Goal: Transaction & Acquisition: Purchase product/service

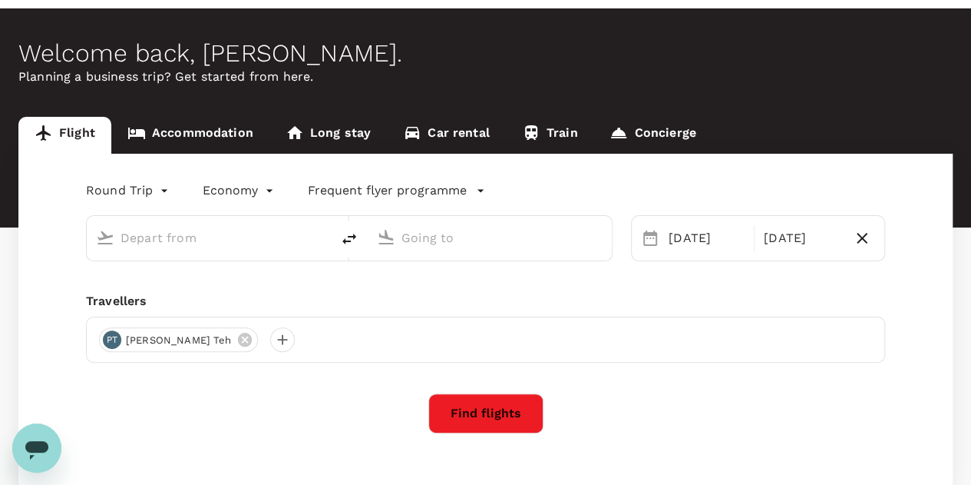
type input "Kuala Lumpur Intl ([GEOGRAPHIC_DATA])"
type input "Singapore Changi (SIN)"
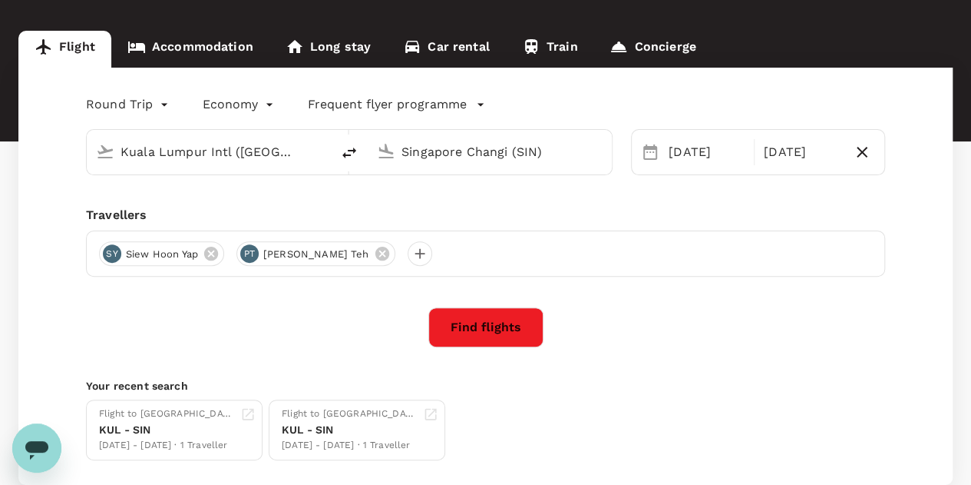
scroll to position [143, 0]
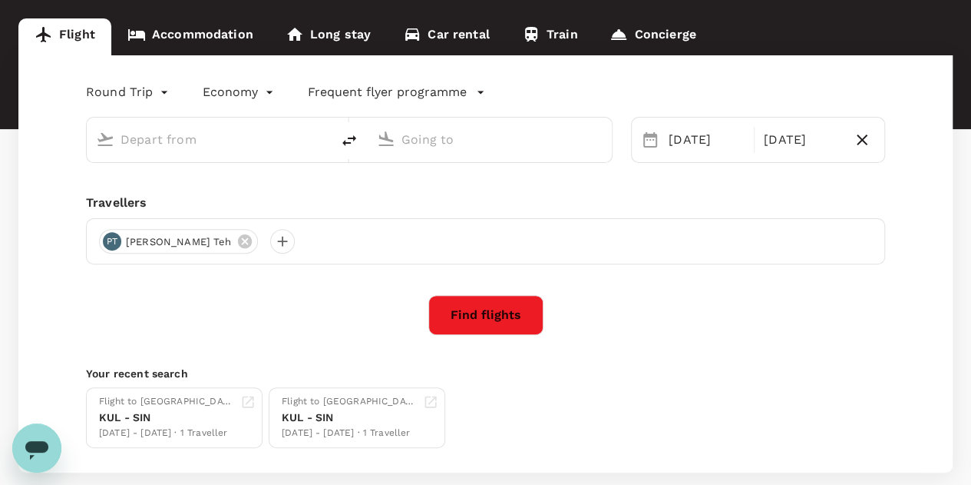
type input "Kuala Lumpur Intl (KUL)"
type input "Singapore Changi (SIN)"
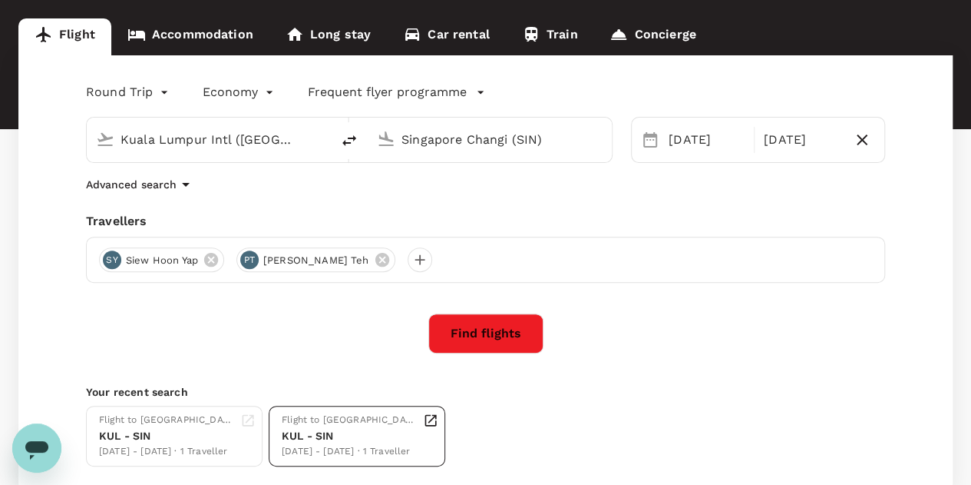
click at [346, 437] on div "KUL - SIN" at bounding box center [349, 436] width 135 height 16
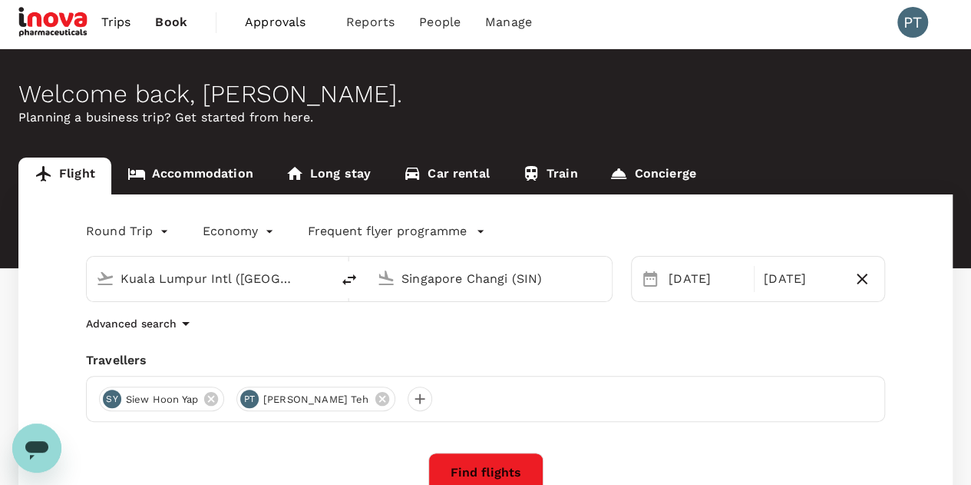
scroll to position [0, 0]
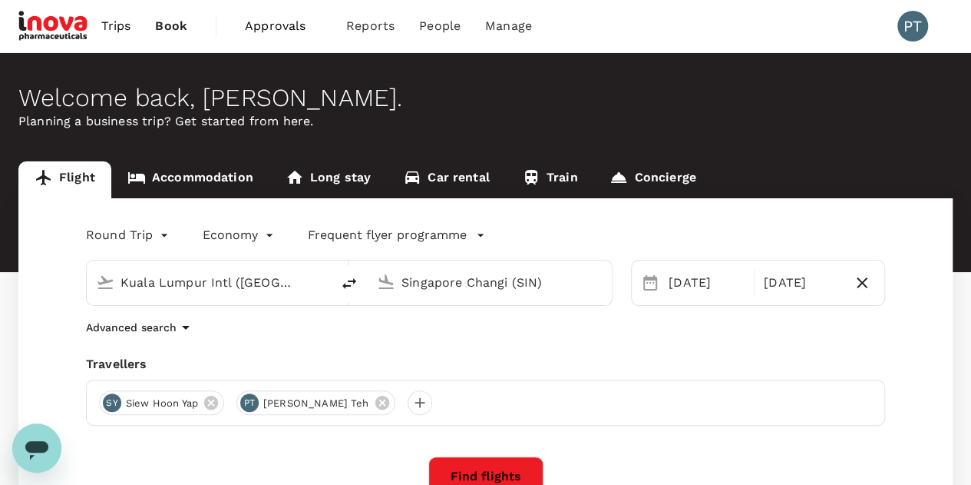
click at [283, 25] on span "Approvals" at bounding box center [283, 26] width 77 height 18
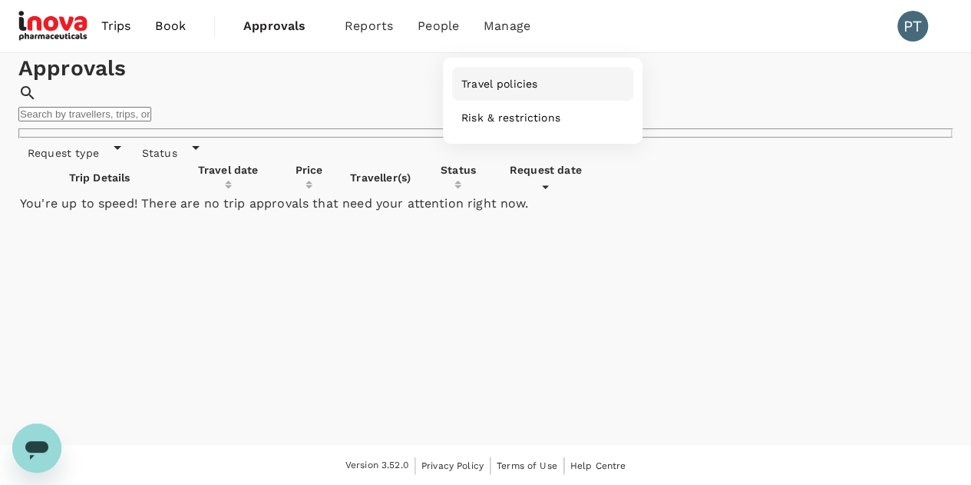
click at [539, 98] on link "Travel policies" at bounding box center [542, 84] width 181 height 34
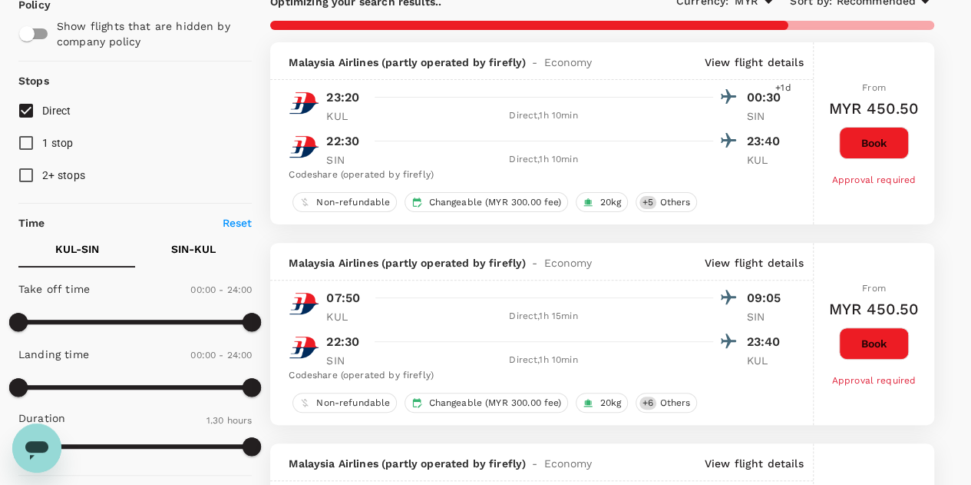
scroll to position [154, 0]
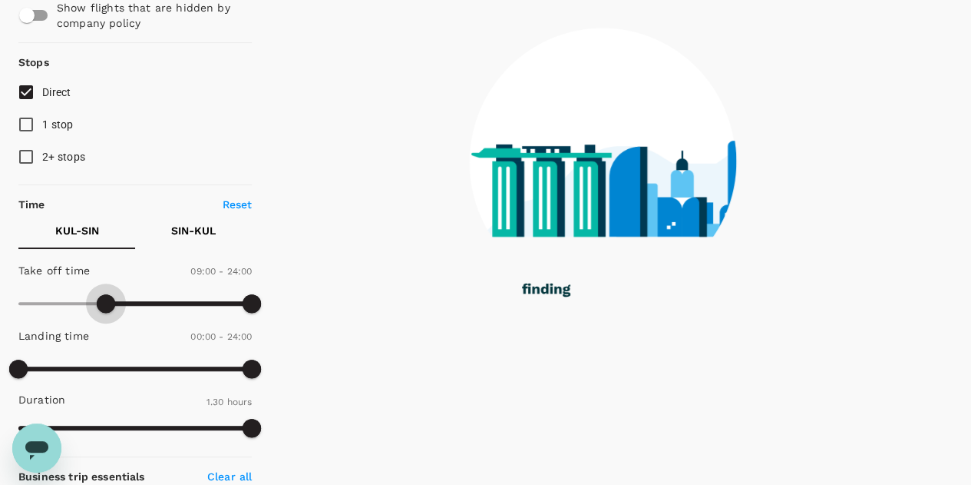
type input "510"
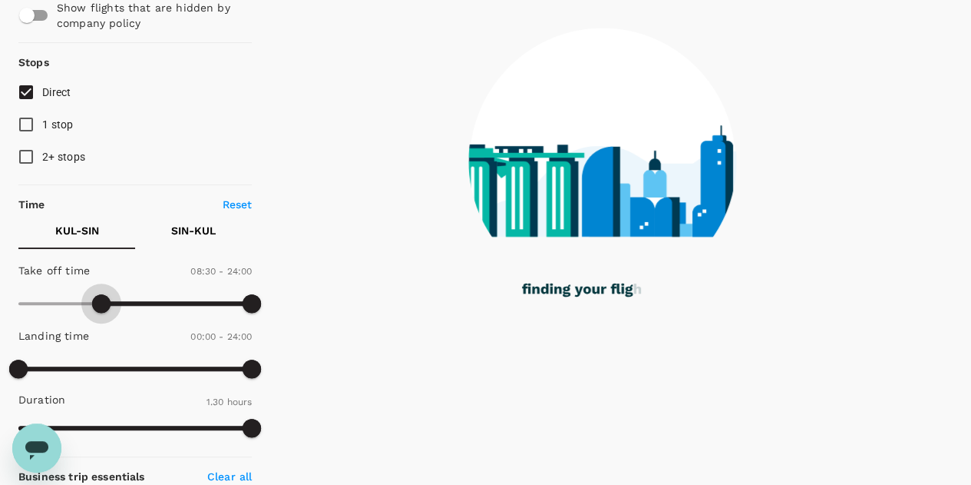
drag, startPoint x: 24, startPoint y: 300, endPoint x: 101, endPoint y: 308, distance: 77.2
click at [101, 308] on span at bounding box center [101, 303] width 18 height 18
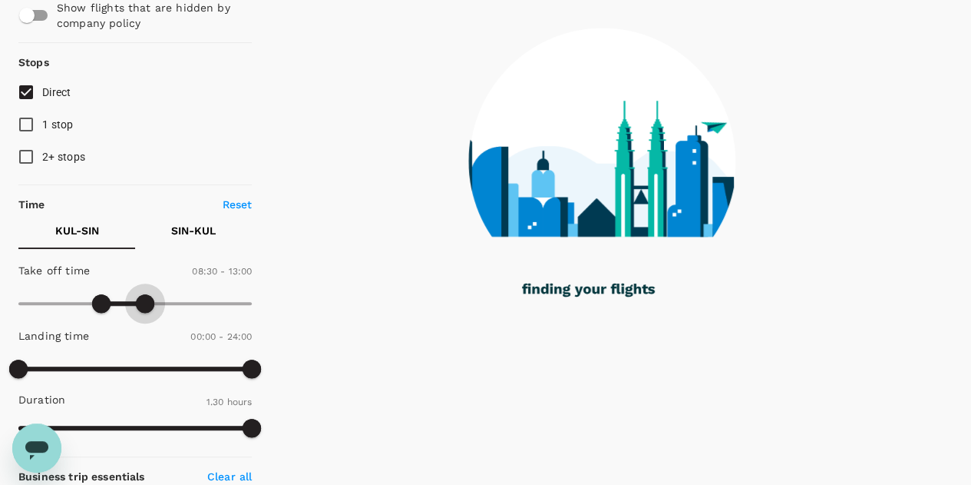
type input "750"
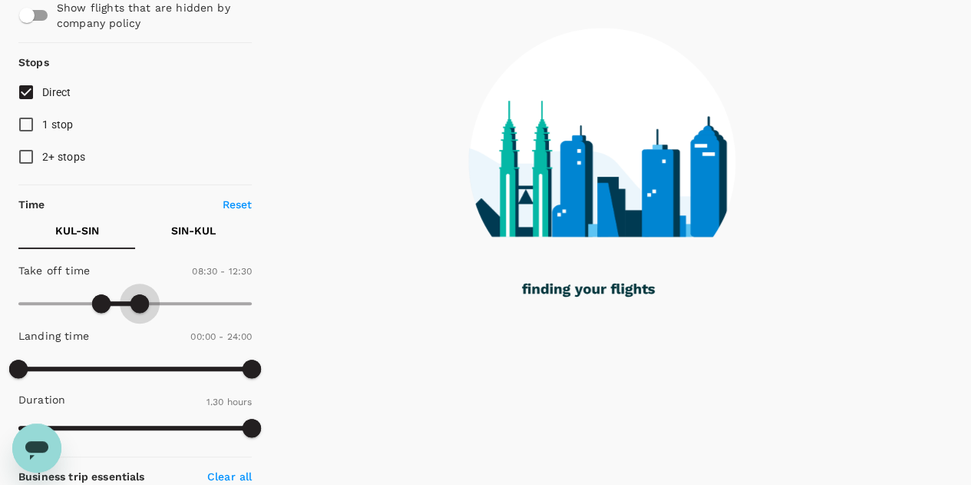
drag, startPoint x: 249, startPoint y: 303, endPoint x: 142, endPoint y: 307, distance: 106.8
click at [142, 307] on span at bounding box center [140, 303] width 18 height 18
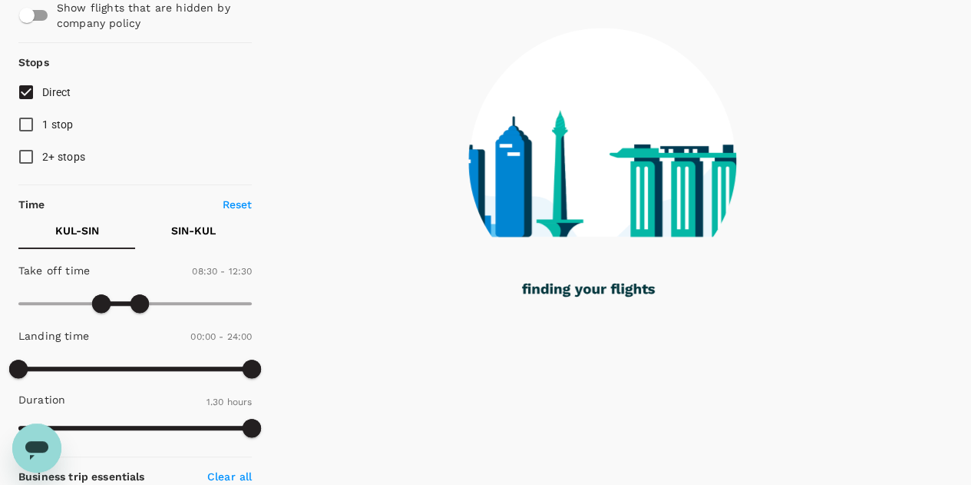
click at [195, 230] on p "SIN - KUL" at bounding box center [193, 230] width 45 height 15
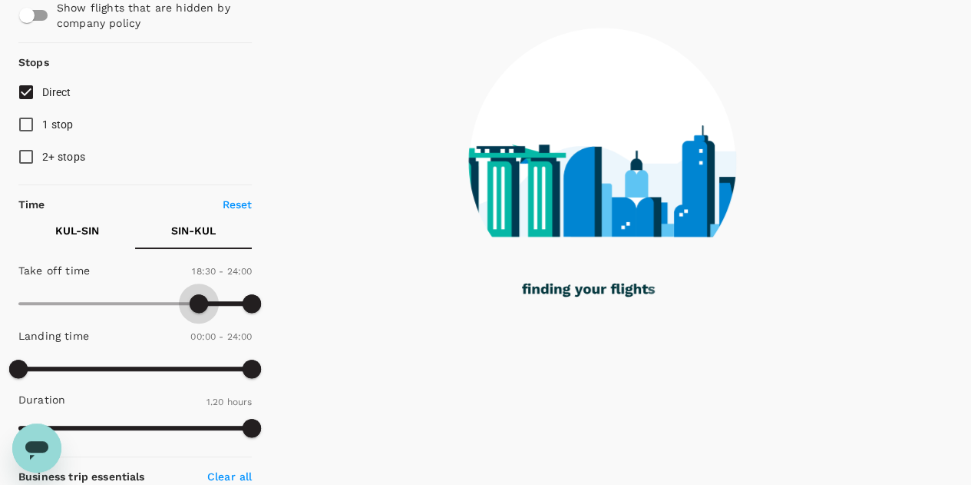
drag, startPoint x: 15, startPoint y: 300, endPoint x: 197, endPoint y: 311, distance: 181.5
click at [197, 311] on span at bounding box center [199, 303] width 18 height 18
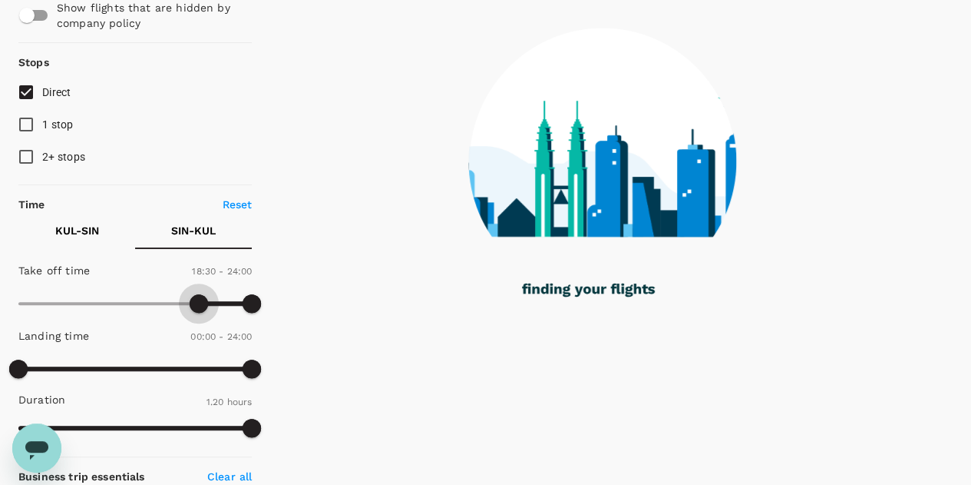
type input "1140"
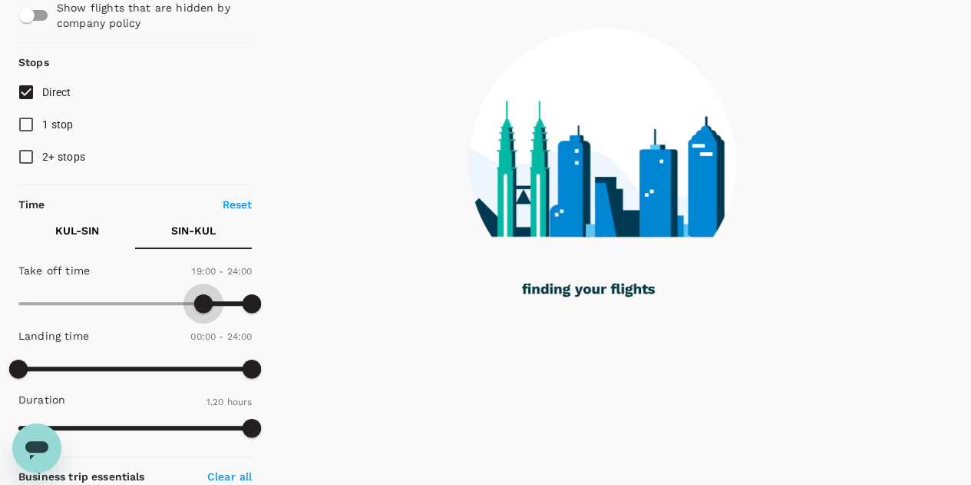
checkbox input "false"
checkbox input "true"
checkbox input "false"
drag, startPoint x: 193, startPoint y: 303, endPoint x: 203, endPoint y: 303, distance: 9.2
click at [203, 303] on span at bounding box center [203, 303] width 18 height 18
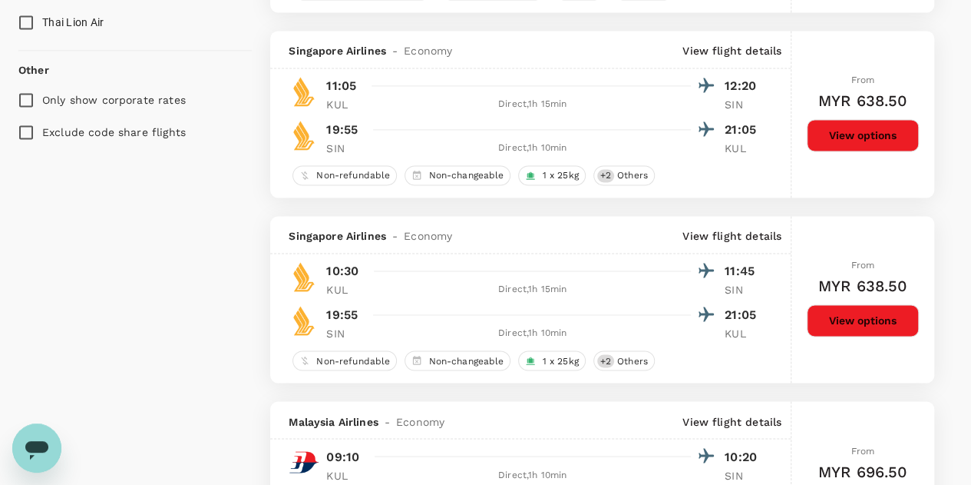
scroll to position [1152, 0]
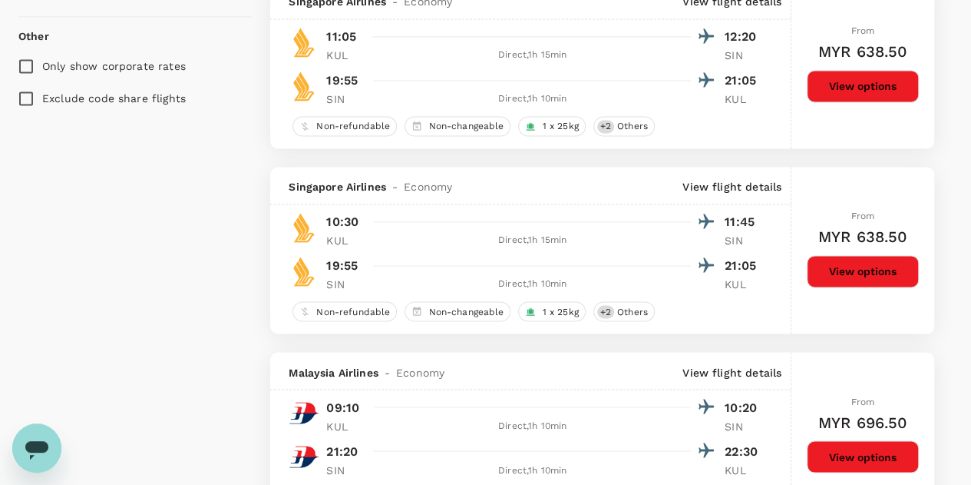
click at [880, 271] on button "View options" at bounding box center [863, 271] width 112 height 32
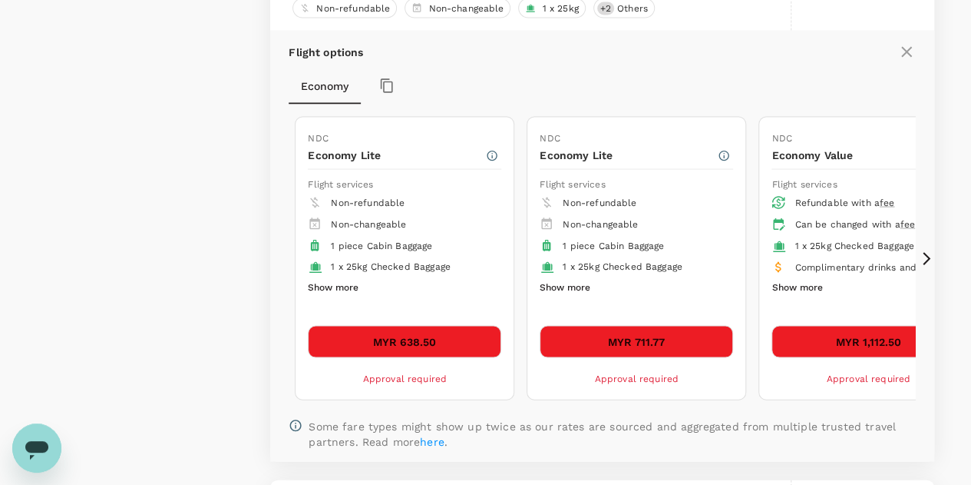
scroll to position [1470, 0]
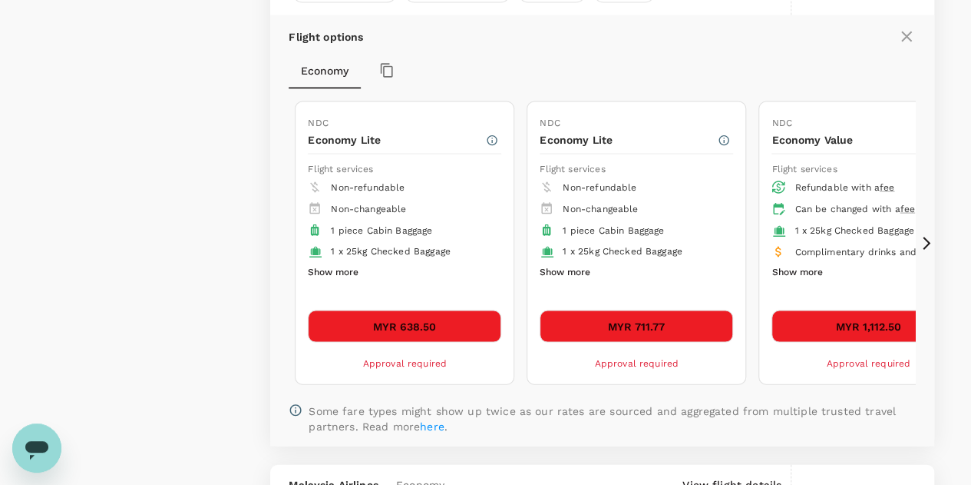
click at [580, 266] on button "Show more" at bounding box center [565, 273] width 51 height 20
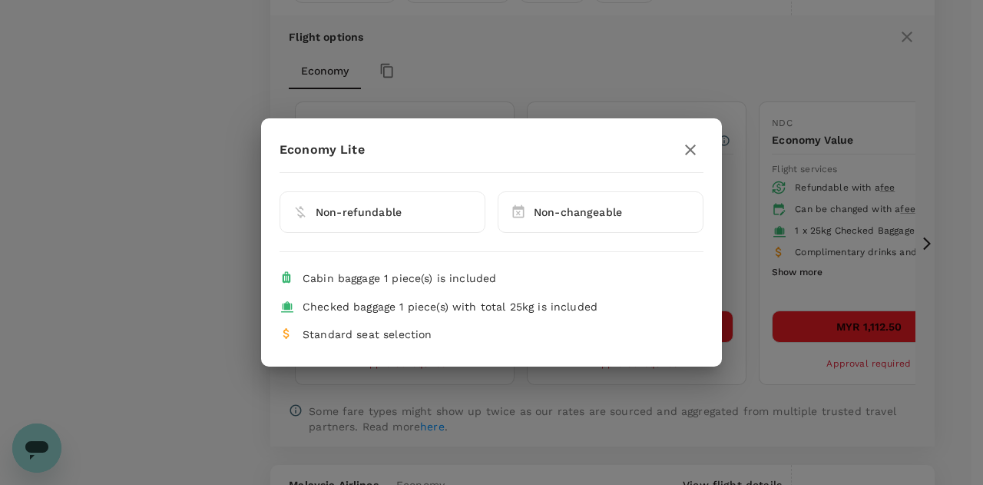
click at [687, 142] on icon "button" at bounding box center [690, 150] width 18 height 18
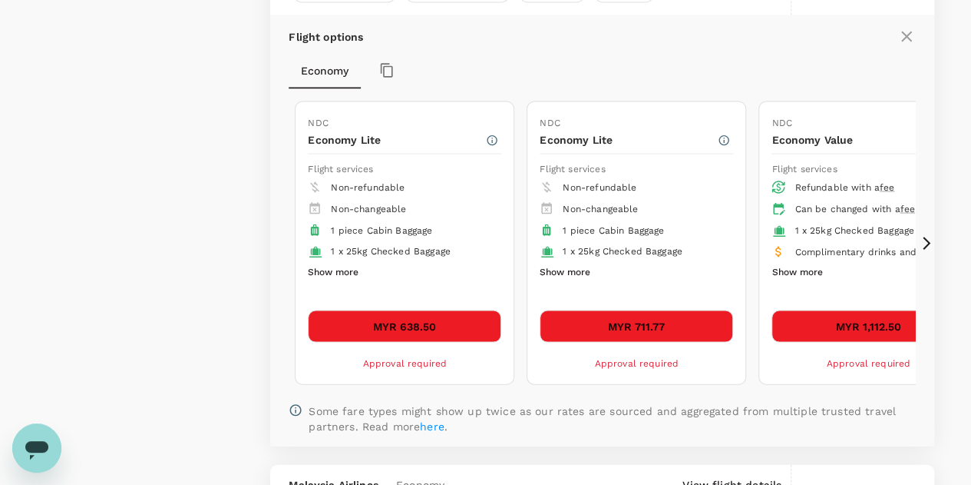
click at [332, 263] on button "Show more" at bounding box center [333, 273] width 51 height 20
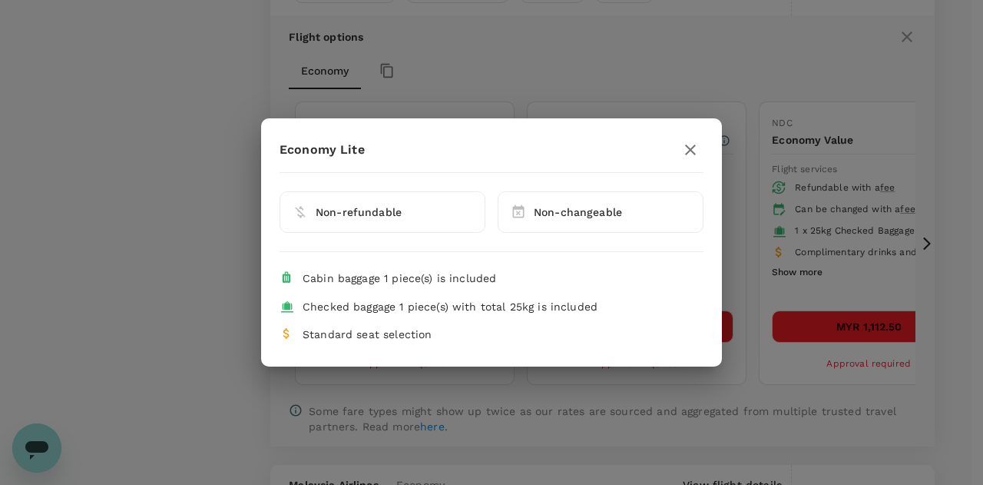
click at [693, 149] on icon "button" at bounding box center [690, 149] width 11 height 11
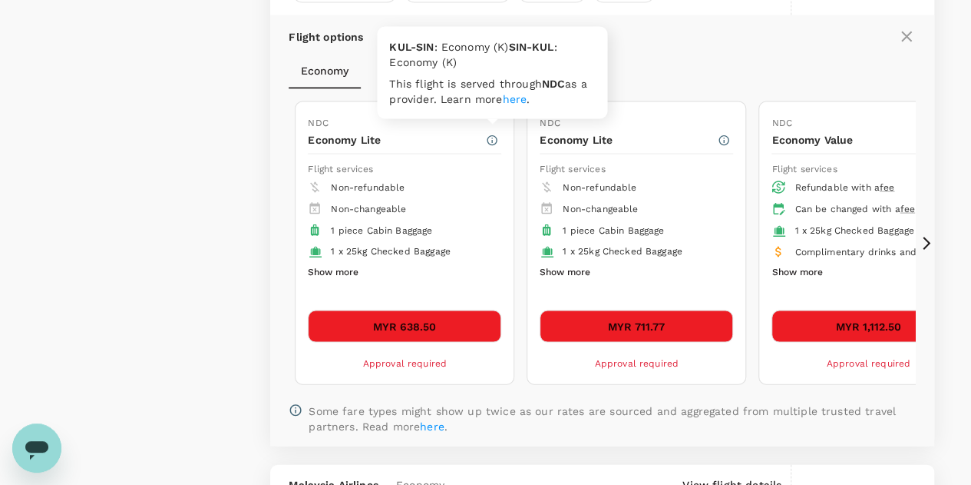
click at [493, 136] on icon "button" at bounding box center [492, 140] width 12 height 12
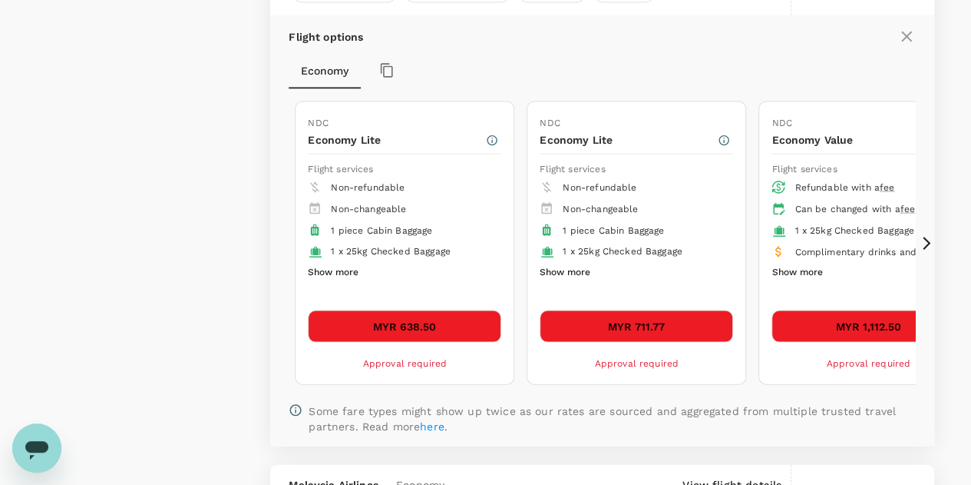
click at [573, 271] on button "Show more" at bounding box center [565, 273] width 51 height 20
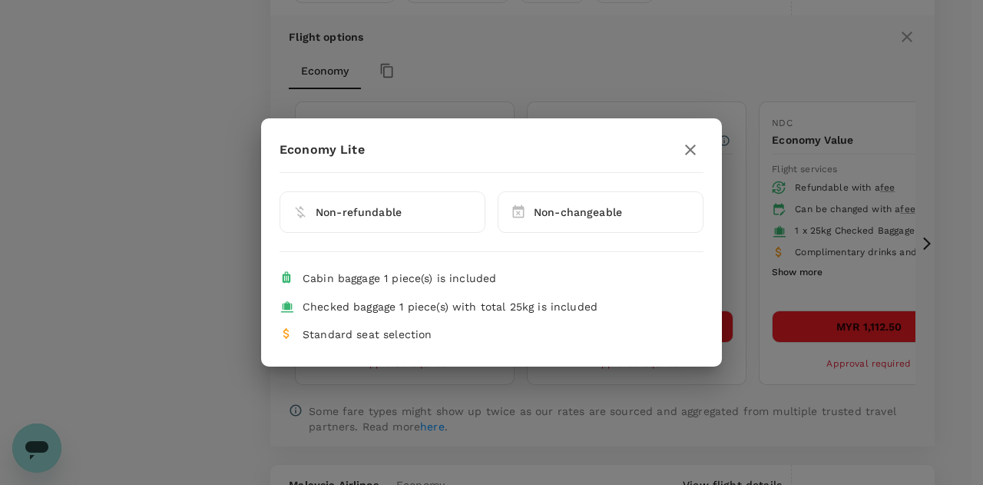
click at [686, 150] on icon "button" at bounding box center [690, 150] width 18 height 18
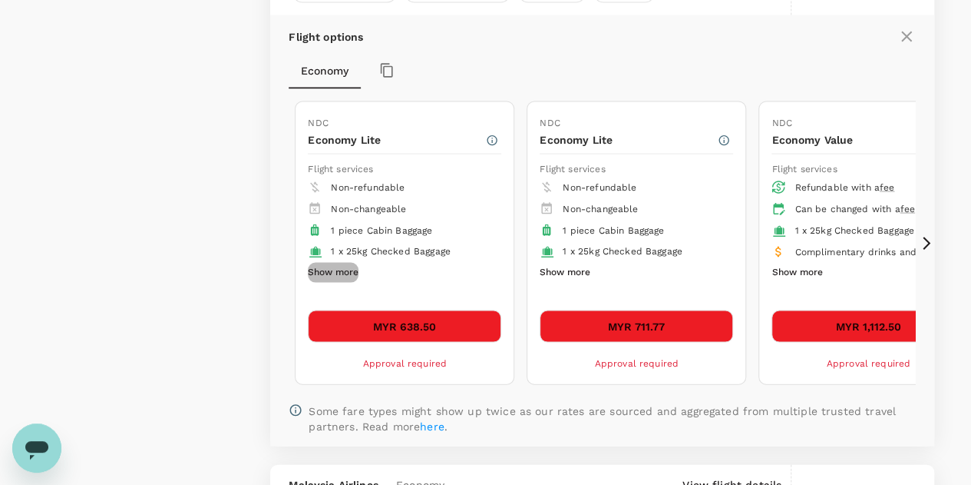
click at [342, 268] on button "Show more" at bounding box center [333, 273] width 51 height 20
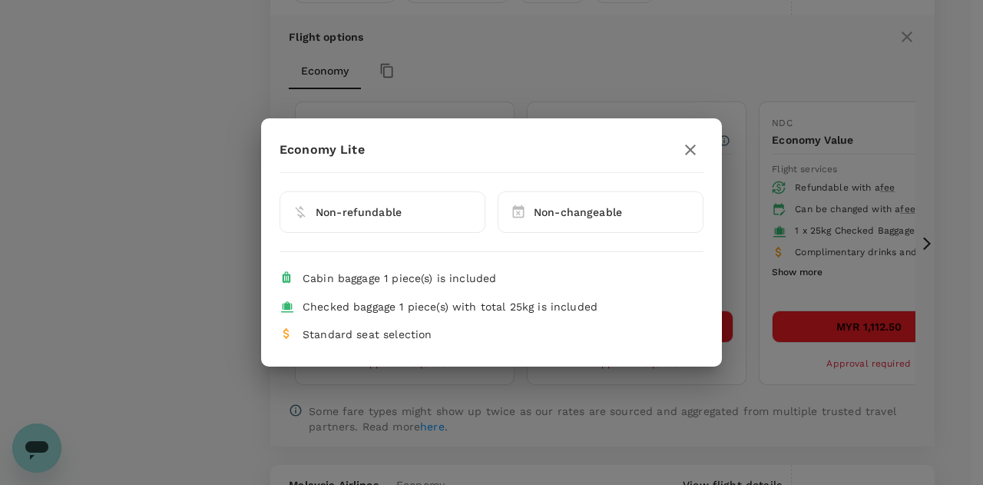
click at [688, 147] on icon "button" at bounding box center [690, 150] width 18 height 18
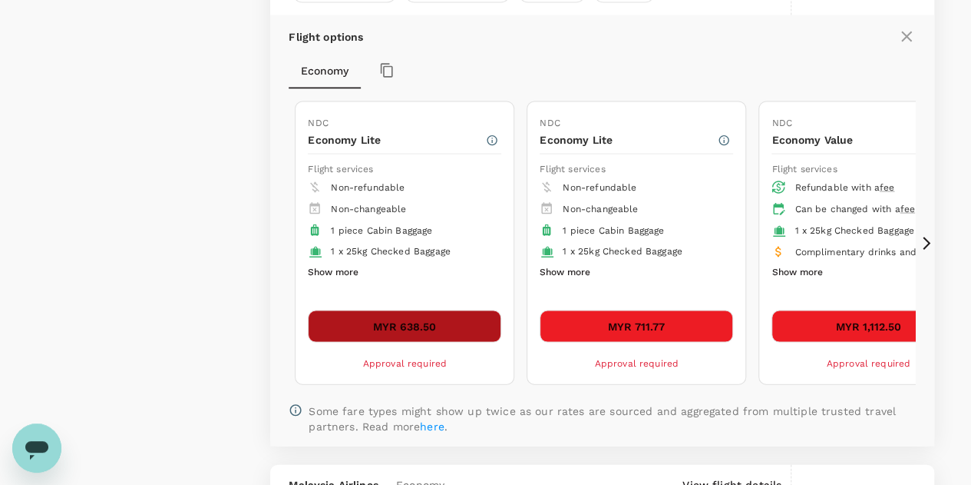
click at [400, 314] on button "MYR 638.50" at bounding box center [404, 326] width 193 height 32
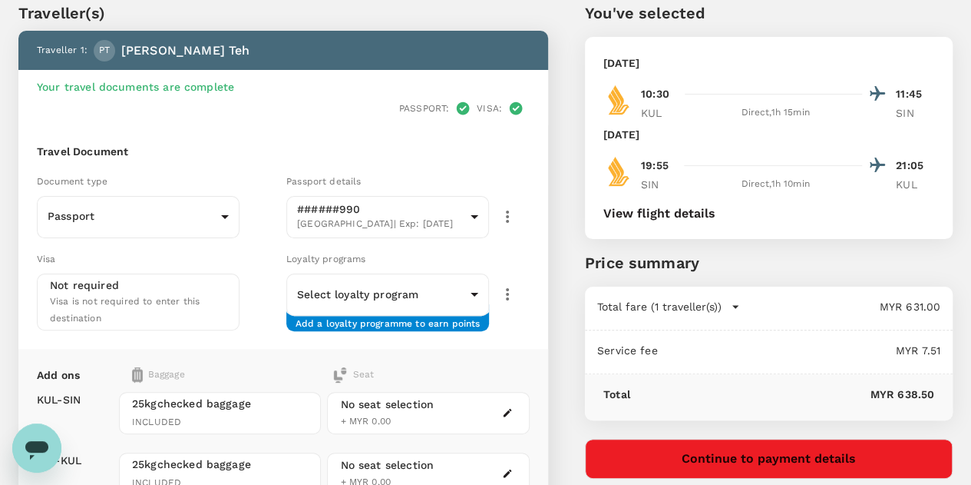
scroll to position [77, 0]
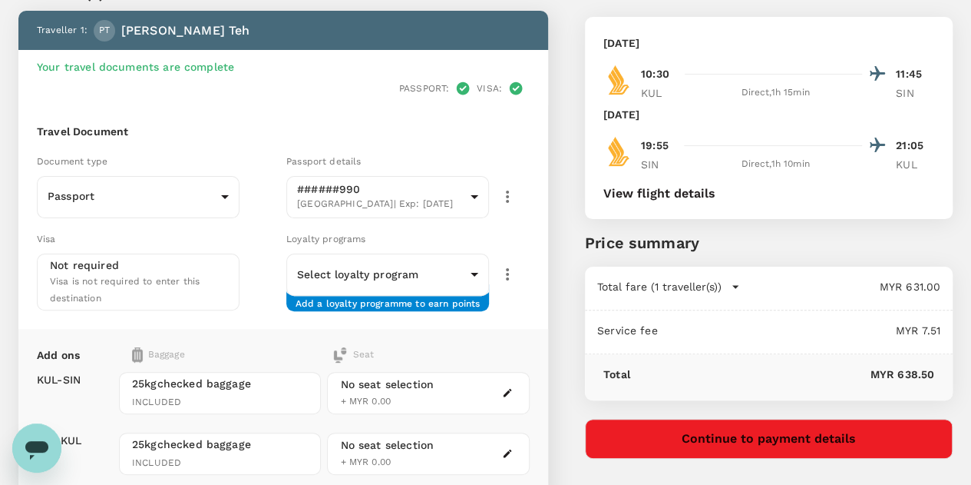
click at [743, 286] on icon "button" at bounding box center [735, 286] width 15 height 15
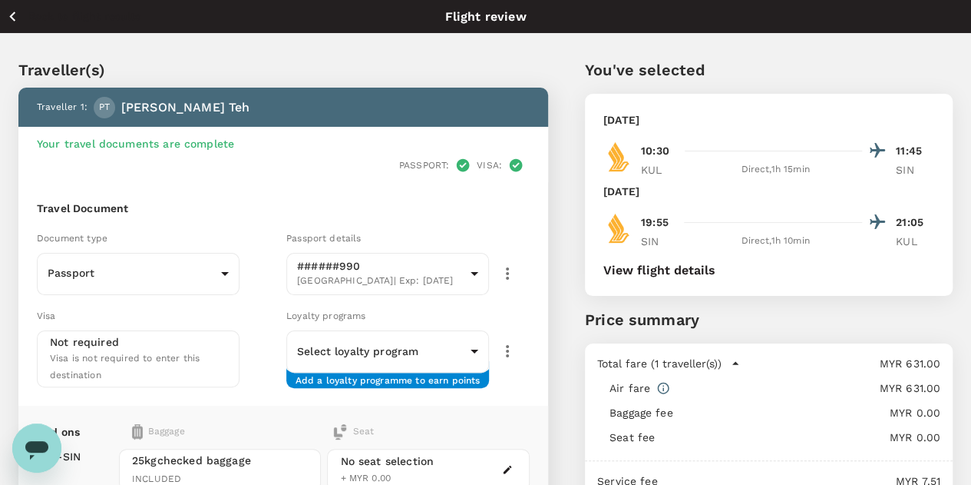
scroll to position [0, 0]
click at [18, 22] on icon "button" at bounding box center [12, 16] width 19 height 19
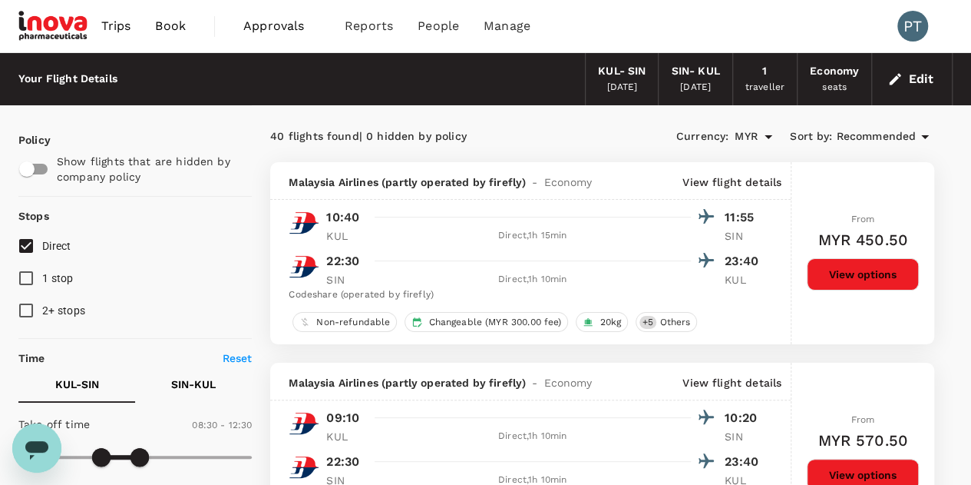
click at [927, 76] on button "Edit" at bounding box center [912, 79] width 55 height 25
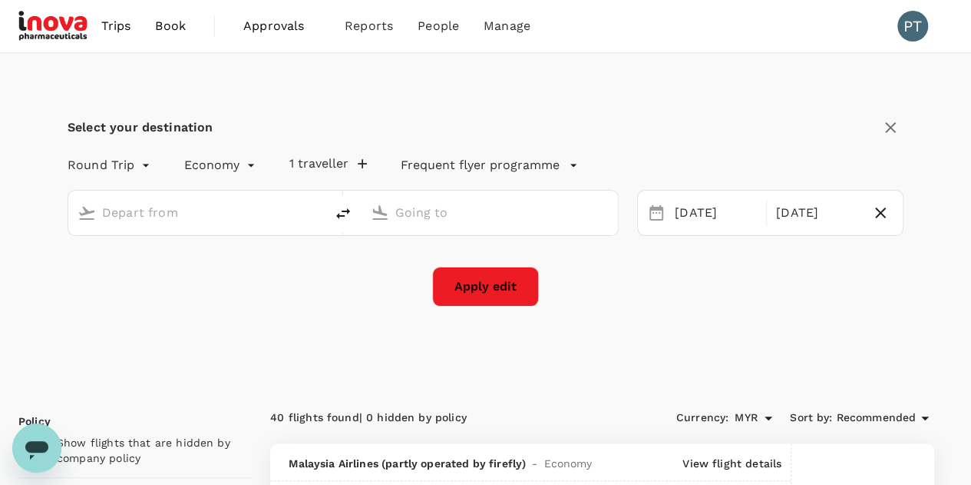
type input "Kuala Lumpur Intl (KUL)"
type input "Singapore Changi (SIN)"
click at [356, 160] on icon "button" at bounding box center [362, 163] width 15 height 15
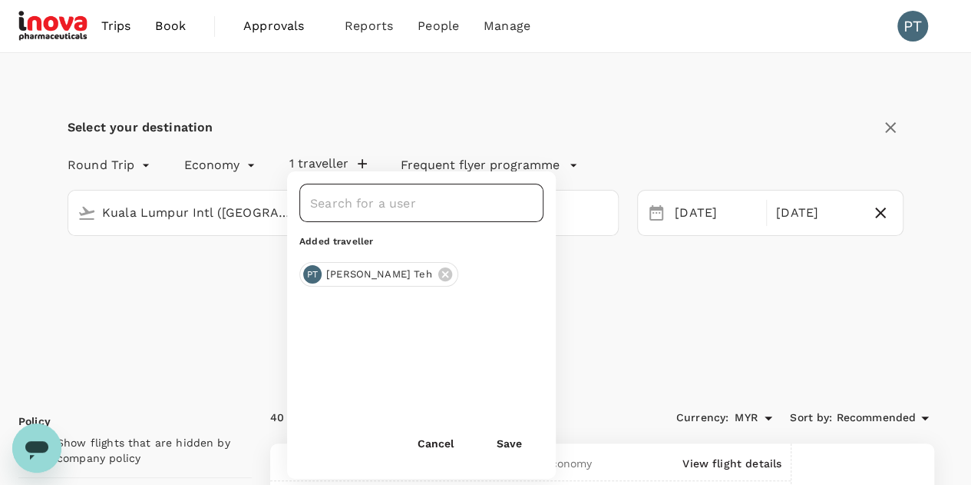
click at [362, 199] on input "text" at bounding box center [409, 202] width 207 height 29
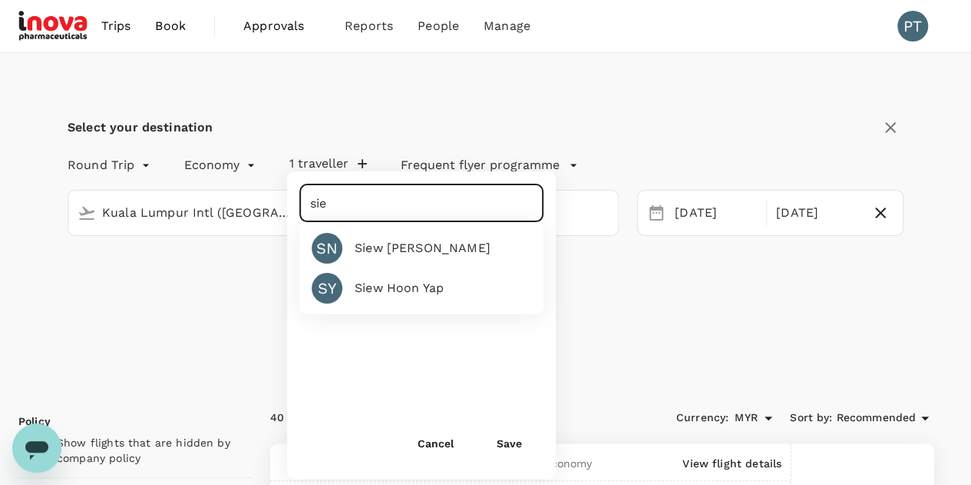
click at [388, 281] on div "Siew Hoon Yap" at bounding box center [399, 288] width 89 height 18
type input "Siew Hoon Yap"
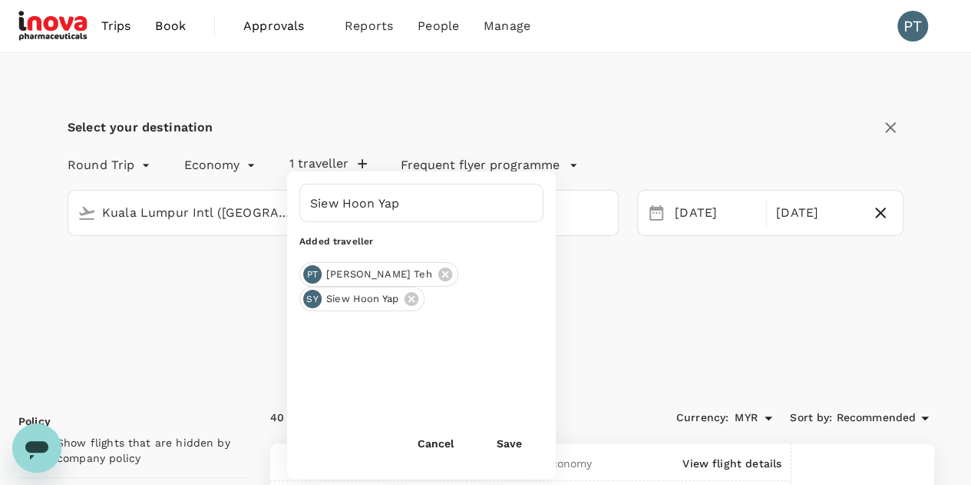
click at [522, 442] on button "Save" at bounding box center [509, 443] width 68 height 31
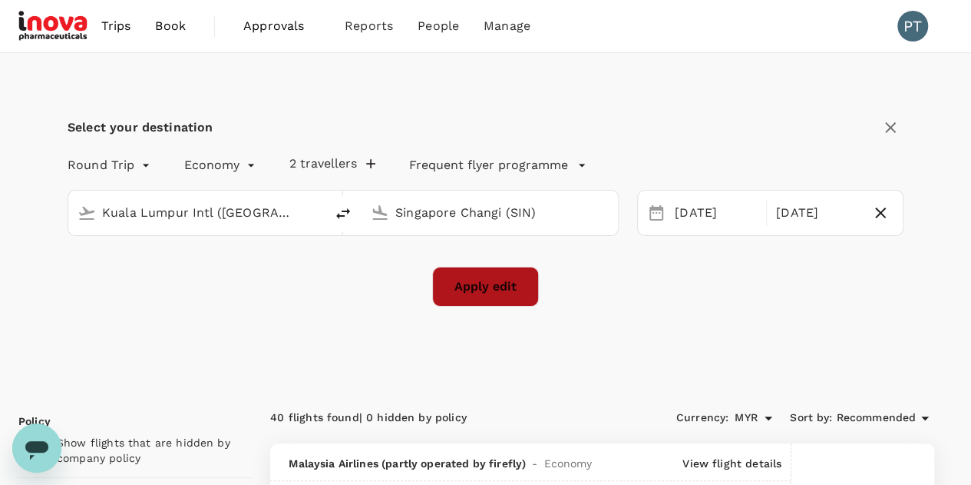
click at [495, 286] on button "Apply edit" at bounding box center [485, 286] width 107 height 40
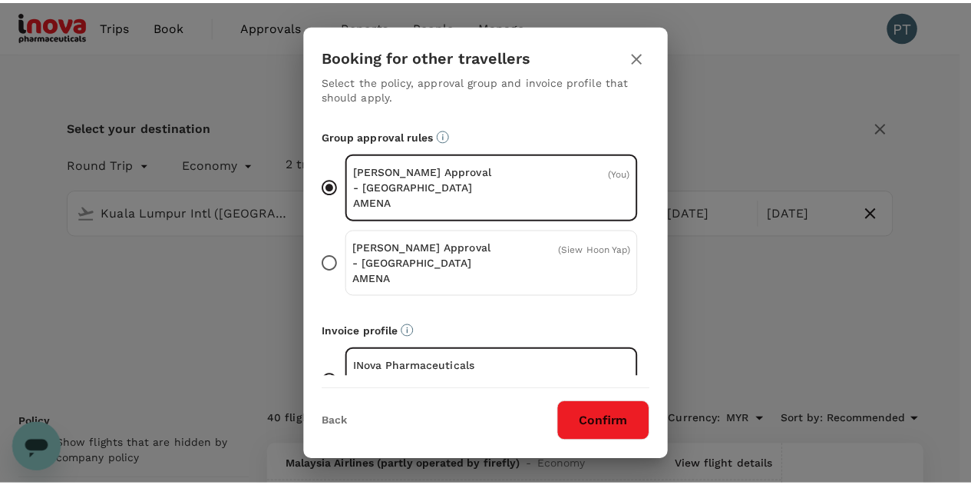
scroll to position [120, 0]
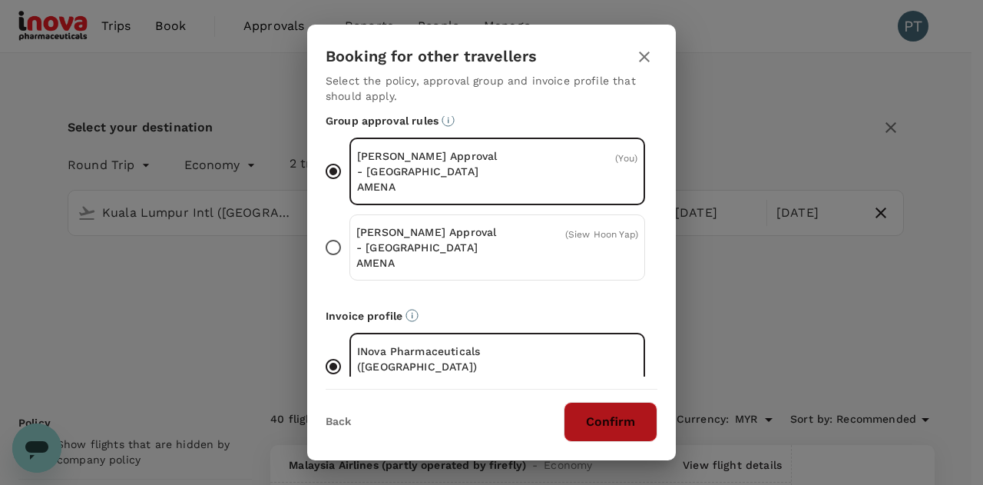
click at [615, 423] on button "Confirm" at bounding box center [611, 422] width 94 height 40
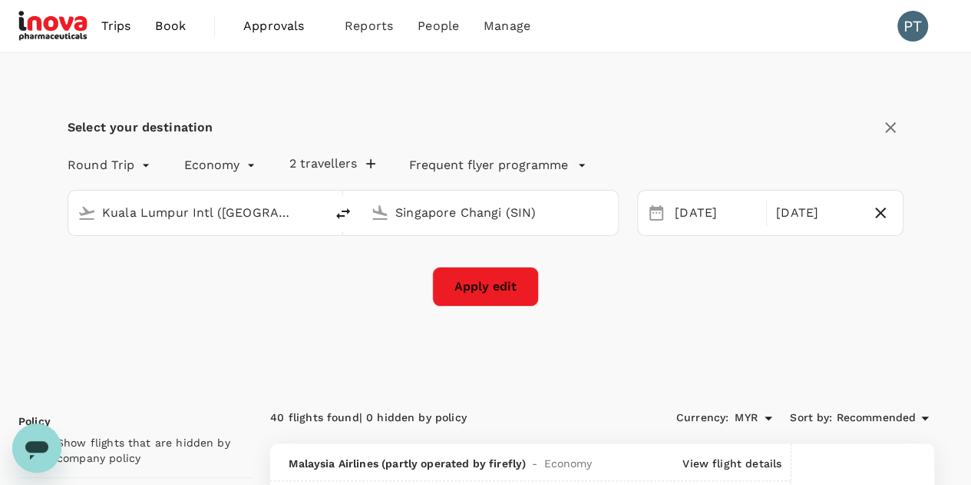
checkbox input "false"
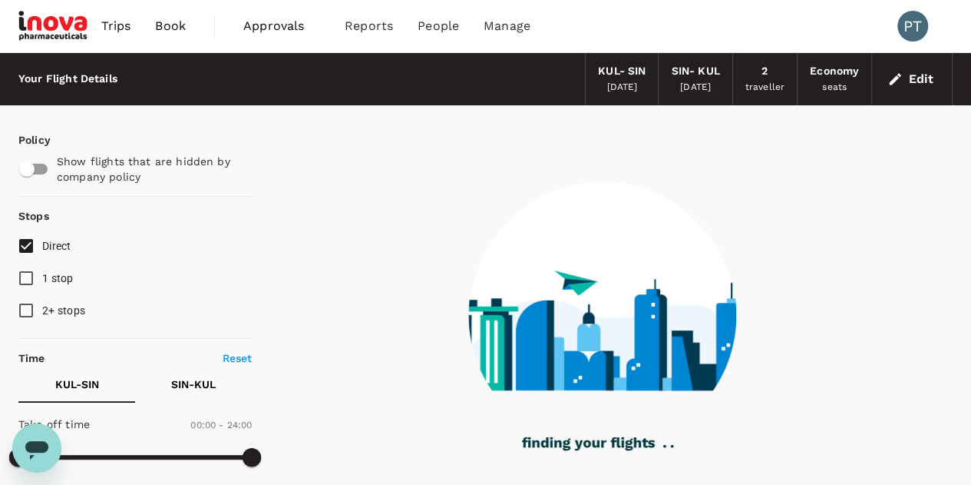
scroll to position [230, 0]
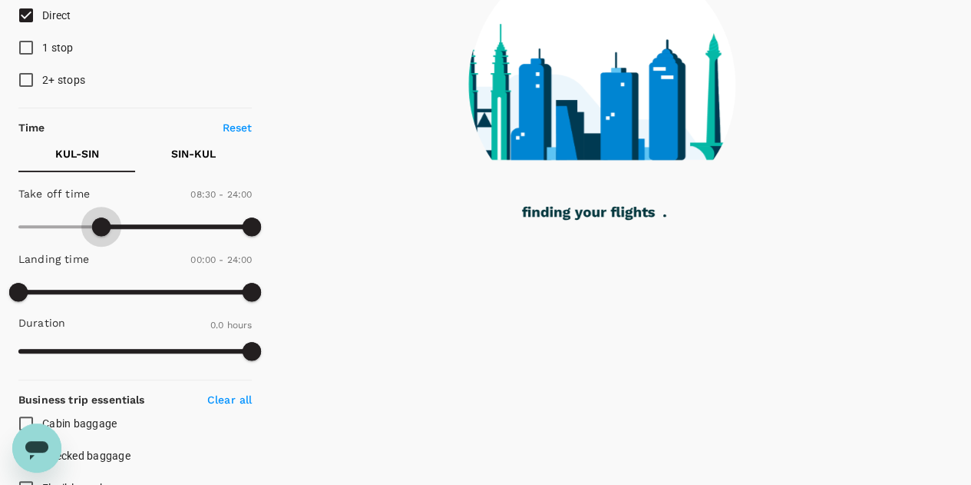
type input "540"
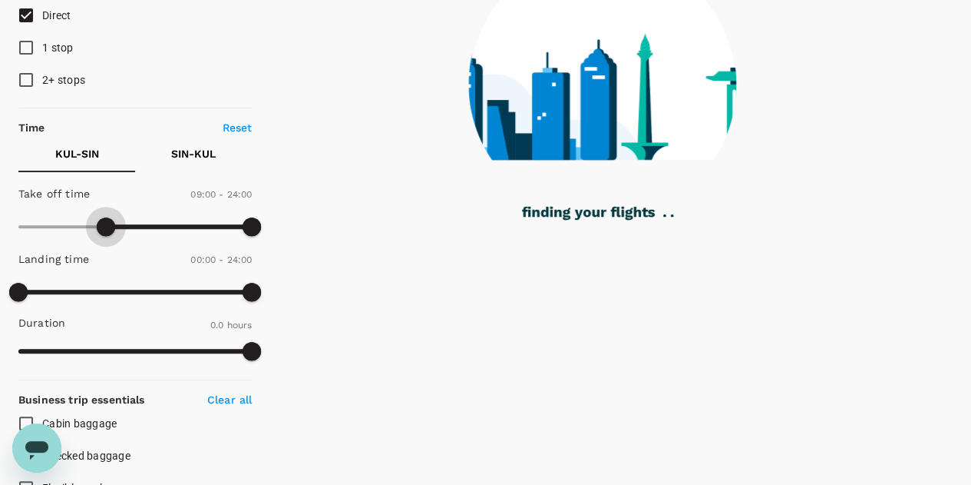
drag, startPoint x: 18, startPoint y: 225, endPoint x: 107, endPoint y: 226, distance: 89.8
click at [107, 226] on span at bounding box center [106, 226] width 18 height 18
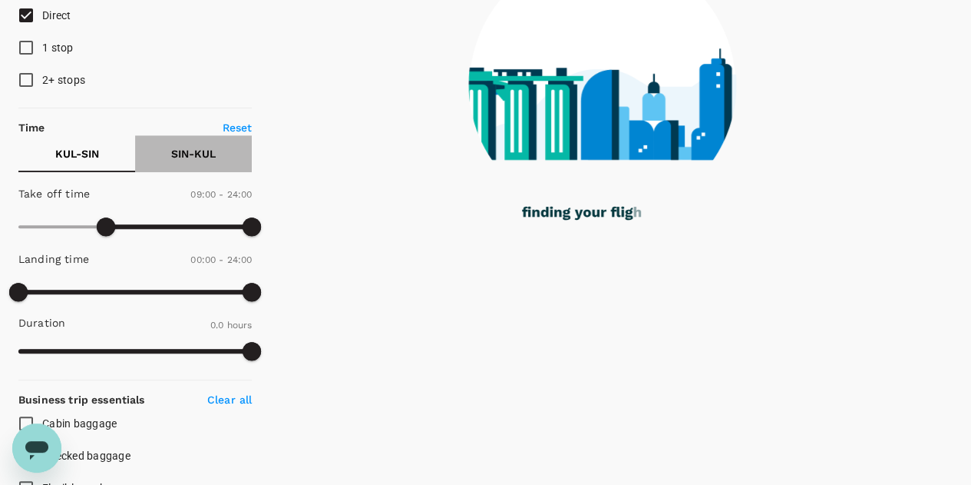
click at [177, 156] on p "SIN - KUL" at bounding box center [193, 153] width 45 height 15
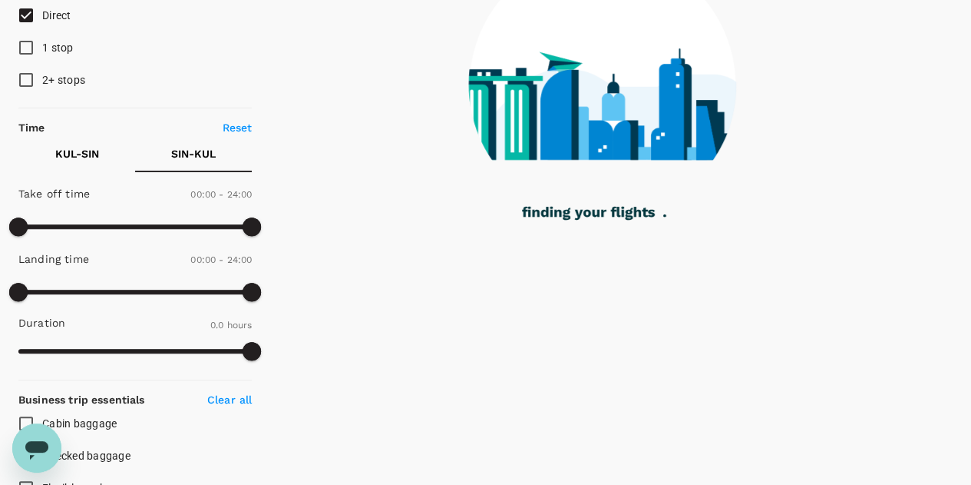
type input "60"
checkbox input "true"
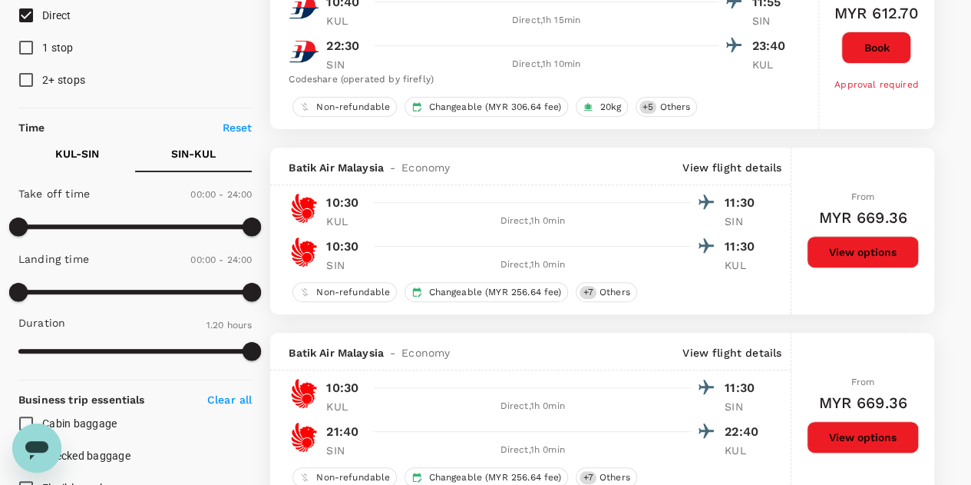
click at [75, 155] on p "KUL - SIN" at bounding box center [77, 153] width 44 height 15
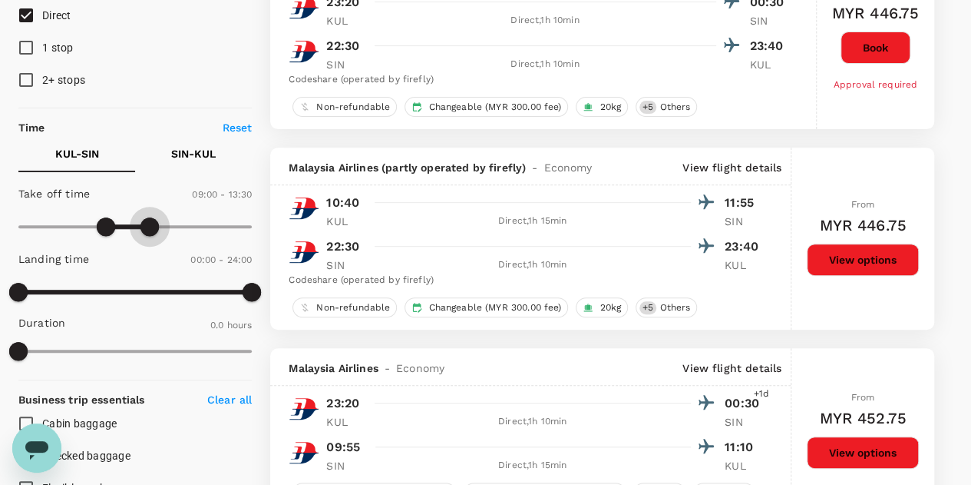
type input "750"
drag, startPoint x: 249, startPoint y: 224, endPoint x: 141, endPoint y: 225, distance: 107.5
click at [141, 225] on span at bounding box center [140, 226] width 18 height 18
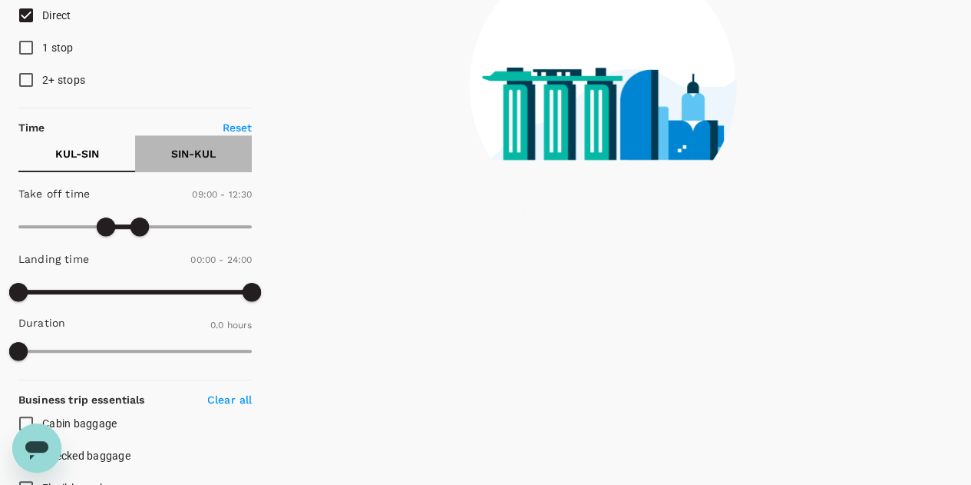
click at [188, 149] on p "SIN - KUL" at bounding box center [193, 153] width 45 height 15
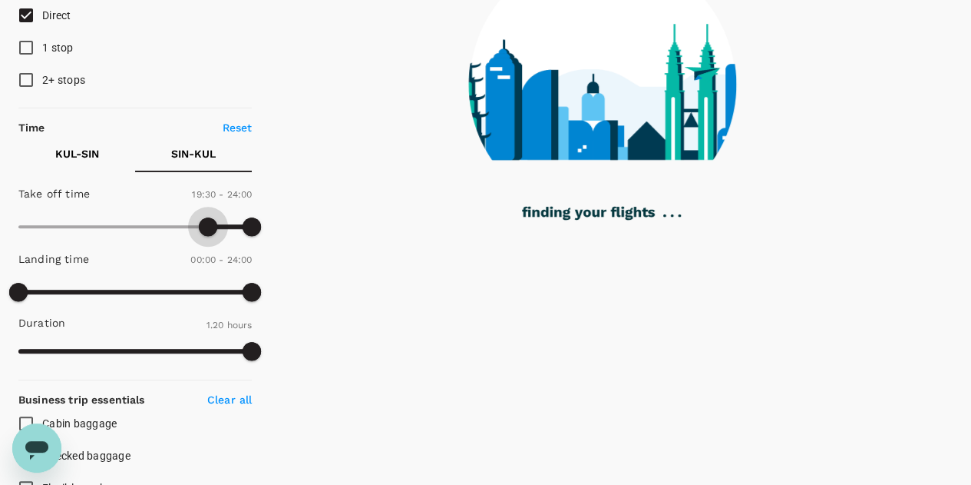
type input "1140"
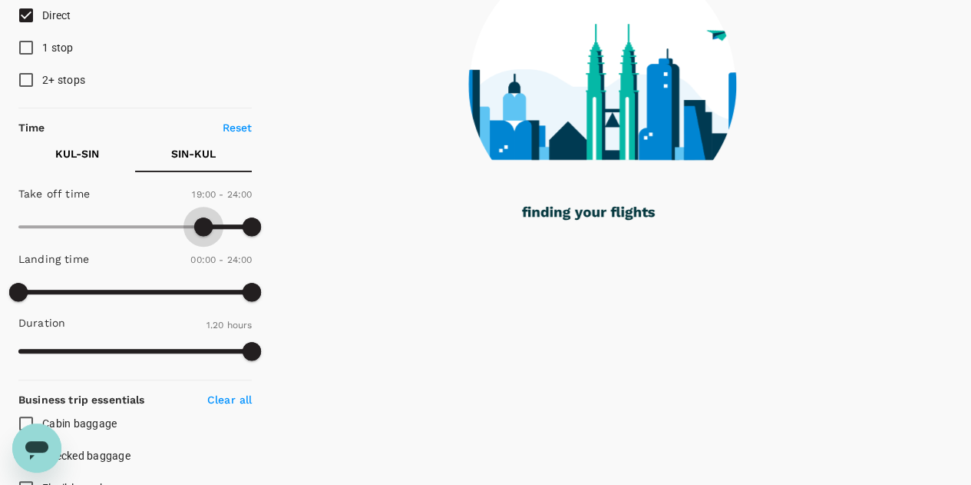
drag, startPoint x: 18, startPoint y: 220, endPoint x: 203, endPoint y: 238, distance: 185.9
click at [203, 236] on span at bounding box center [203, 226] width 18 height 18
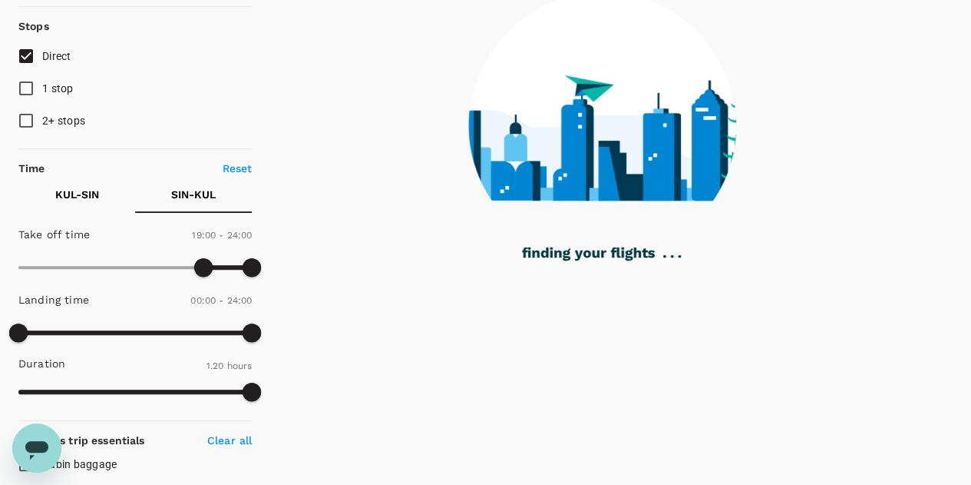
scroll to position [88, 0]
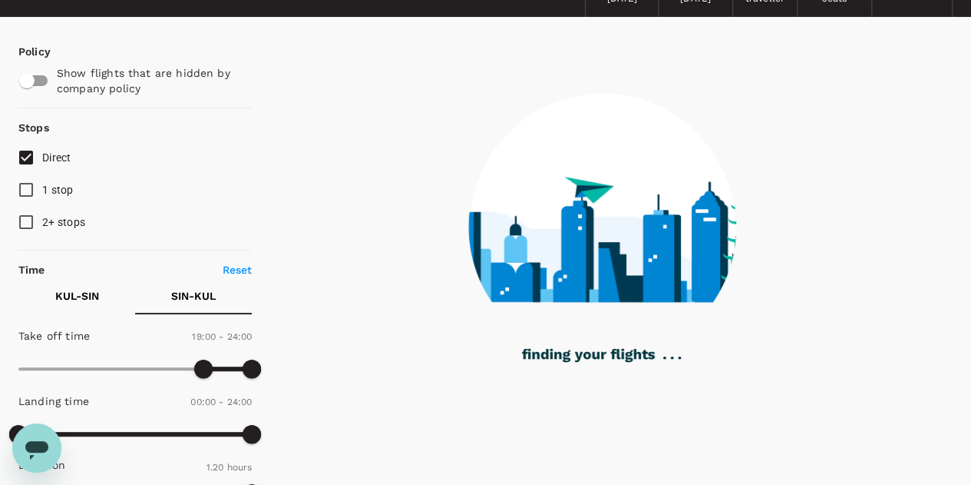
checkbox input "false"
checkbox input "true"
checkbox input "false"
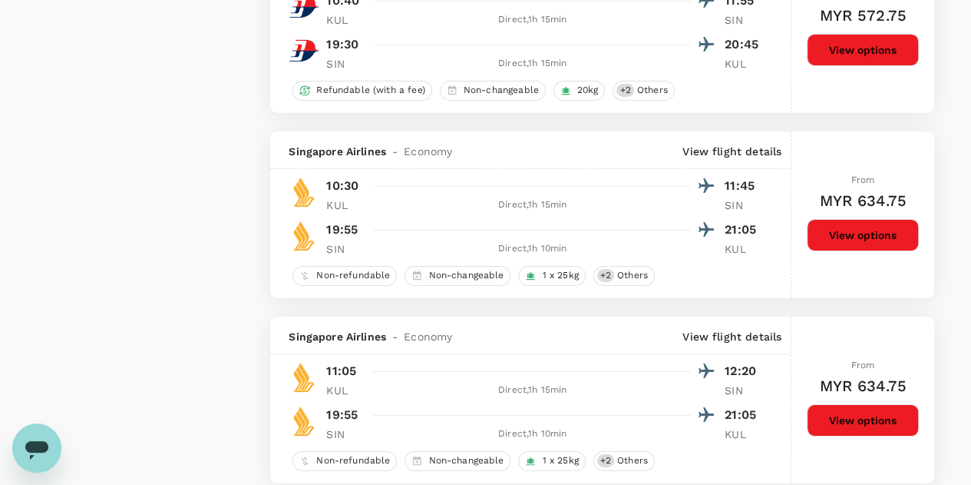
scroll to position [2611, 0]
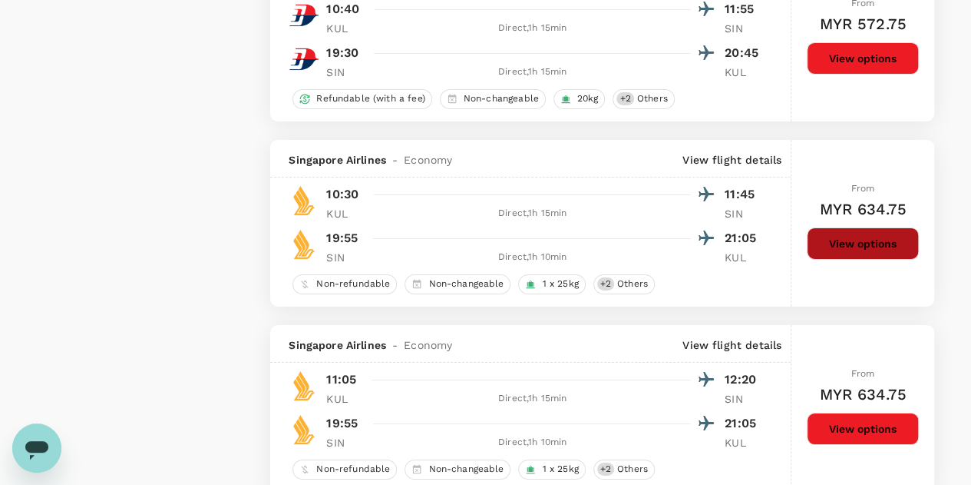
click at [888, 231] on button "View options" at bounding box center [863, 243] width 112 height 32
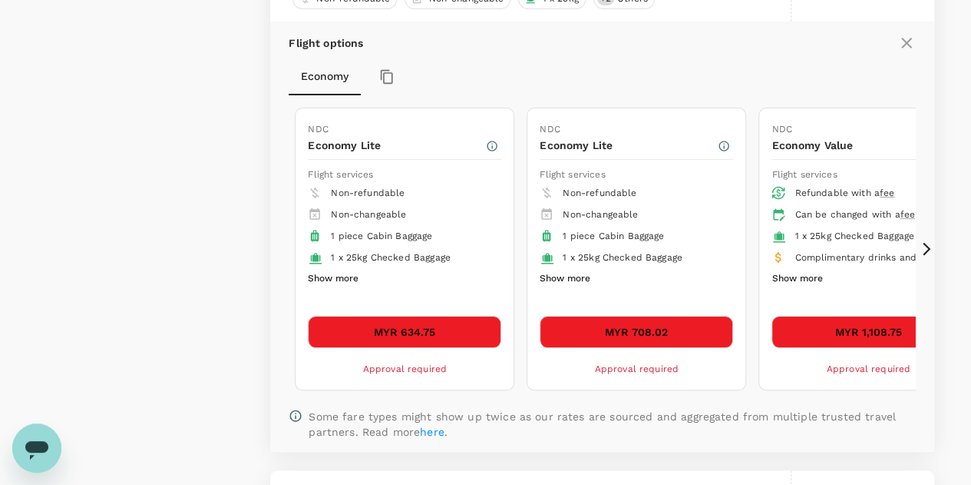
scroll to position [2902, 0]
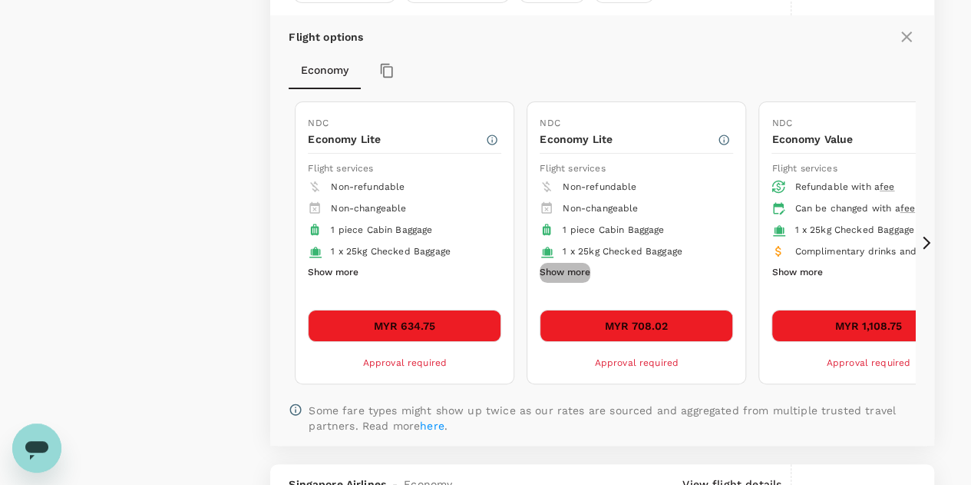
click at [566, 271] on button "Show more" at bounding box center [565, 273] width 51 height 20
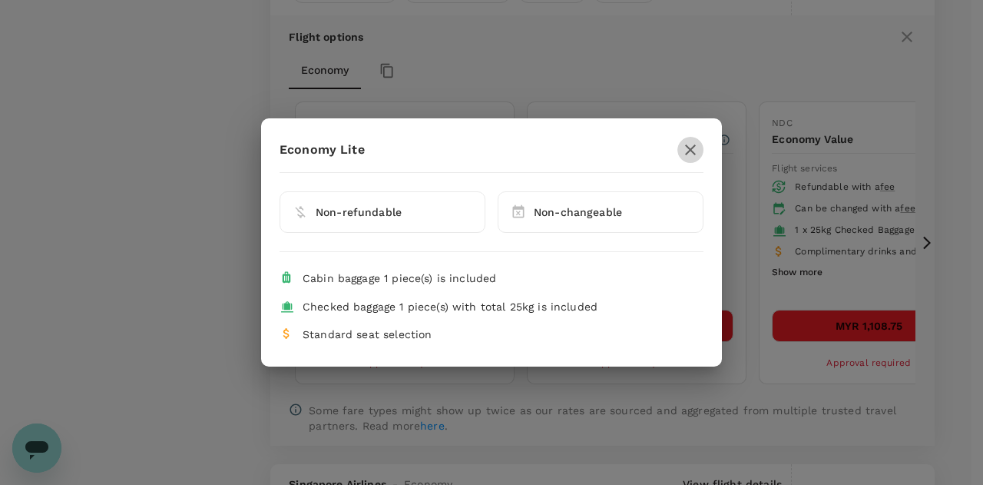
click at [683, 141] on icon "button" at bounding box center [690, 150] width 18 height 18
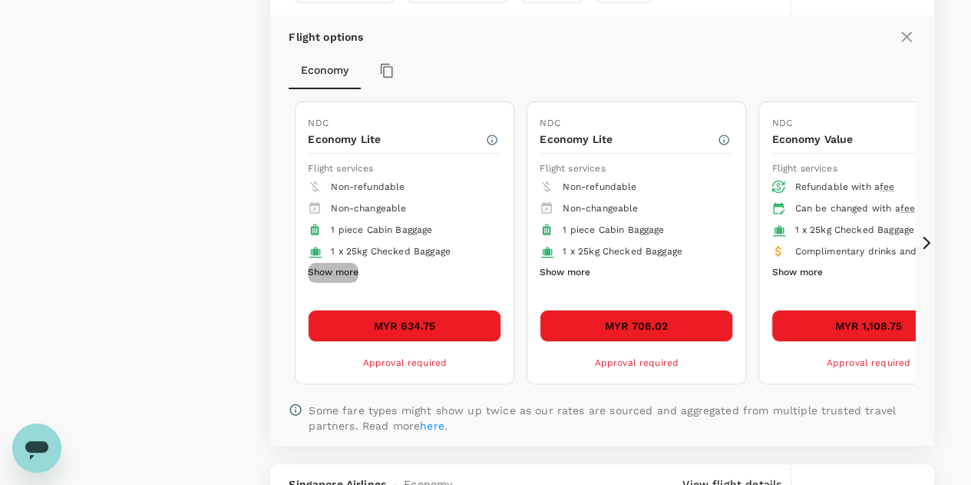
click at [316, 266] on button "Show more" at bounding box center [333, 273] width 51 height 20
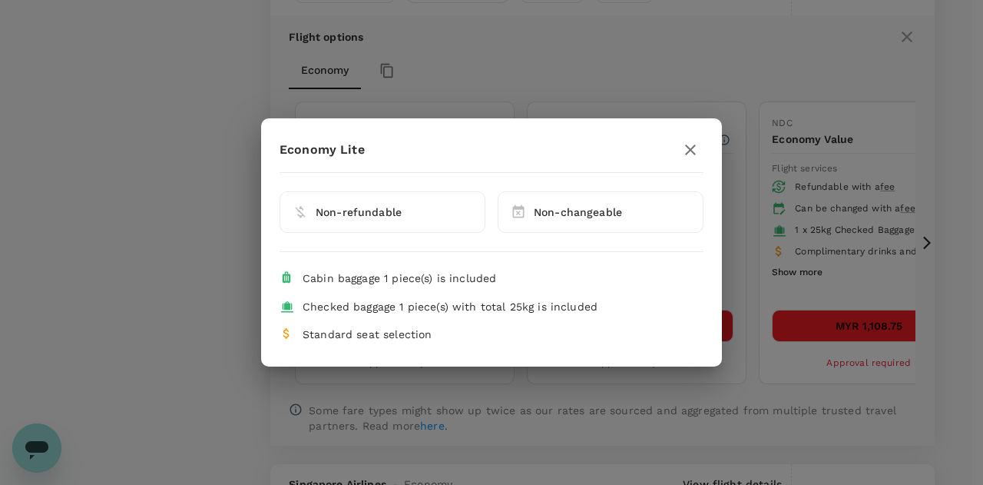
click at [690, 149] on icon "button" at bounding box center [690, 150] width 18 height 18
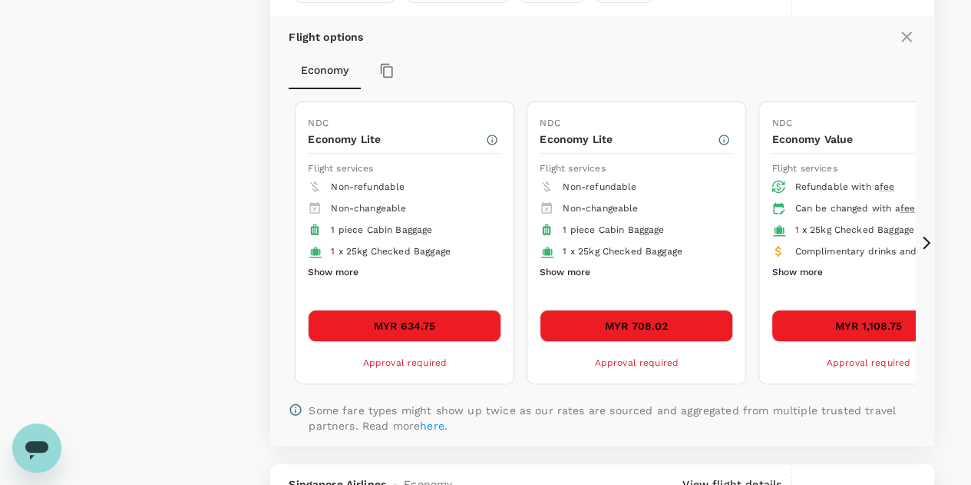
click at [414, 324] on button "MYR 634.75" at bounding box center [404, 325] width 193 height 32
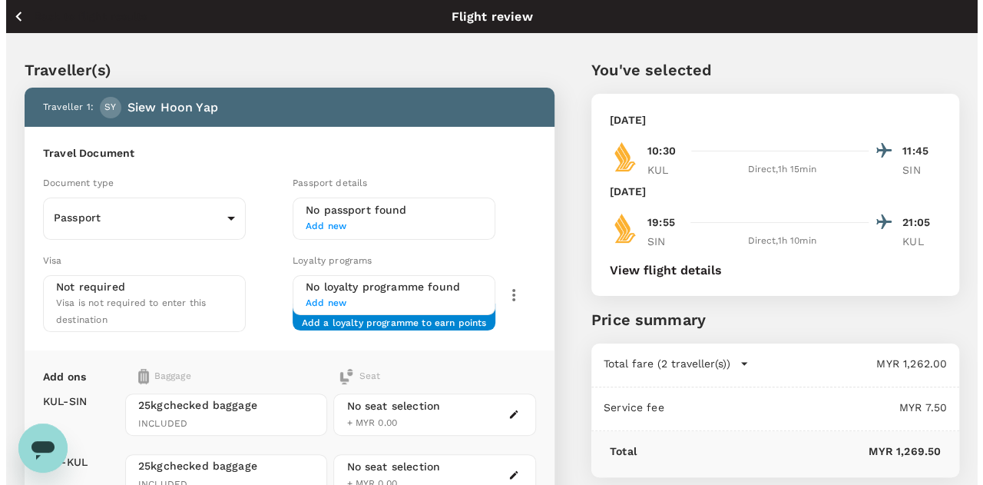
scroll to position [77, 0]
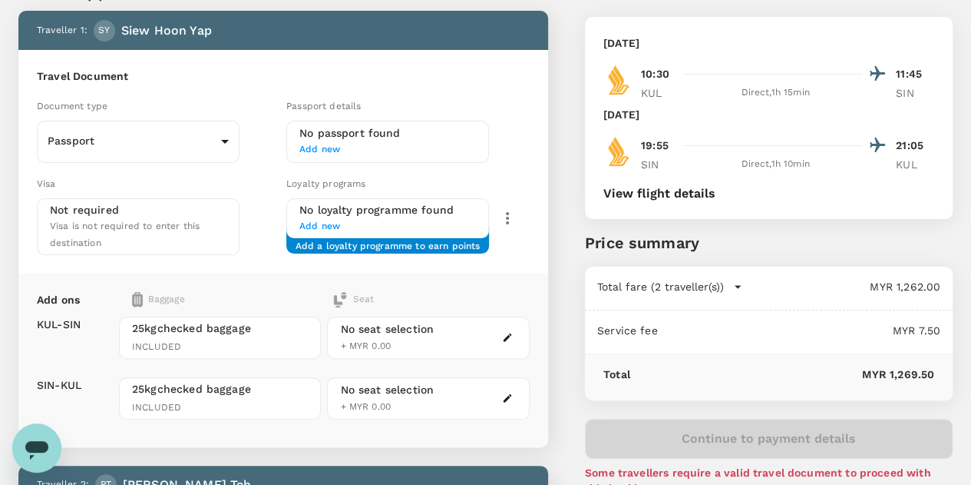
click at [378, 147] on span "Add new" at bounding box center [387, 149] width 177 height 15
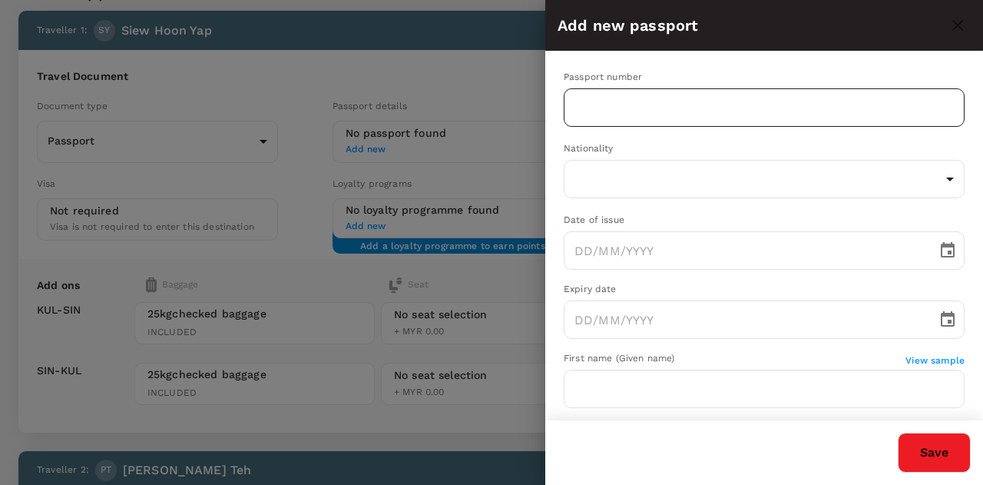
click at [600, 102] on input "text" at bounding box center [764, 107] width 401 height 38
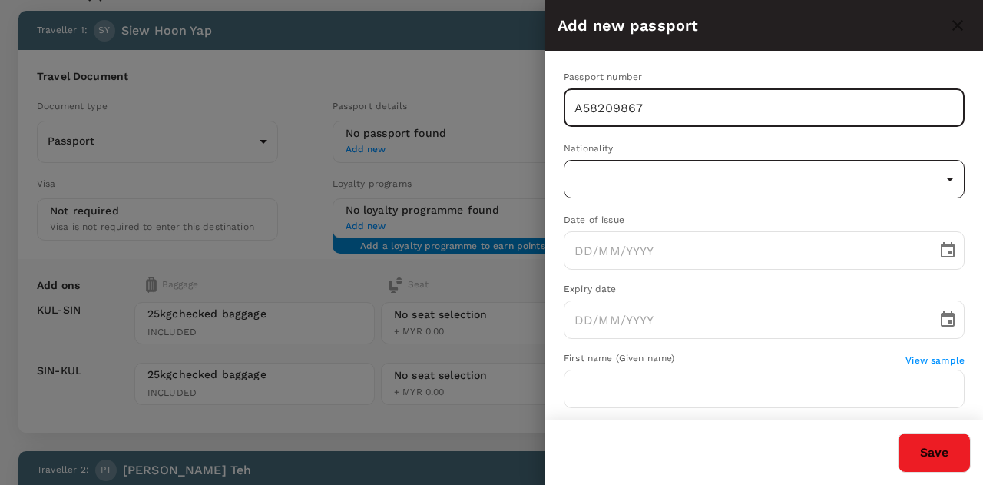
type input "A58209867"
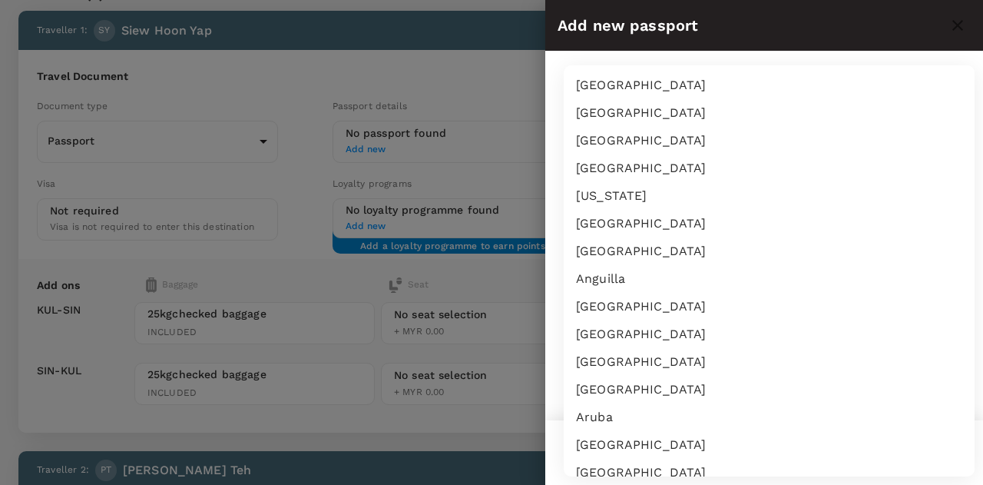
scroll to position [3352, 0]
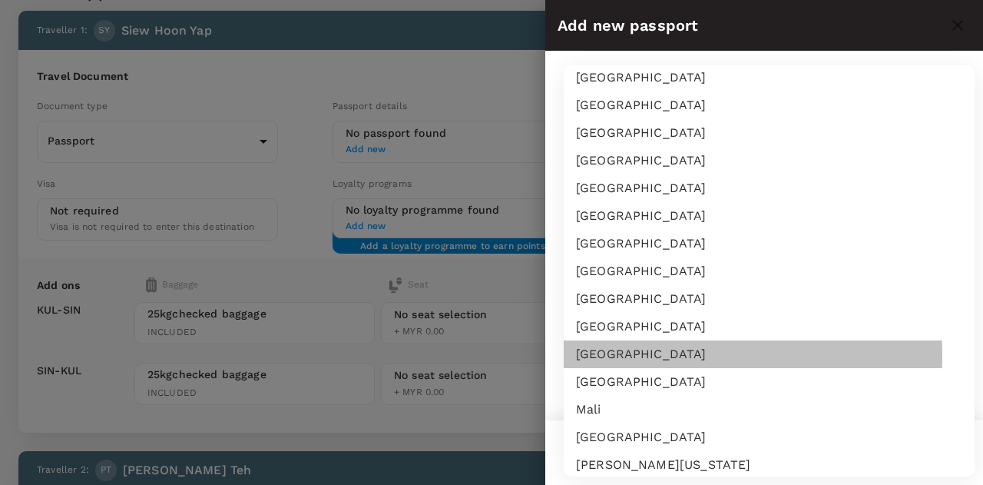
click at [627, 354] on li "Malaysia" at bounding box center [769, 354] width 411 height 28
type input "MY"
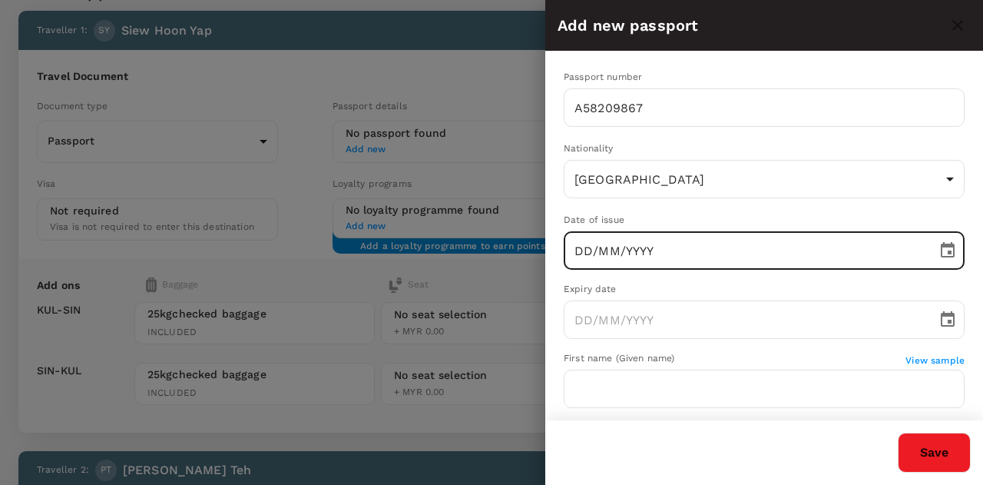
click at [580, 251] on input "DD/MM/YYYY" at bounding box center [745, 250] width 362 height 38
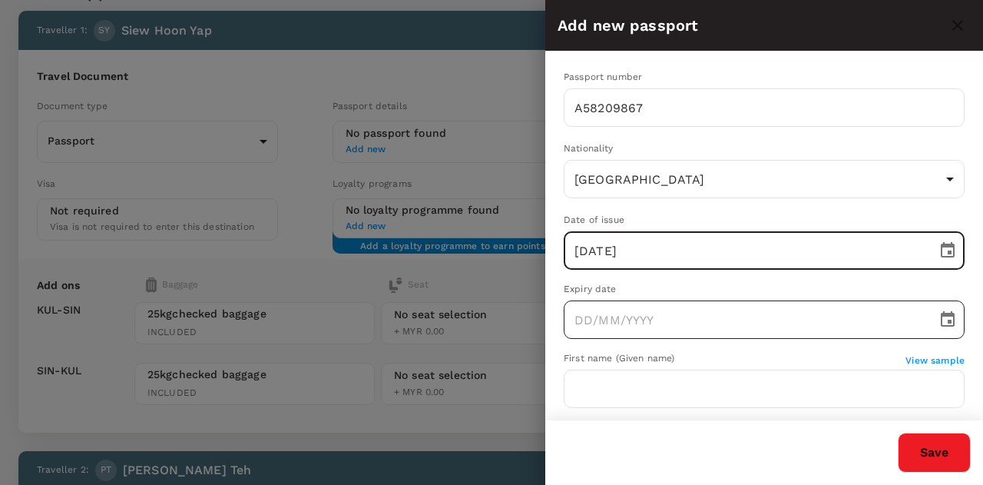
type input "19/02/2023"
click at [580, 320] on input "DD/MM/YYYY" at bounding box center [745, 319] width 362 height 38
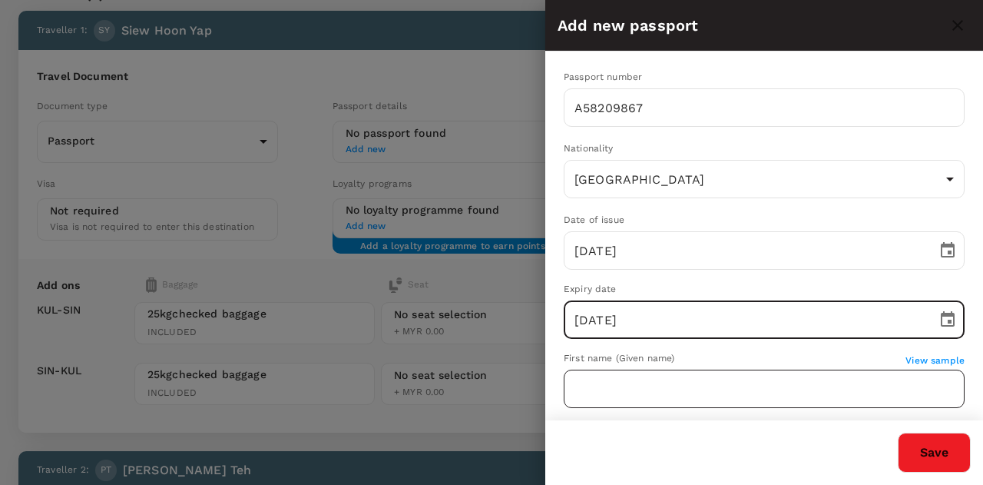
type input "19/02/2028"
click at [633, 385] on input "text" at bounding box center [764, 388] width 401 height 38
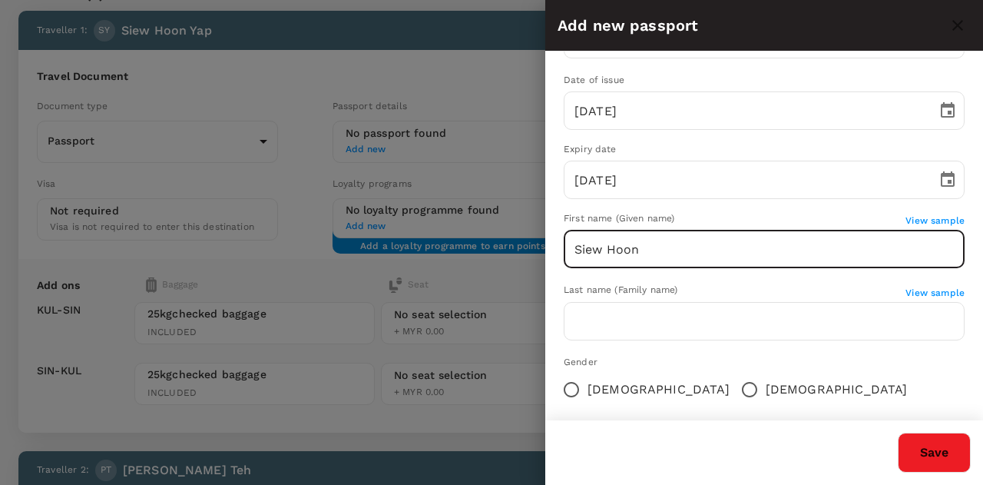
scroll to position [154, 0]
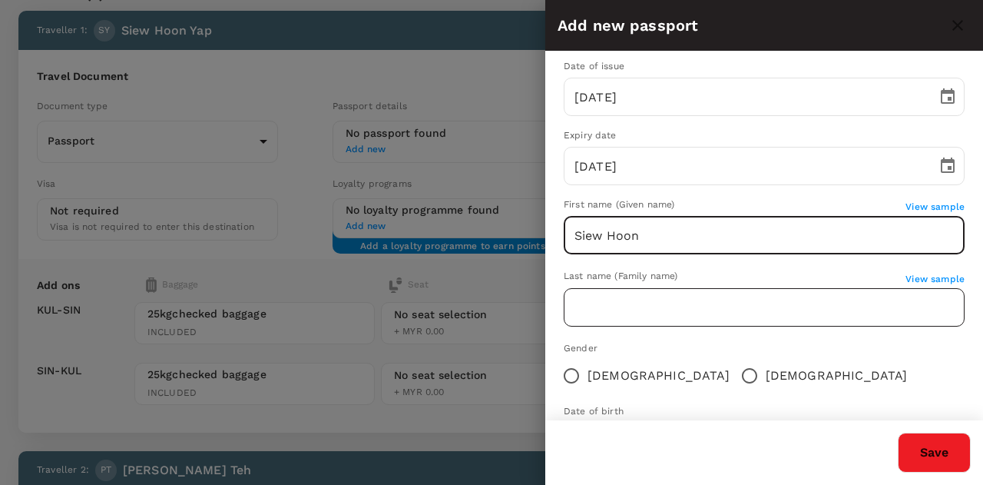
type input "Siew Hoon"
click at [683, 314] on input "text" at bounding box center [764, 307] width 401 height 38
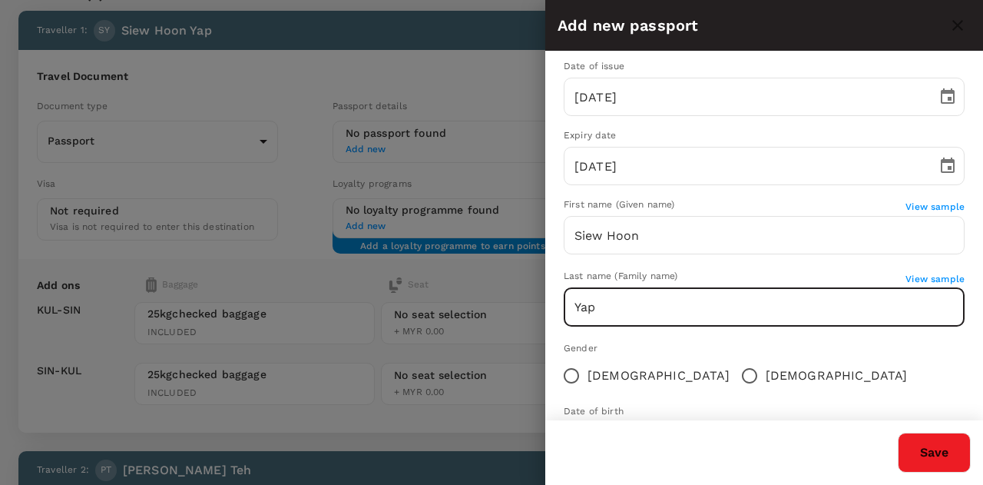
type input "Yap"
click at [568, 376] on input "Female" at bounding box center [571, 375] width 32 height 32
radio input "true"
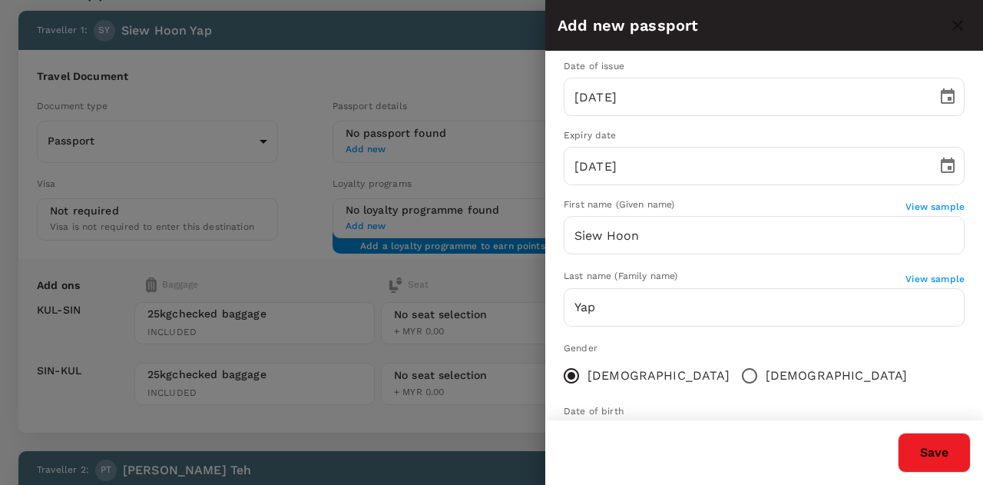
scroll to position [223, 0]
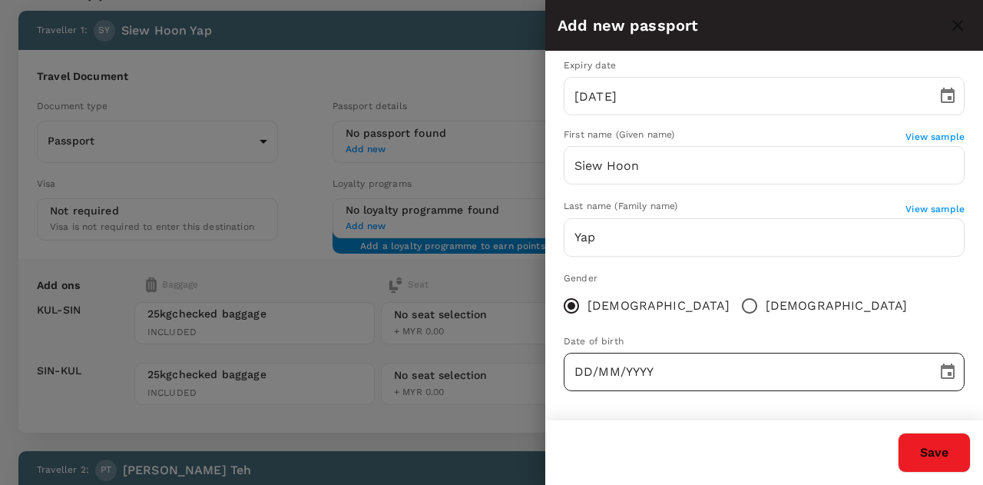
click at [576, 372] on input "DD/MM/YYYY" at bounding box center [745, 371] width 362 height 38
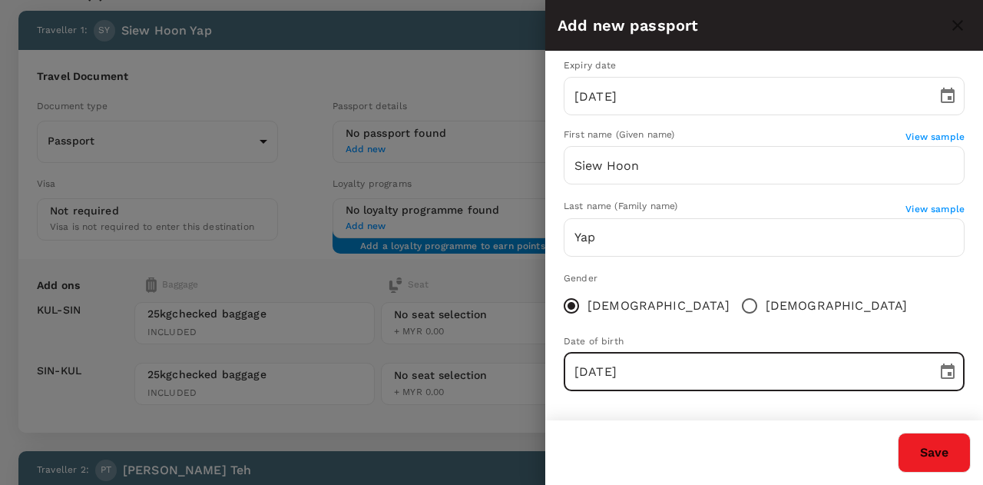
type input "10/08/1986"
click at [722, 412] on div "Passport number A58209867 ​ Nationality Malaysia MY ​ Date of issue 19/02/2023 …" at bounding box center [764, 125] width 438 height 594
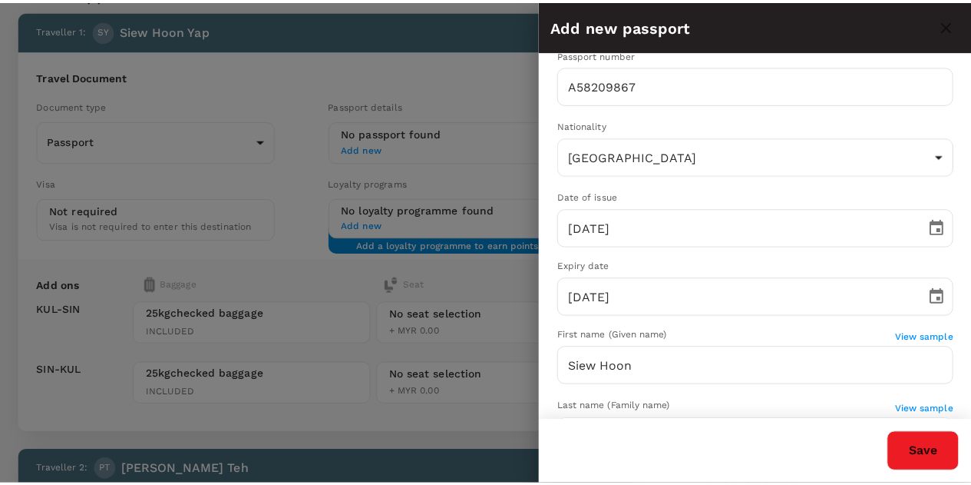
scroll to position [0, 0]
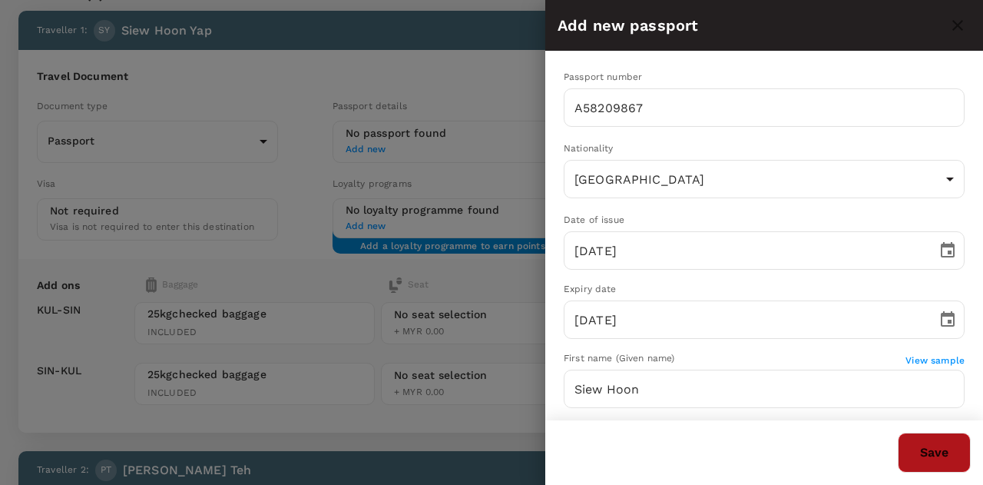
click at [925, 451] on button "Save" at bounding box center [934, 452] width 73 height 40
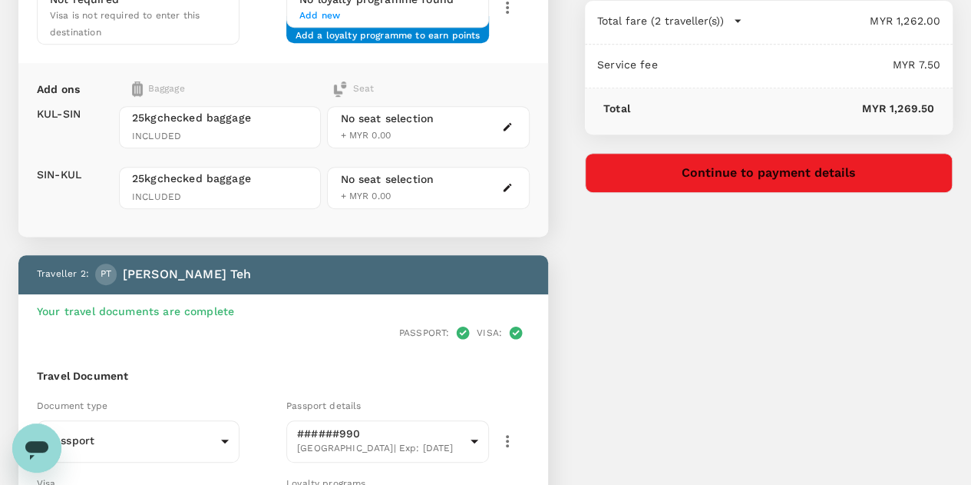
scroll to position [262, 0]
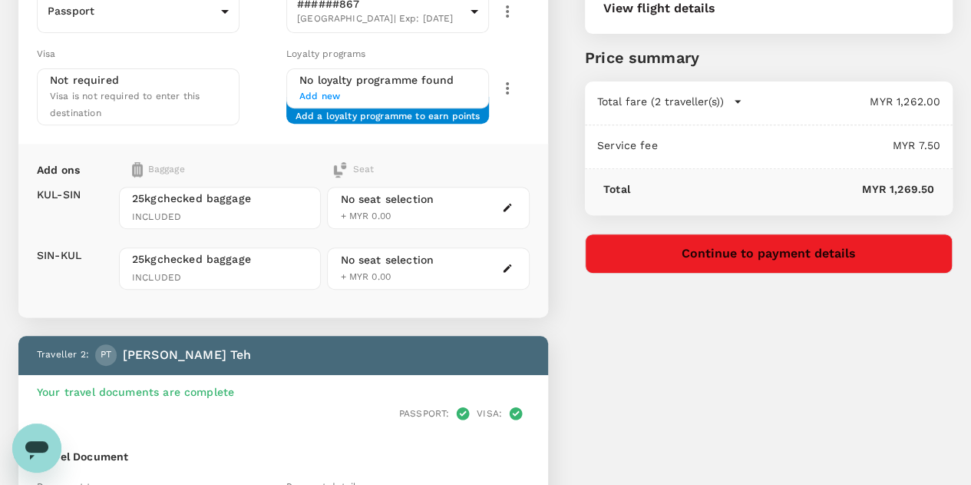
click at [513, 202] on icon "button" at bounding box center [507, 207] width 11 height 11
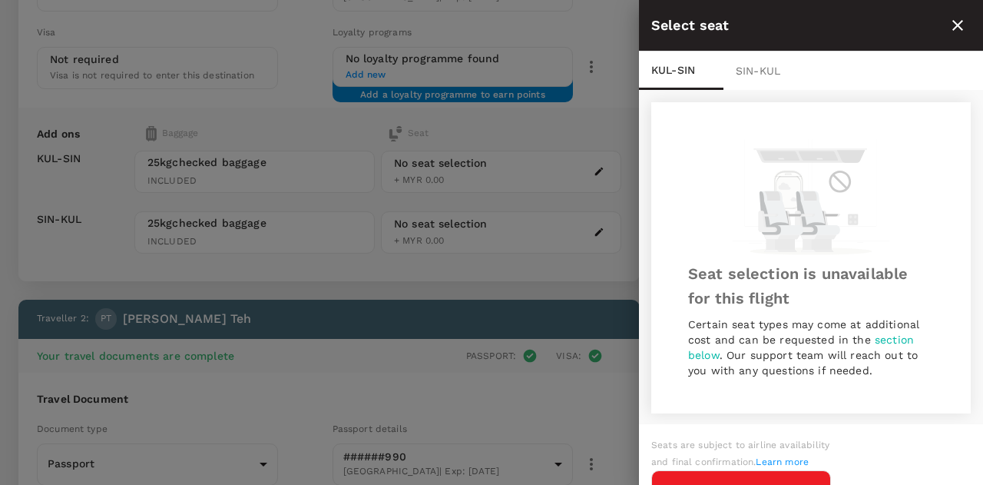
click at [759, 74] on div "SIN - KUL" at bounding box center [765, 70] width 84 height 38
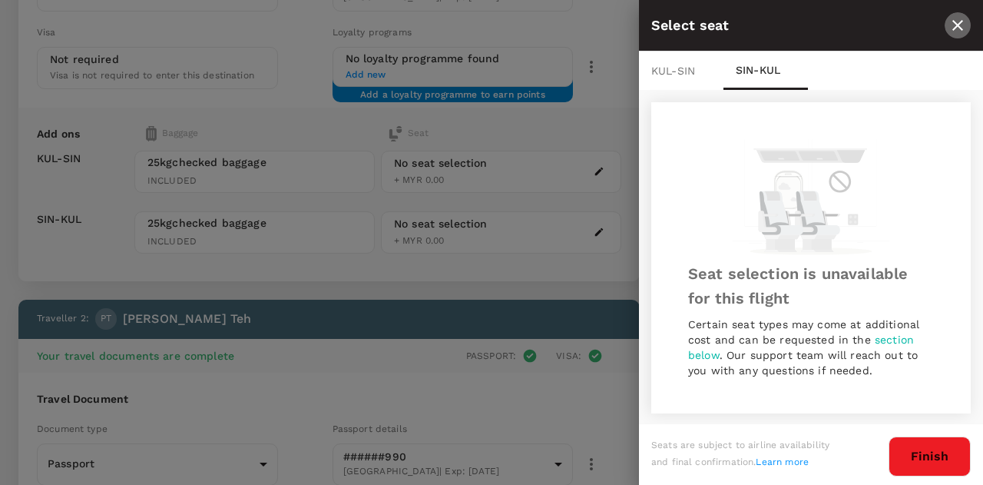
click at [954, 27] on icon "close" at bounding box center [957, 25] width 18 height 18
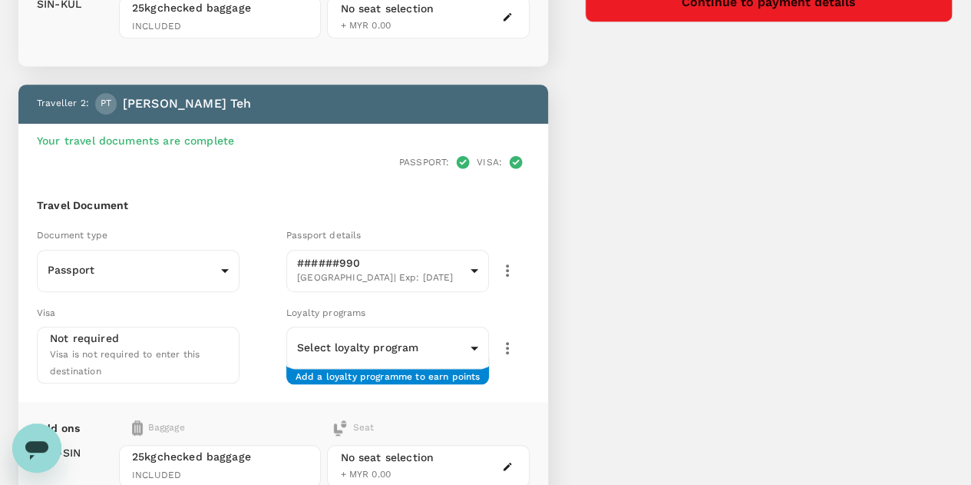
scroll to position [492, 0]
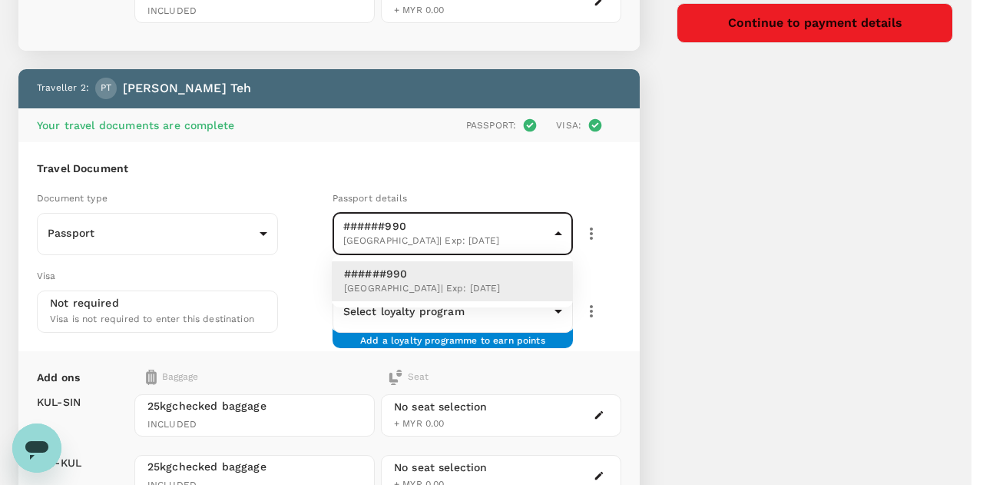
click at [560, 236] on body "Back to flight results Flight review Traveller(s) Traveller 1 : SY Siew Hoon Ya…" at bounding box center [491, 122] width 983 height 1229
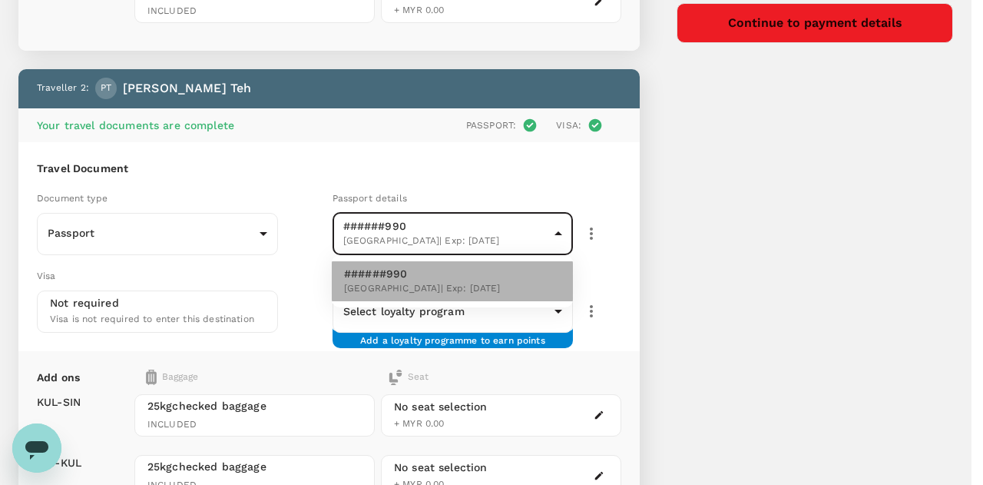
click at [476, 291] on li "######990 Malaysia | Exp: 07 Feb 2028" at bounding box center [452, 281] width 241 height 40
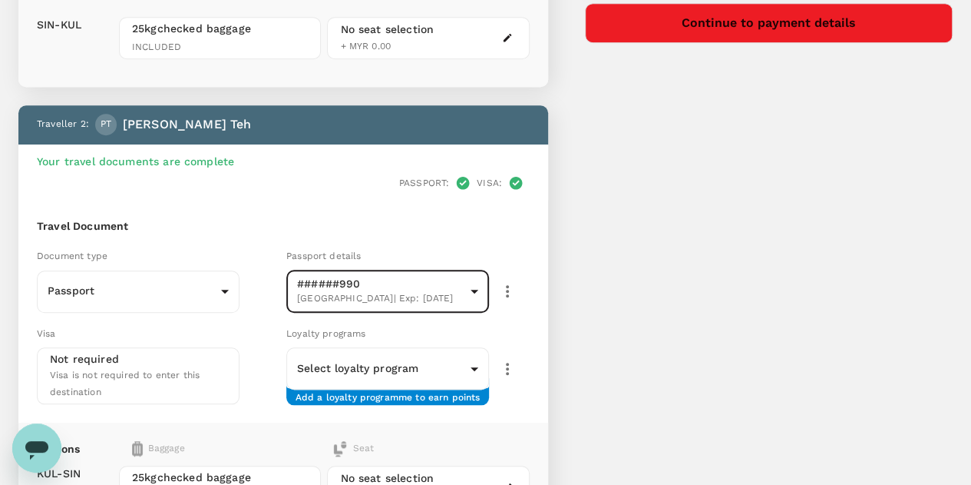
click at [517, 282] on icon "button" at bounding box center [507, 291] width 18 height 18
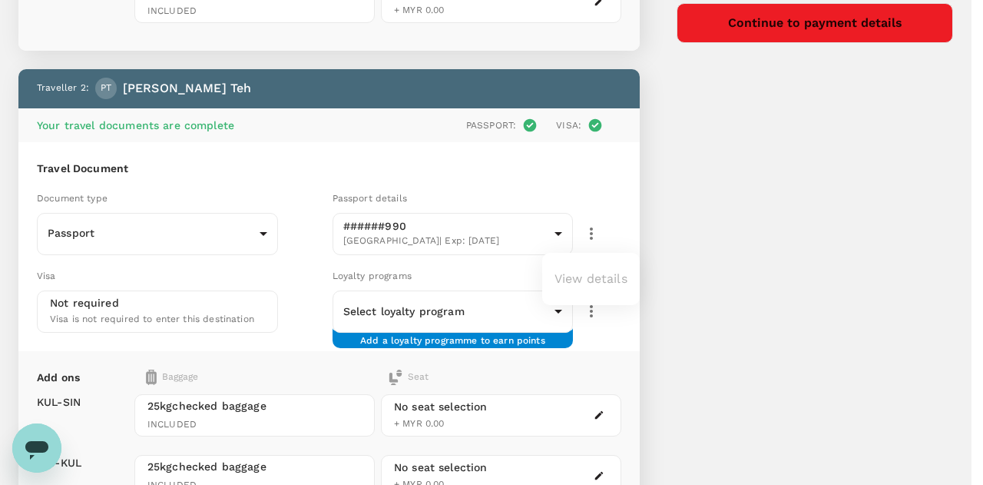
click at [583, 284] on ul "View details" at bounding box center [591, 279] width 98 height 40
click at [470, 189] on div at bounding box center [491, 242] width 983 height 485
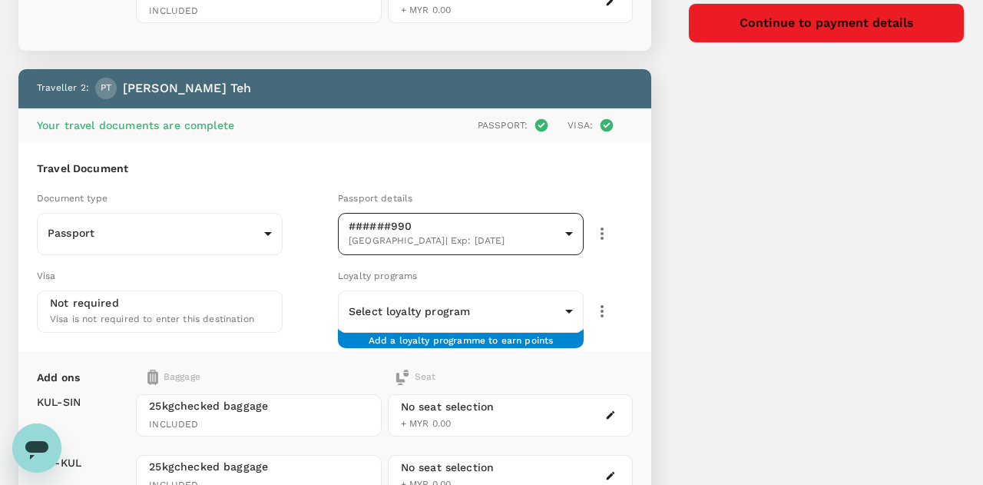
click at [451, 235] on body "Back to flight results Flight review Traveller(s) Traveller 1 : SY Siew Hoon Ya…" at bounding box center [491, 114] width 983 height 1213
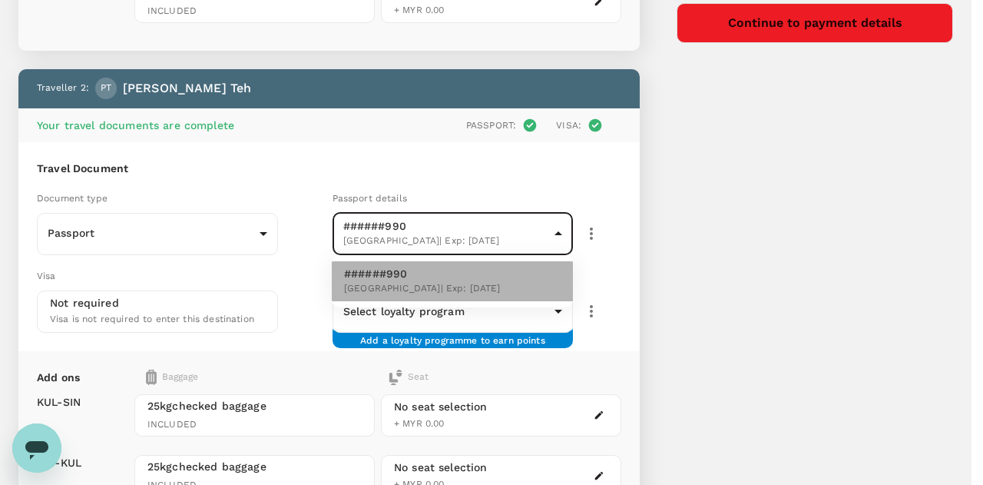
click at [376, 279] on p "######990" at bounding box center [422, 273] width 157 height 15
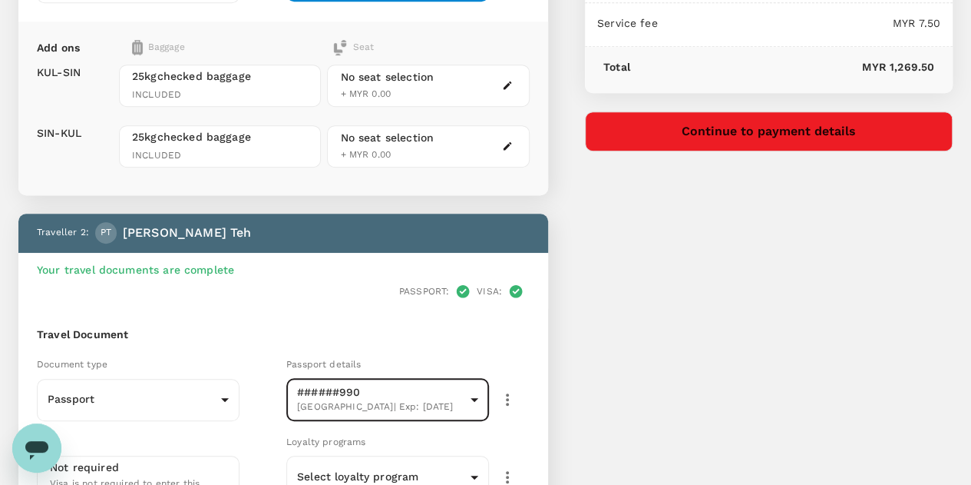
scroll to position [537, 0]
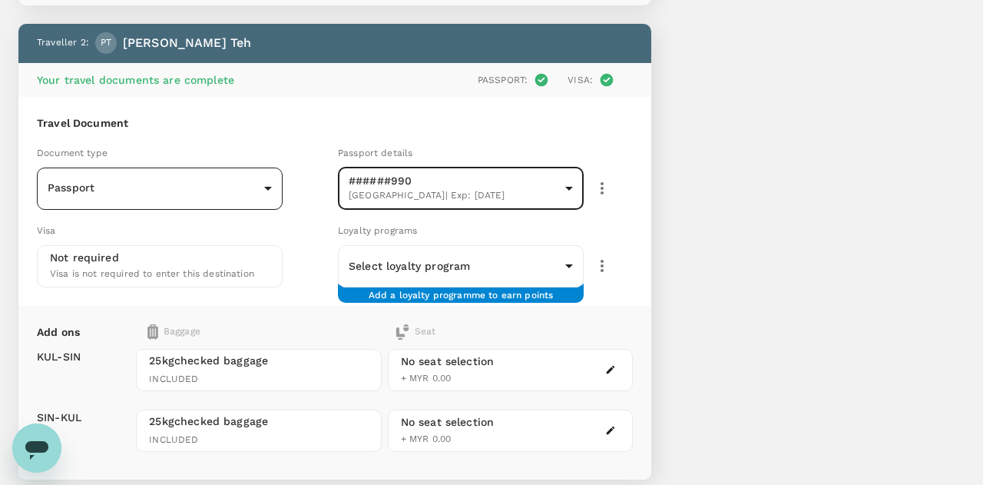
click at [263, 197] on body "Back to flight results Flight review Traveller(s) Traveller 1 : SY Siew Hoon Ya…" at bounding box center [491, 69] width 983 height 1213
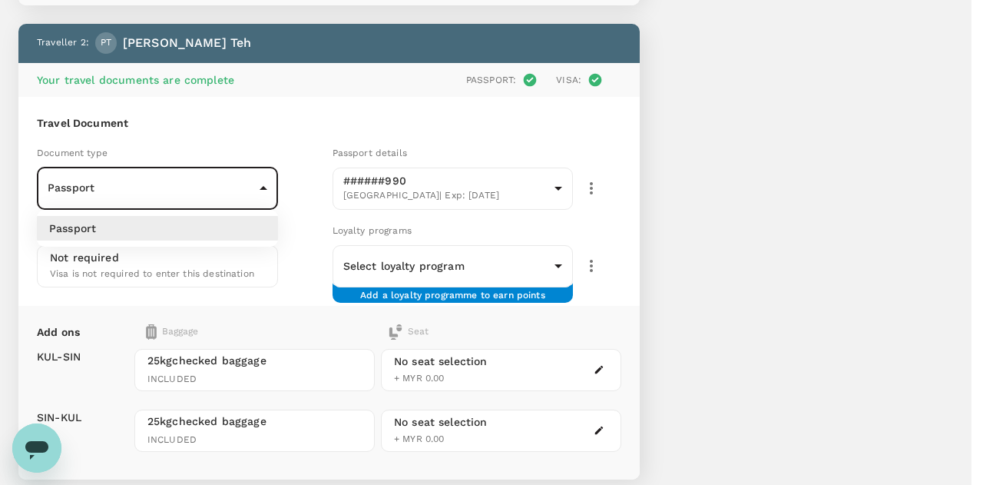
click at [263, 197] on div at bounding box center [491, 242] width 983 height 485
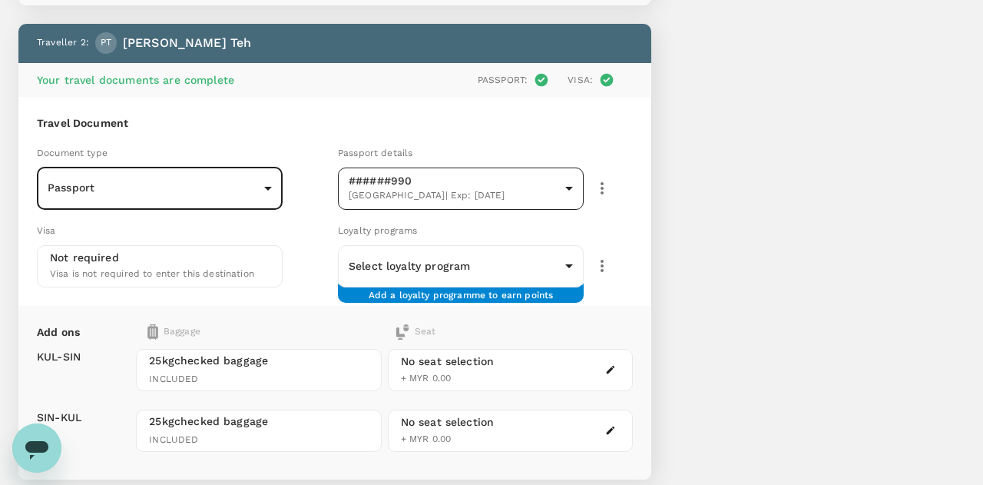
click at [439, 184] on body "Back to flight results Flight review Traveller(s) Traveller 1 : SY Siew Hoon Ya…" at bounding box center [491, 69] width 983 height 1213
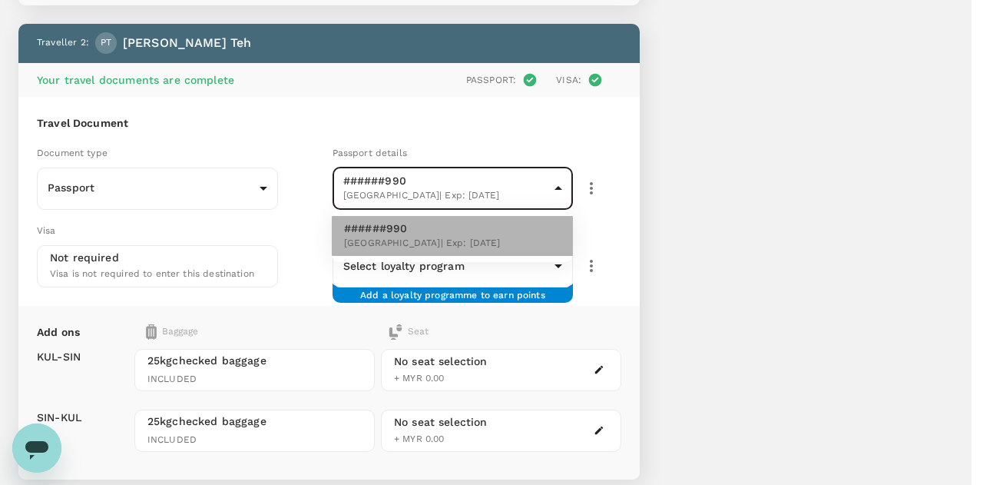
click at [404, 229] on p "######990" at bounding box center [422, 227] width 157 height 15
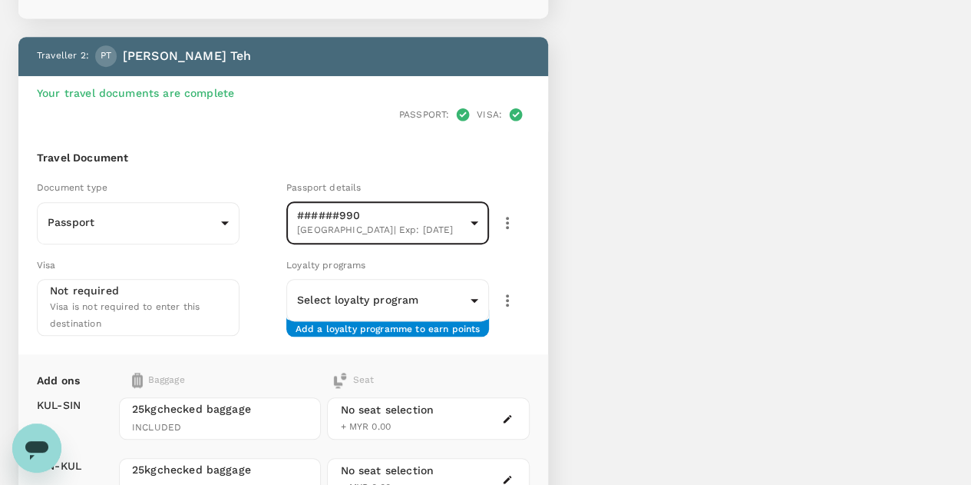
scroll to position [492, 0]
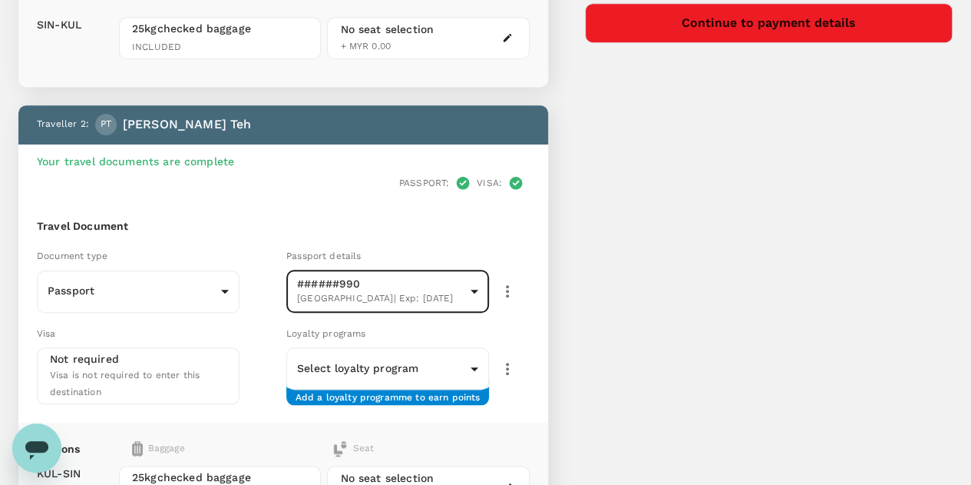
click at [517, 282] on icon "button" at bounding box center [507, 291] width 18 height 18
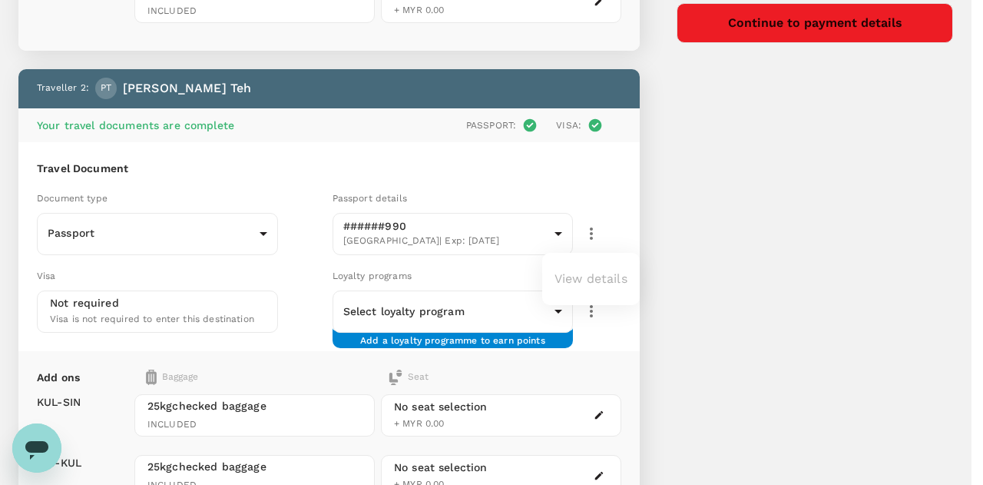
click at [608, 283] on ul "View details" at bounding box center [591, 279] width 98 height 40
click at [620, 236] on div at bounding box center [491, 242] width 983 height 485
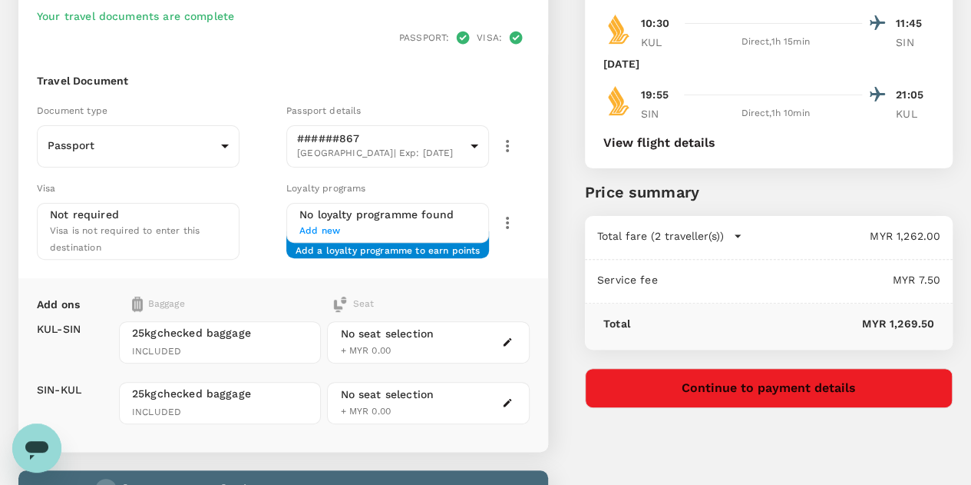
scroll to position [108, 0]
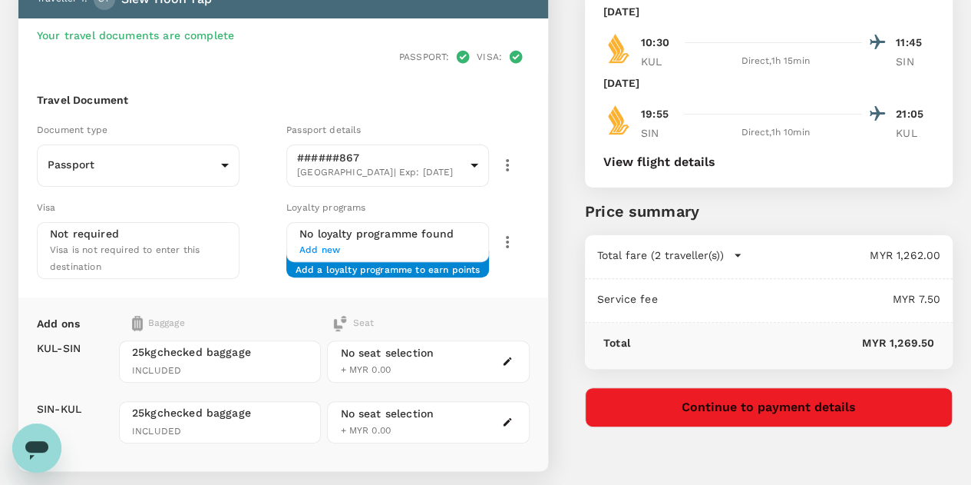
click at [517, 156] on icon "button" at bounding box center [507, 165] width 18 height 18
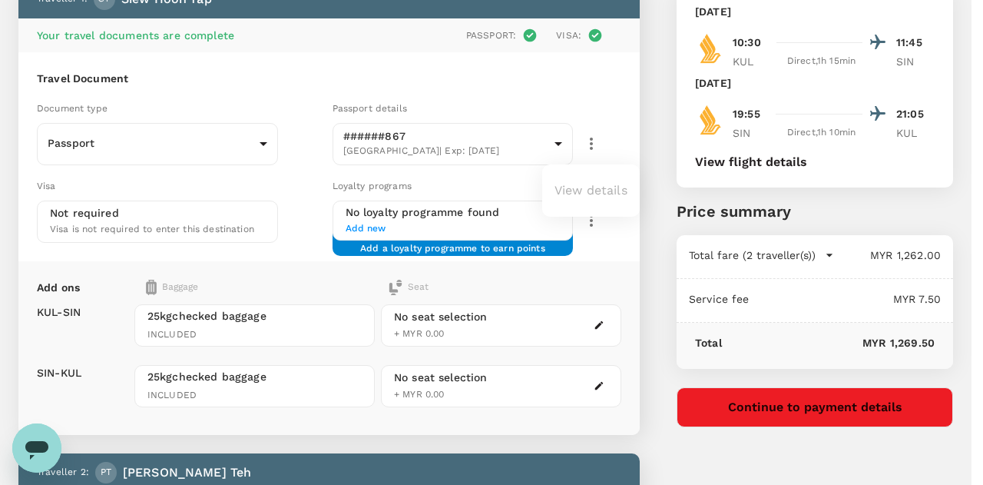
click at [603, 113] on div at bounding box center [491, 242] width 983 height 485
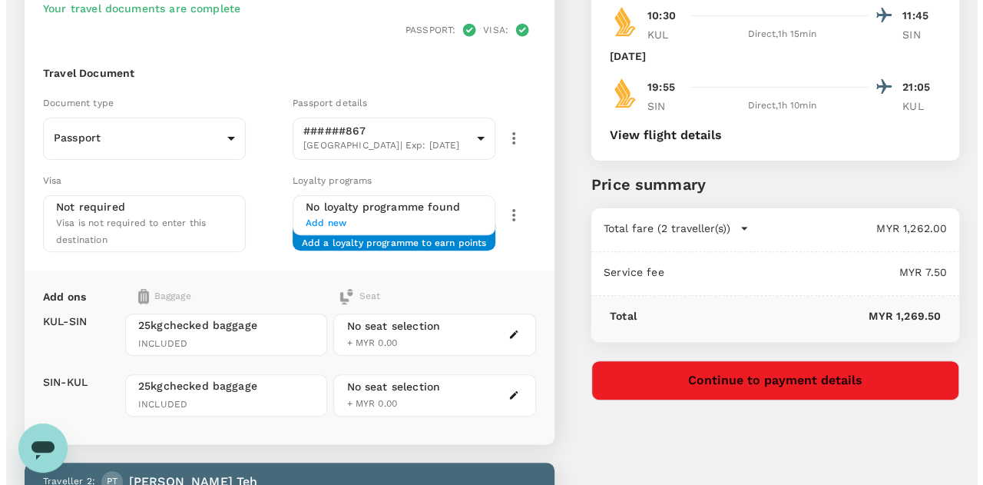
scroll to position [339, 0]
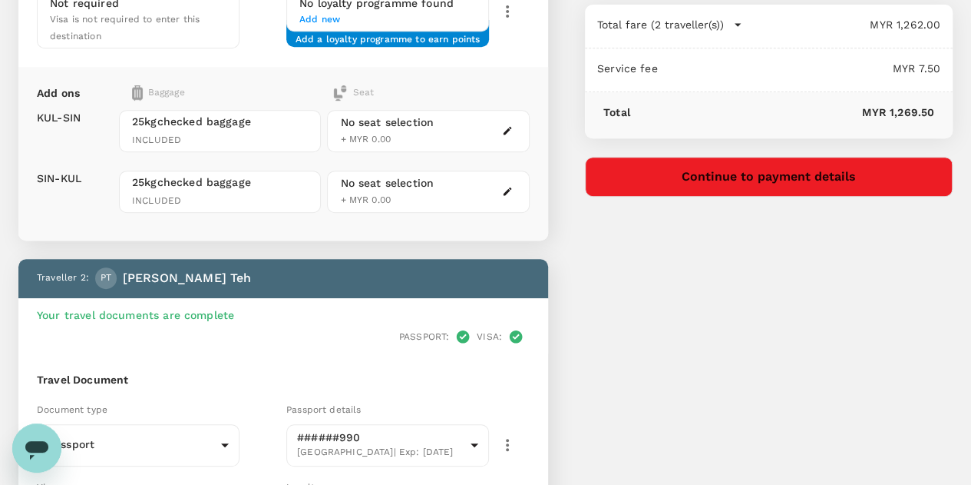
click at [812, 174] on button "Continue to payment details" at bounding box center [769, 177] width 368 height 40
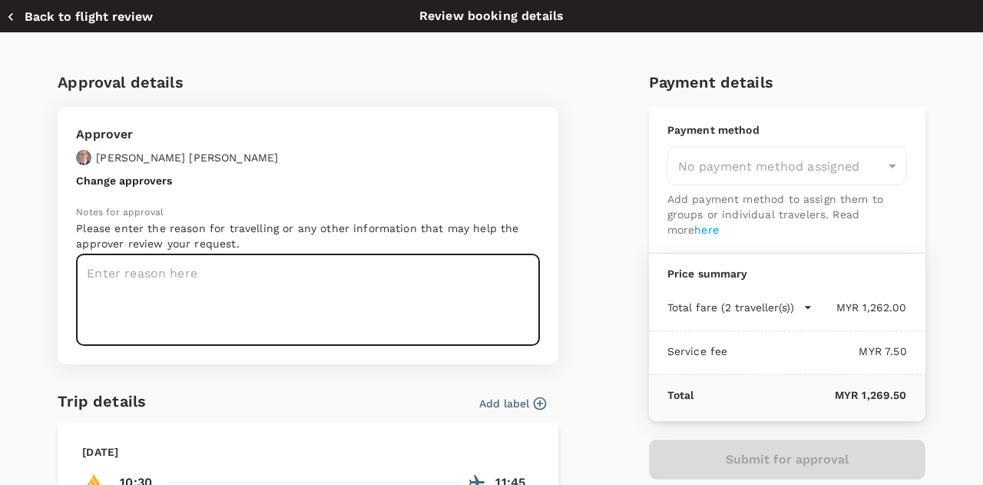
click at [260, 277] on textarea at bounding box center [308, 299] width 464 height 91
paste textarea "Asia RA Team Meeting 11-12 Nov 2025"
click at [225, 269] on textarea "Asia RA Team Meeting 11-12 Nov 2025" at bounding box center [308, 299] width 464 height 91
type textarea "Asia RA Team Meeting (11-12 Nov 2025)"
drag, startPoint x: 338, startPoint y: 274, endPoint x: 226, endPoint y: 271, distance: 112.1
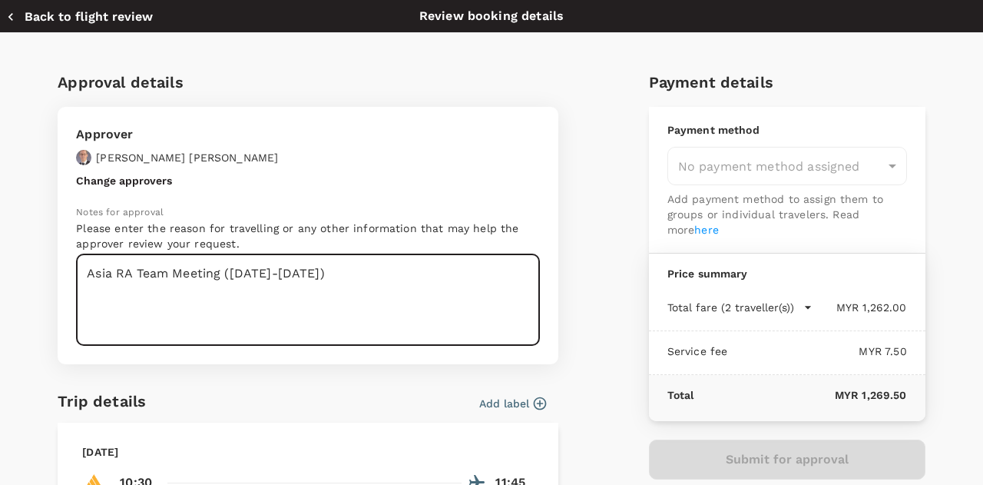
click at [226, 271] on textarea "Asia RA Team Meeting (11-12 Nov 2025)" at bounding box center [308, 299] width 464 height 91
click at [376, 285] on textarea "Asia RA Team Meeting (11-12 Nov 2025)" at bounding box center [308, 299] width 464 height 91
click at [596, 285] on div "Approval details Approver Sacha Ernst Change approvers Notes for approval Pleas…" at bounding box center [484, 458] width 879 height 801
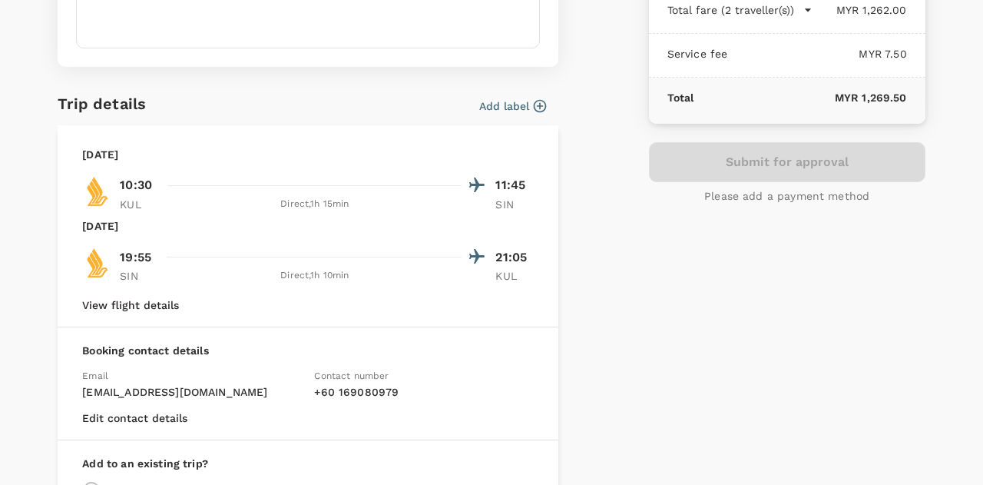
scroll to position [134, 0]
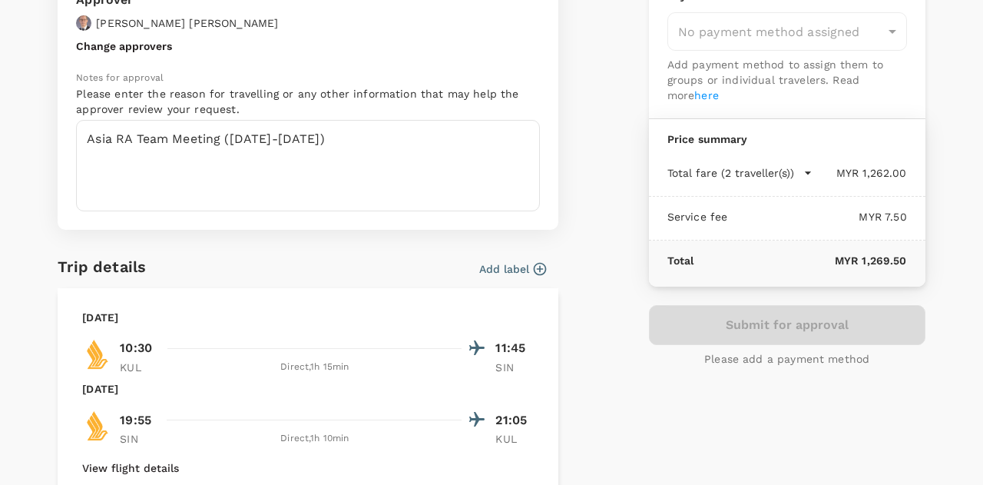
click at [532, 266] on icon "button" at bounding box center [539, 268] width 15 height 15
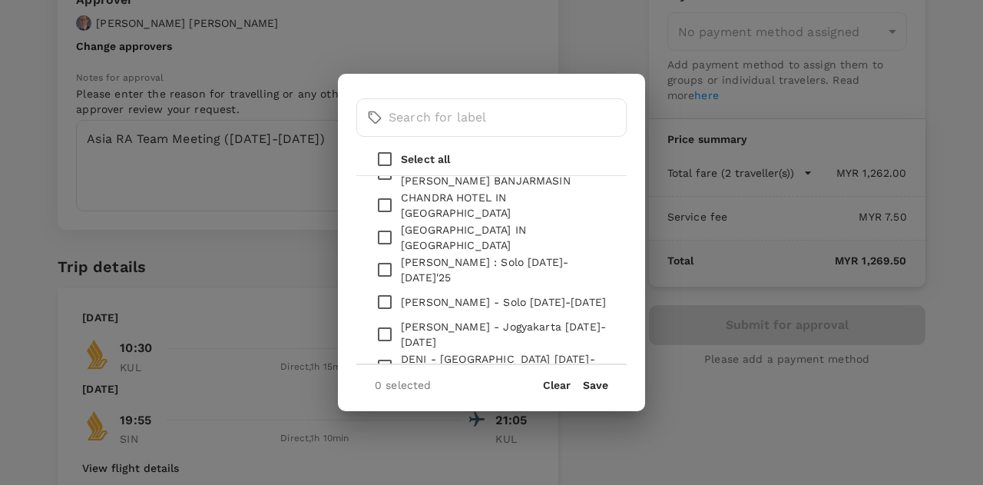
scroll to position [154, 0]
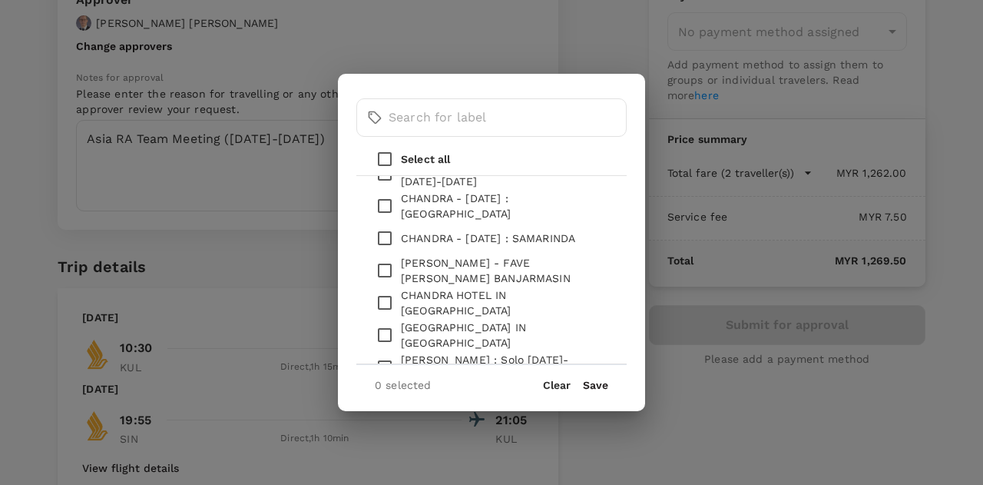
click at [565, 385] on button "Clear" at bounding box center [557, 385] width 28 height 12
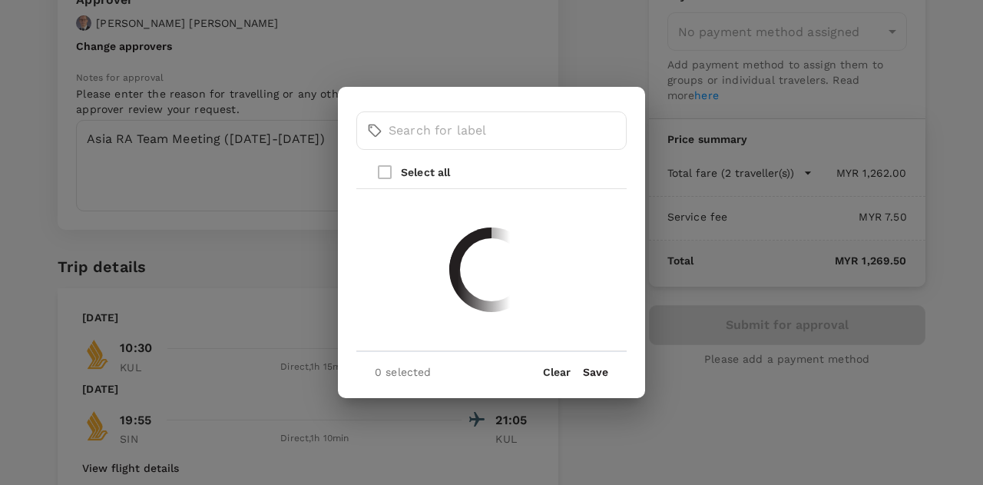
scroll to position [0, 0]
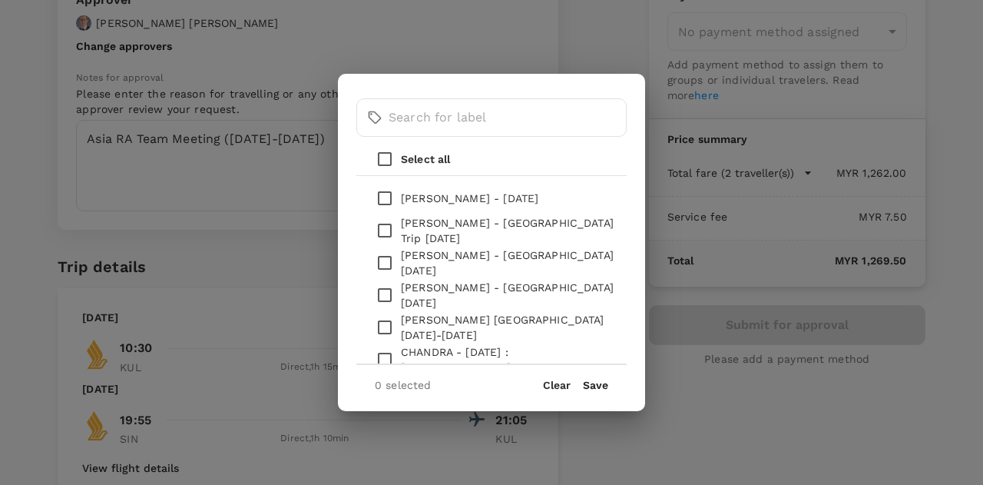
click at [794, 457] on div "​ ​ Select all Jayson Pangilinan - 04 Jan 2025 Emy Setiawati - Surabaya Trip 13…" at bounding box center [491, 242] width 983 height 485
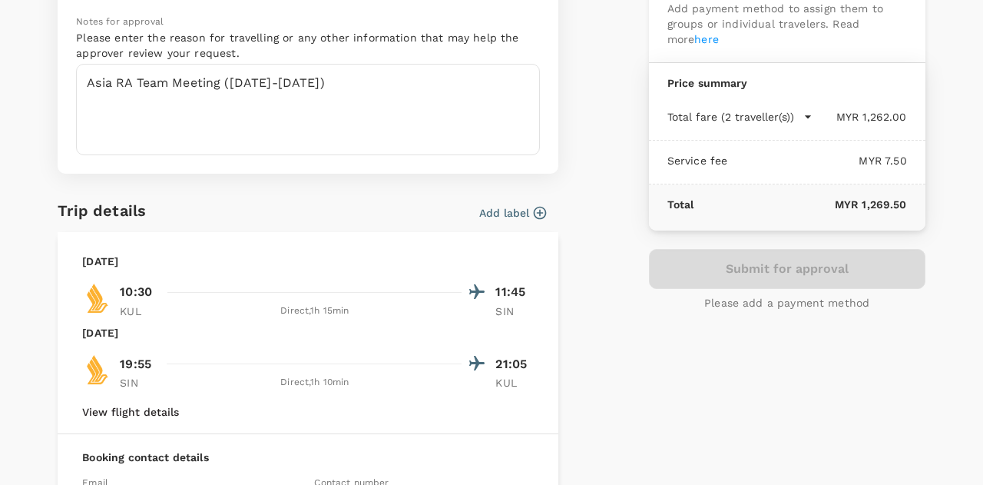
scroll to position [288, 0]
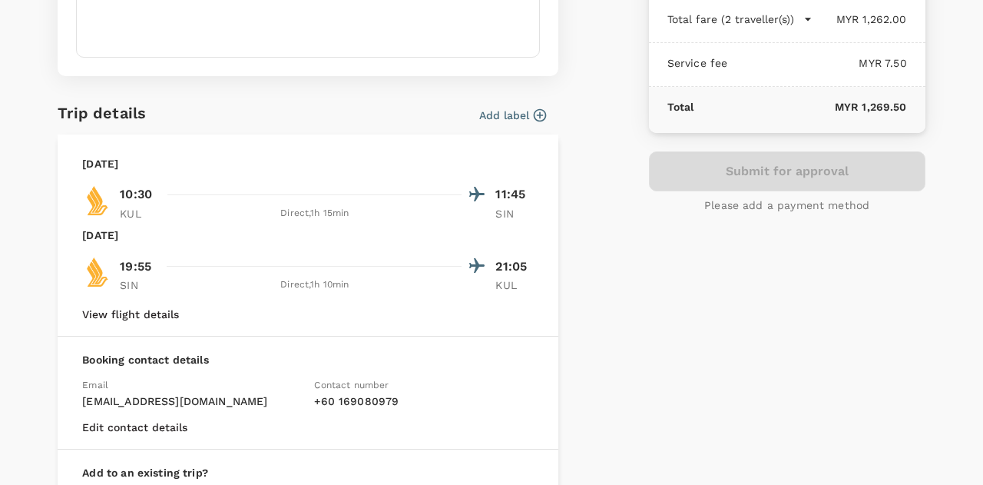
click at [264, 160] on div "Monday, 10 Nov 2025" at bounding box center [307, 163] width 451 height 15
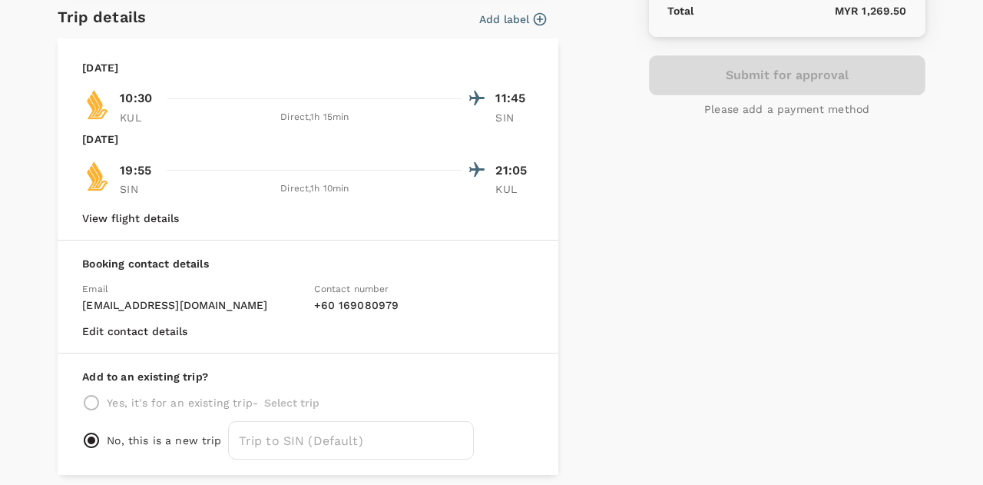
scroll to position [442, 0]
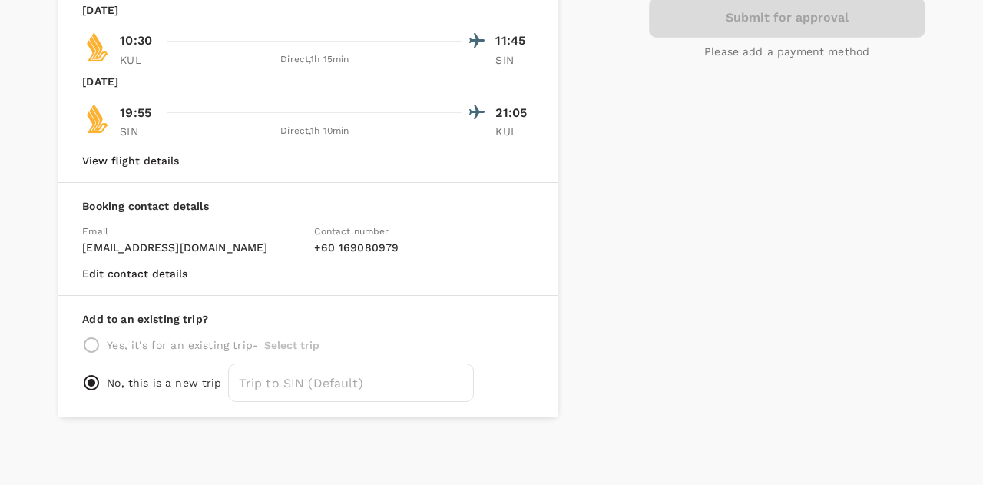
click at [97, 344] on div "Yes, it's for an existing trip - Select trip" at bounding box center [307, 345] width 451 height 18
click at [88, 343] on div "Yes, it's for an existing trip - Select trip" at bounding box center [307, 345] width 451 height 18
click at [93, 388] on input "radio" at bounding box center [91, 382] width 18 height 18
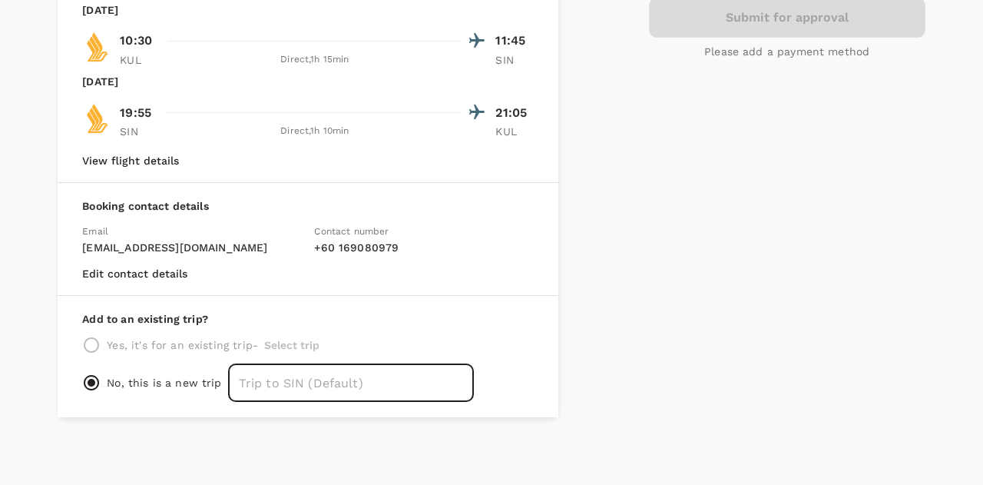
click at [382, 375] on input "text" at bounding box center [351, 382] width 246 height 38
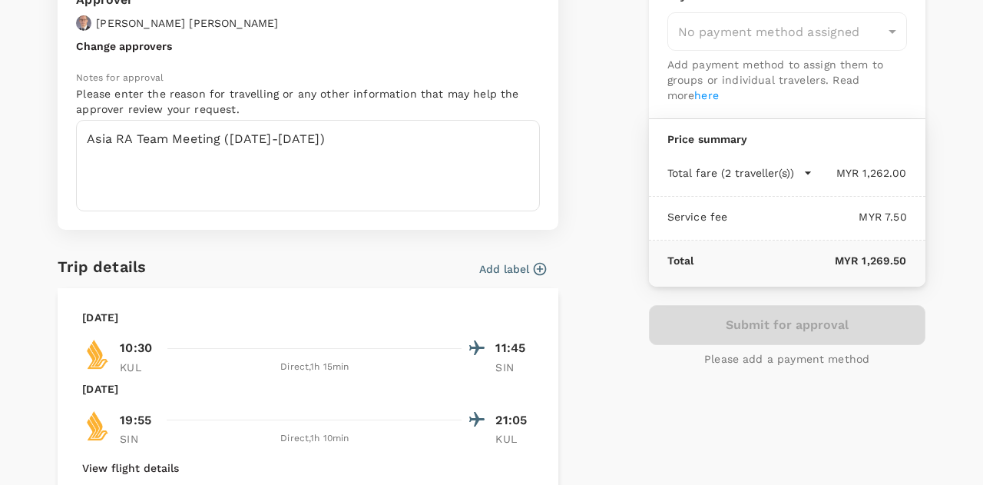
scroll to position [58, 0]
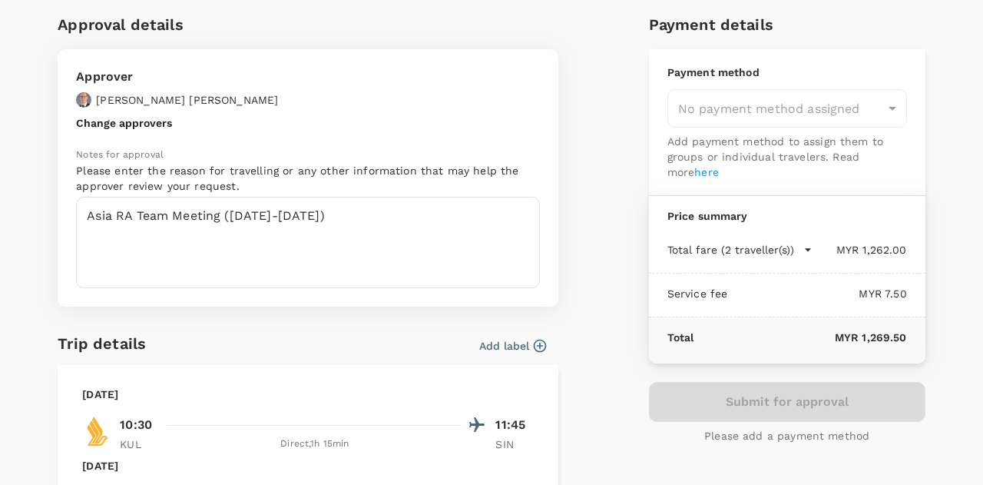
click at [705, 405] on div "Submit for approval Please add a payment method" at bounding box center [787, 412] width 276 height 61
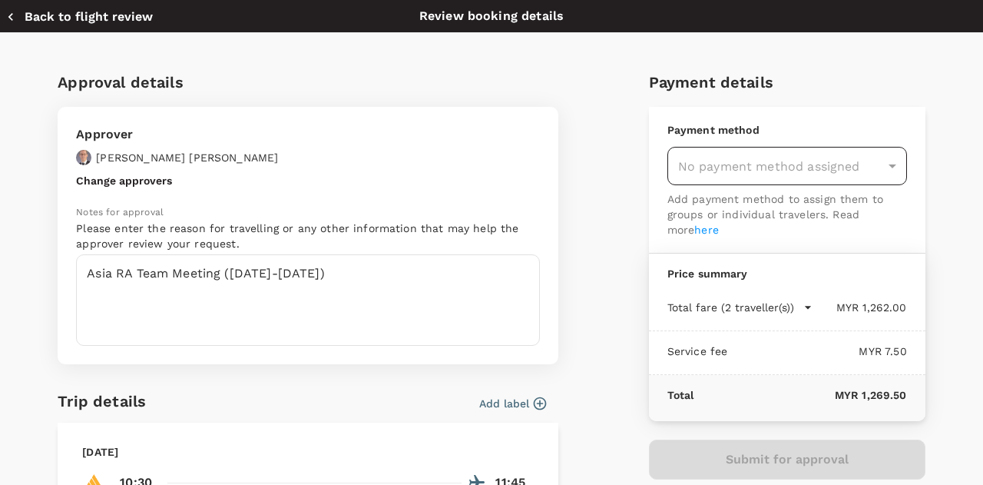
click at [726, 157] on div "No payment method assigned" at bounding box center [787, 166] width 240 height 38
click at [883, 167] on div "No payment method assigned" at bounding box center [787, 166] width 240 height 38
click at [694, 227] on link "here" at bounding box center [706, 229] width 25 height 12
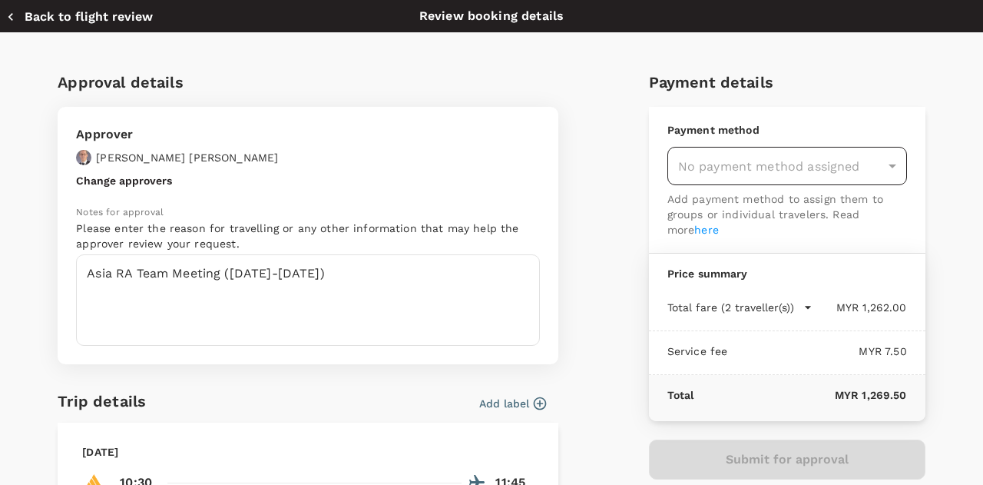
click at [883, 164] on div "No payment method assigned" at bounding box center [787, 166] width 240 height 38
click at [813, 172] on div "No payment method assigned" at bounding box center [787, 166] width 240 height 38
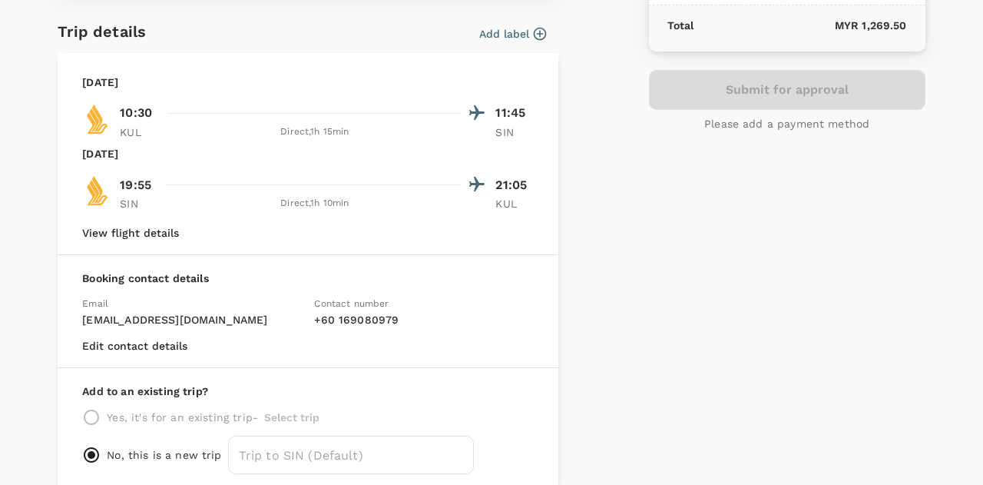
scroll to position [442, 0]
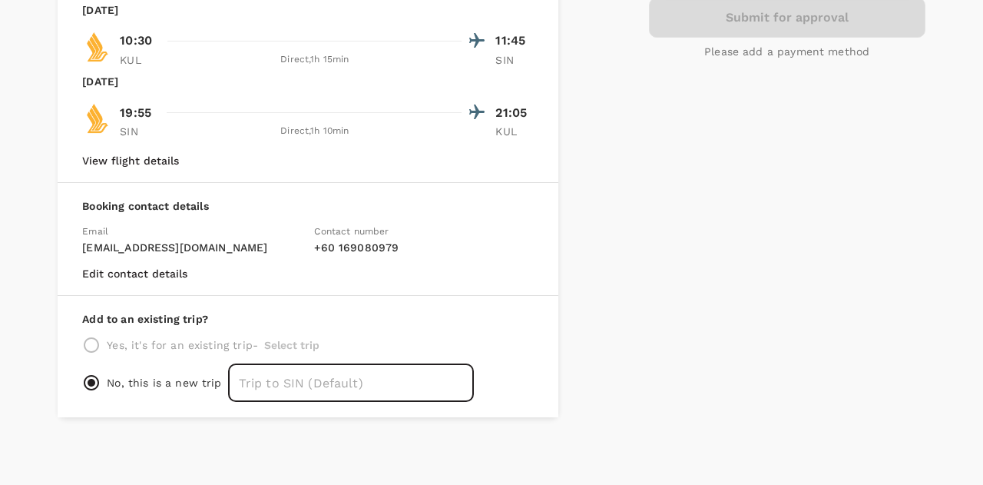
click at [234, 382] on input "text" at bounding box center [351, 382] width 246 height 38
click at [576, 385] on div "Approval details Approver Sacha Ernst Change approvers Notes for approval Pleas…" at bounding box center [484, 16] width 879 height 801
click at [321, 374] on input "sss" at bounding box center [351, 382] width 246 height 38
type input "s"
click at [459, 320] on p "Add to an existing trip?" at bounding box center [307, 318] width 451 height 15
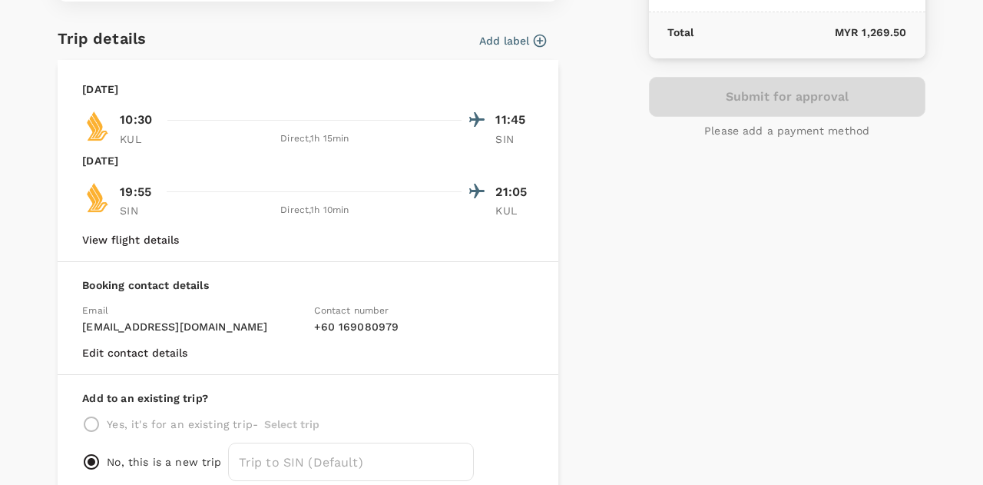
scroll to position [288, 0]
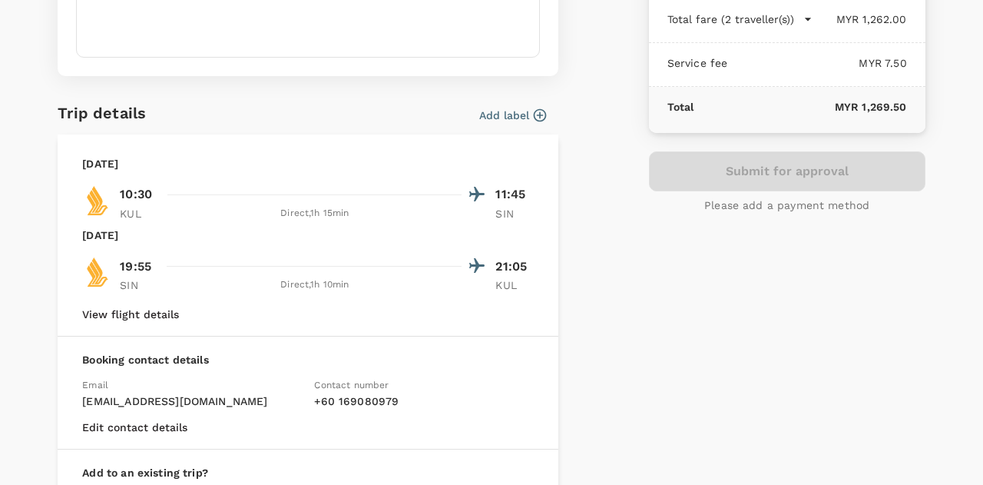
click at [811, 200] on p "Please add a payment method" at bounding box center [786, 204] width 165 height 15
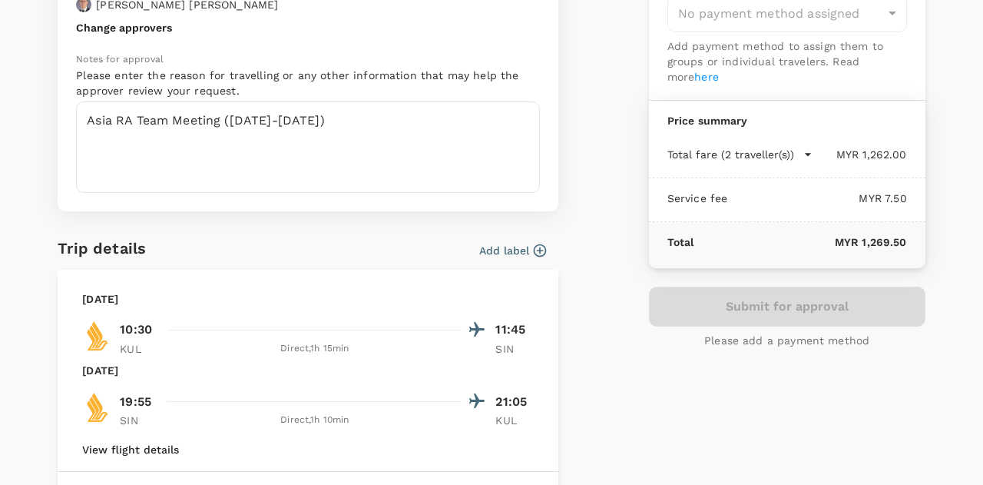
scroll to position [0, 0]
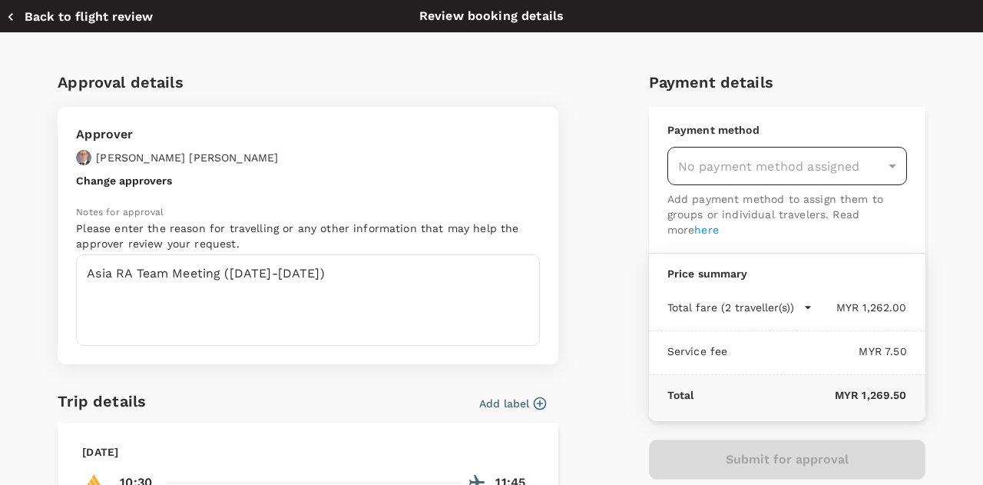
click at [831, 167] on div "No payment method assigned" at bounding box center [787, 166] width 240 height 38
click at [873, 167] on div "No payment method assigned" at bounding box center [787, 166] width 240 height 38
click at [118, 155] on p "Sacha Ernst" at bounding box center [187, 157] width 182 height 15
click at [174, 174] on div "Approver Sacha Ernst Change approvers Notes for approval Please enter the reaso…" at bounding box center [308, 235] width 501 height 257
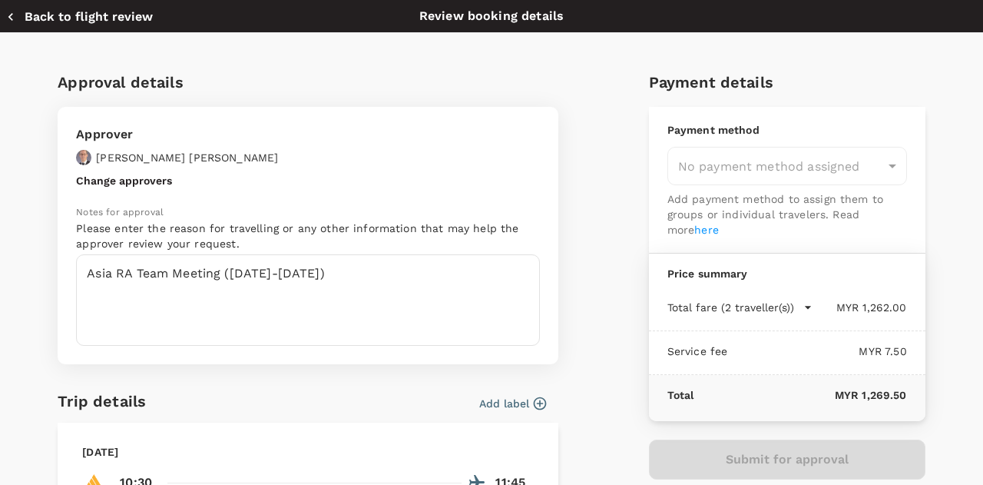
click at [150, 246] on p "Please enter the reason for travelling or any other information that may help t…" at bounding box center [308, 235] width 464 height 31
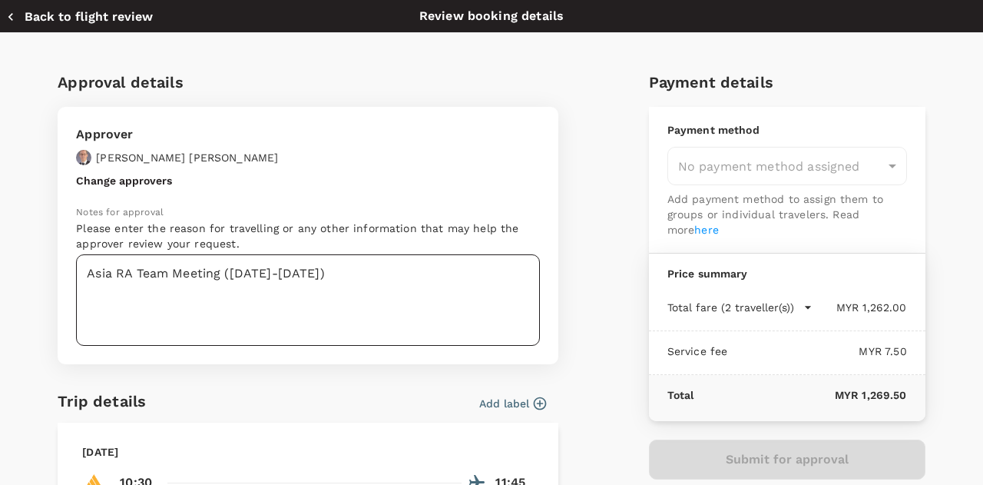
click at [382, 296] on textarea "Asia RA Team Meeting (11-12 Nov 2025)" at bounding box center [308, 299] width 464 height 91
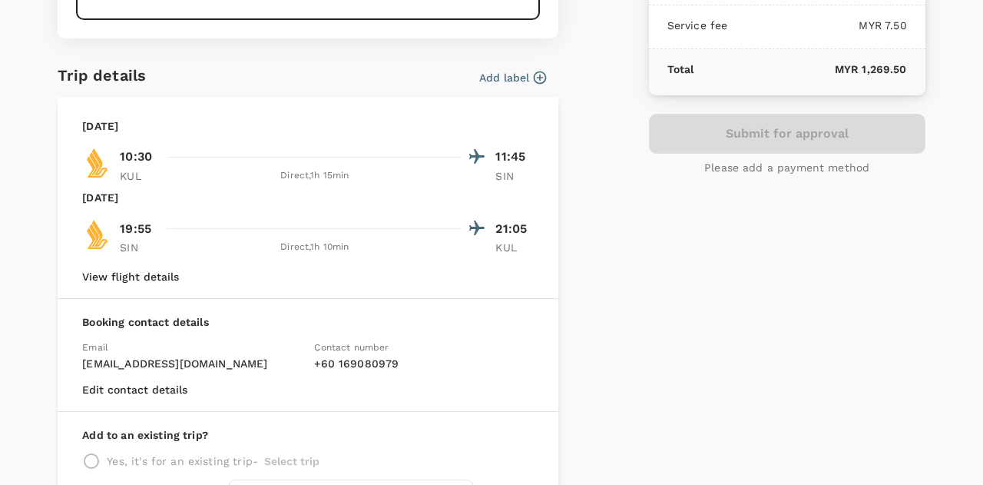
scroll to position [134, 0]
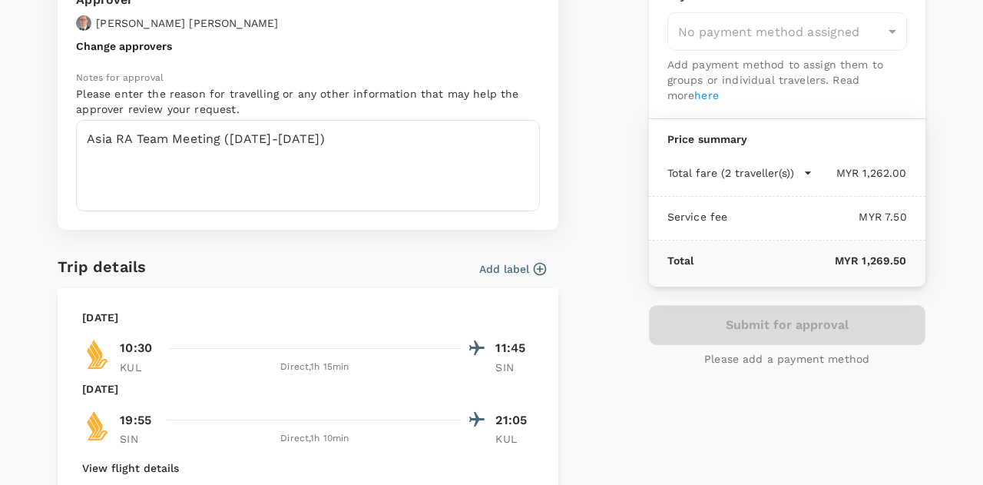
click at [743, 327] on div "Submit for approval Please add a payment method" at bounding box center [787, 335] width 276 height 61
click at [571, 372] on div "Approval details Approver Sacha Ernst Change approvers Notes for approval Pleas…" at bounding box center [484, 323] width 879 height 801
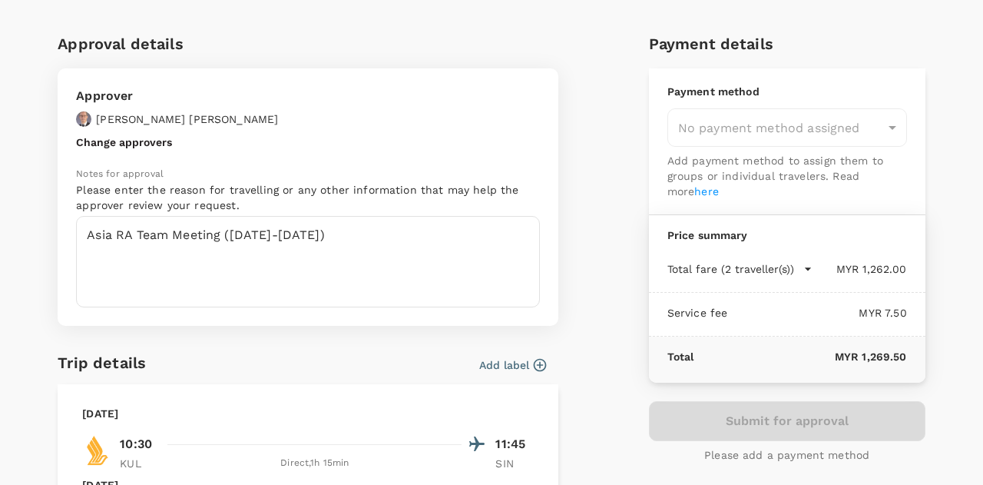
scroll to position [0, 0]
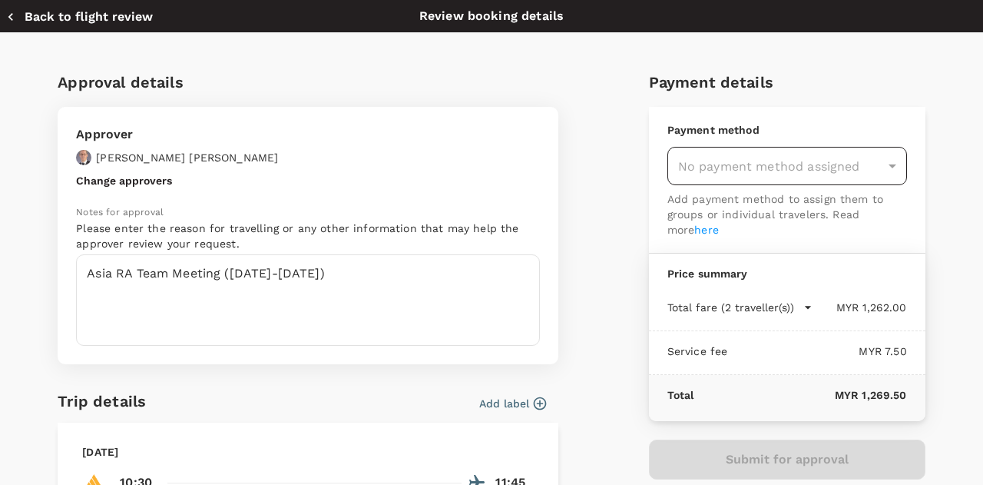
click at [749, 173] on div "No payment method assigned" at bounding box center [787, 166] width 240 height 38
click at [881, 168] on div "No payment method assigned" at bounding box center [787, 166] width 240 height 38
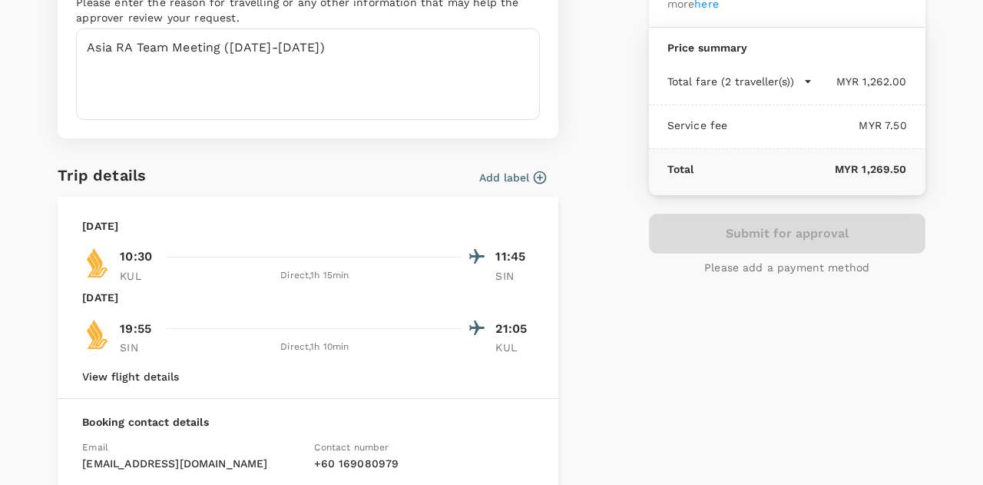
scroll to position [230, 0]
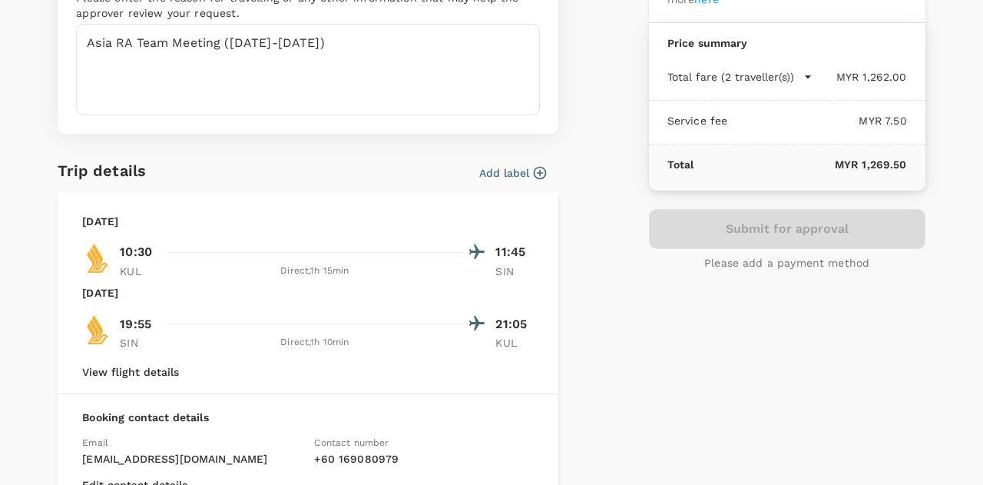
click at [823, 235] on div "Submit for approval Please add a payment method" at bounding box center [787, 239] width 276 height 61
click at [823, 234] on div "Submit for approval Please add a payment method" at bounding box center [787, 239] width 276 height 61
click at [724, 260] on p "Please add a payment method" at bounding box center [786, 262] width 165 height 15
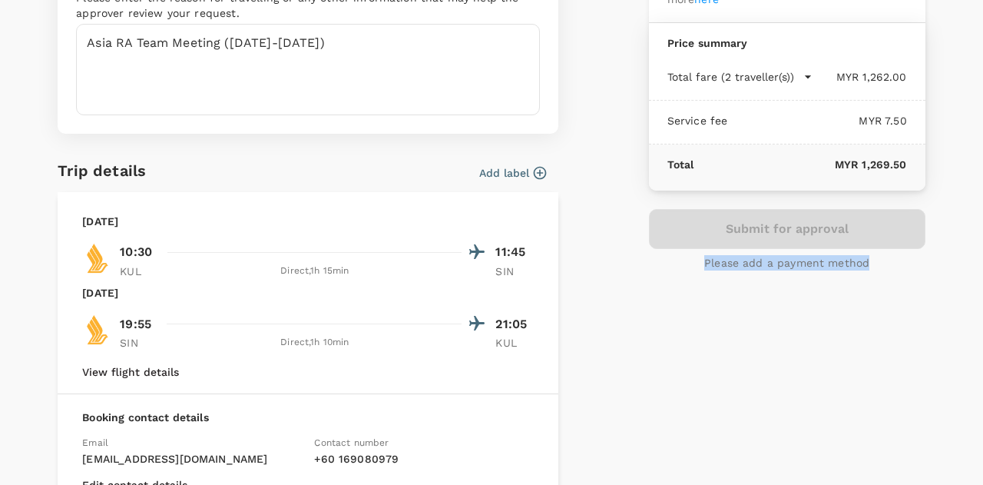
click at [730, 262] on p "Please add a payment method" at bounding box center [786, 262] width 165 height 15
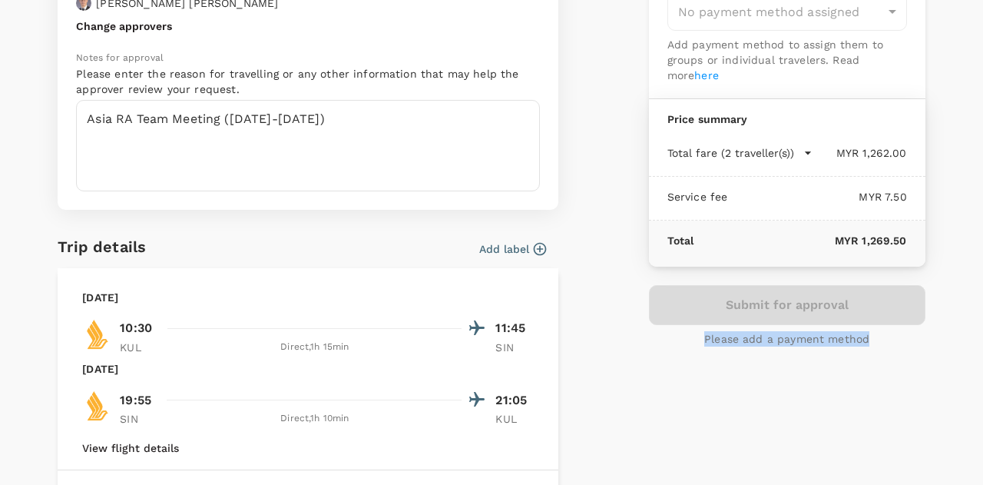
scroll to position [0, 0]
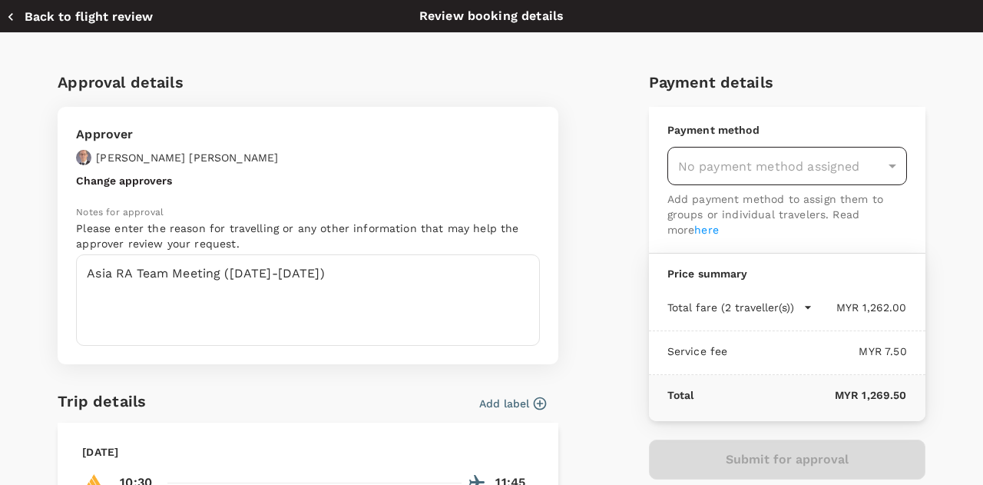
click at [873, 164] on div "No payment method assigned" at bounding box center [787, 166] width 240 height 38
click at [880, 170] on div "No payment method assigned" at bounding box center [787, 166] width 240 height 38
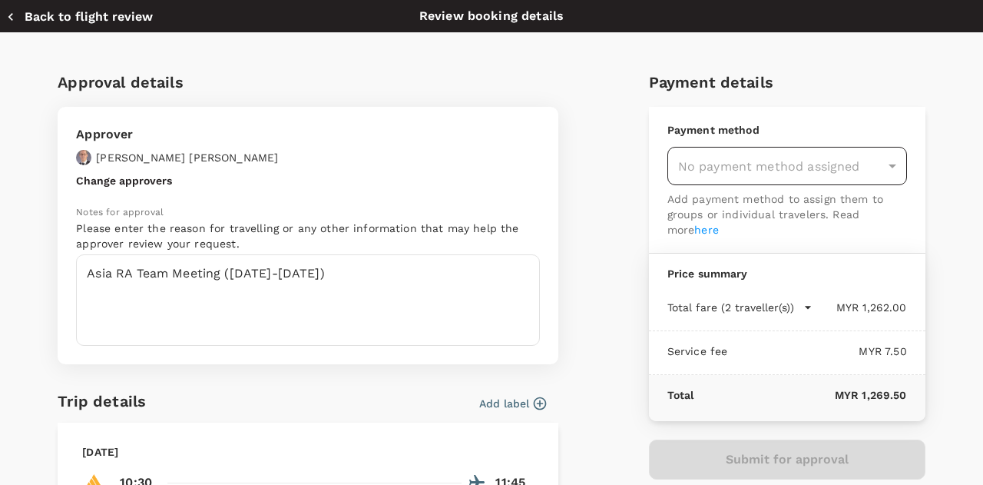
click at [746, 174] on div "No payment method assigned" at bounding box center [787, 166] width 240 height 38
click at [694, 223] on link "here" at bounding box center [706, 229] width 25 height 12
click at [607, 349] on div "Approval details Approver Sacha Ernst Change approvers Notes for approval Pleas…" at bounding box center [484, 458] width 879 height 801
click at [52, 15] on button "Back to flight review" at bounding box center [79, 16] width 147 height 15
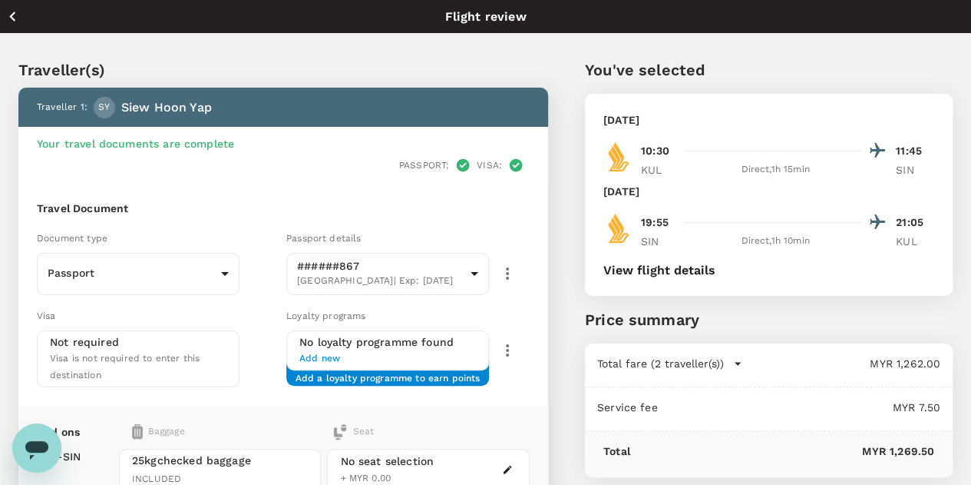
click at [11, 22] on icon "button" at bounding box center [12, 16] width 19 height 19
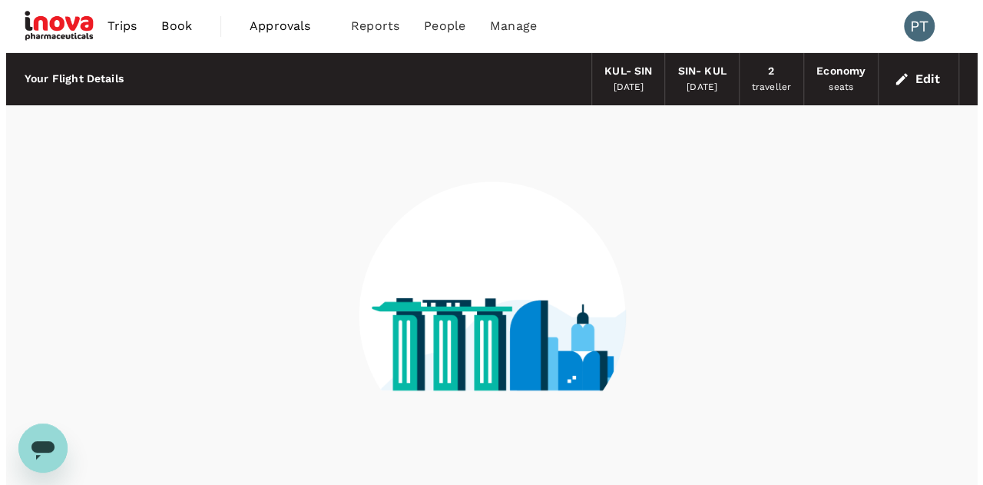
scroll to position [86, 0]
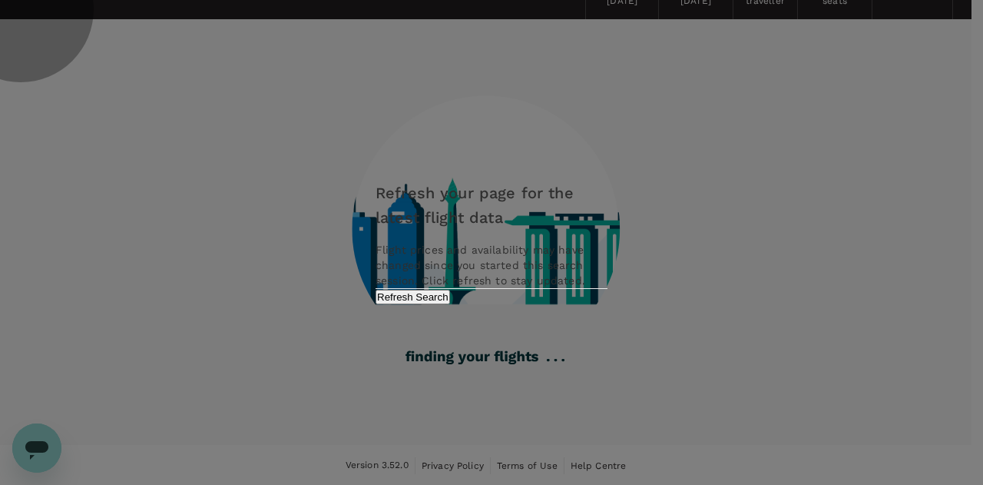
click at [450, 304] on button "Refresh Search" at bounding box center [412, 296] width 74 height 15
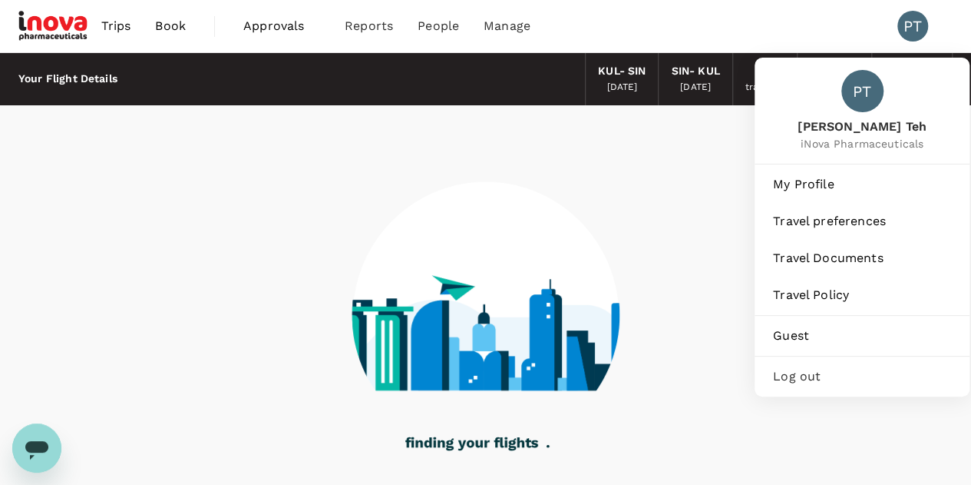
click at [908, 28] on div "PT" at bounding box center [913, 26] width 31 height 31
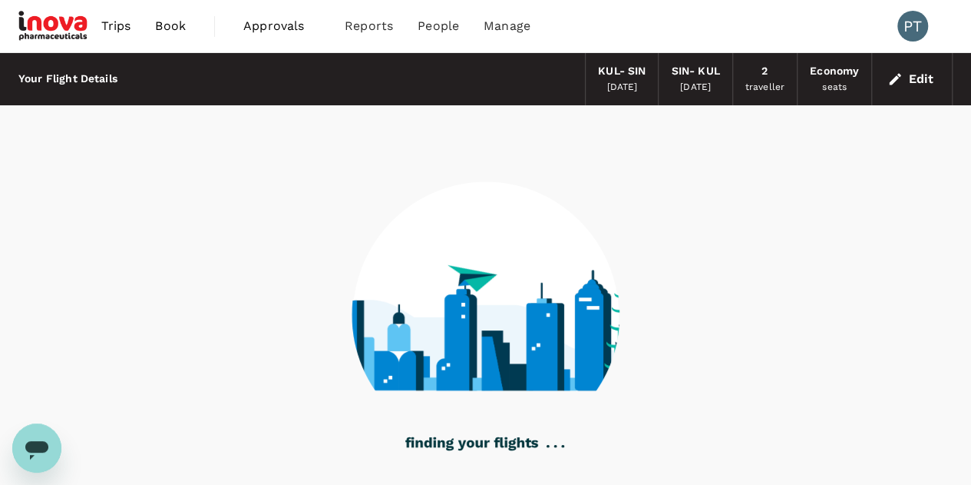
click at [908, 28] on div "PT" at bounding box center [913, 26] width 31 height 31
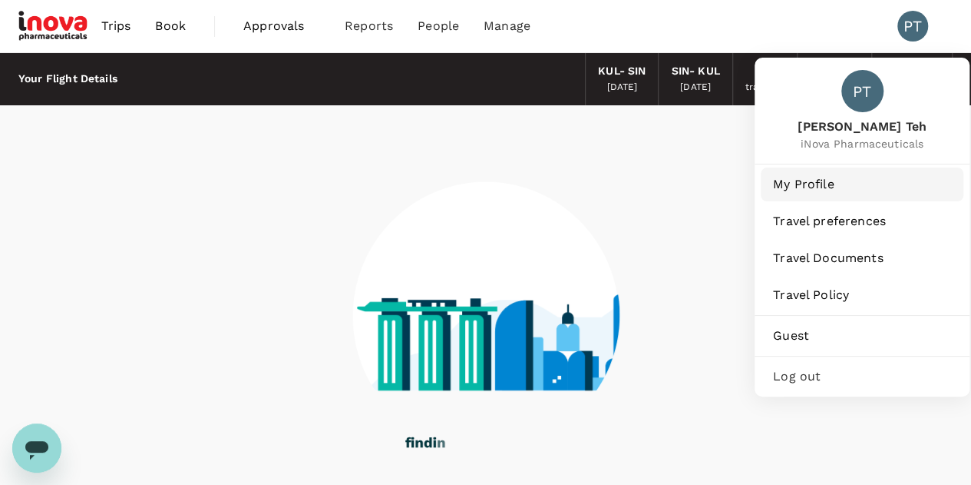
click at [821, 181] on span "My Profile" at bounding box center [862, 184] width 178 height 18
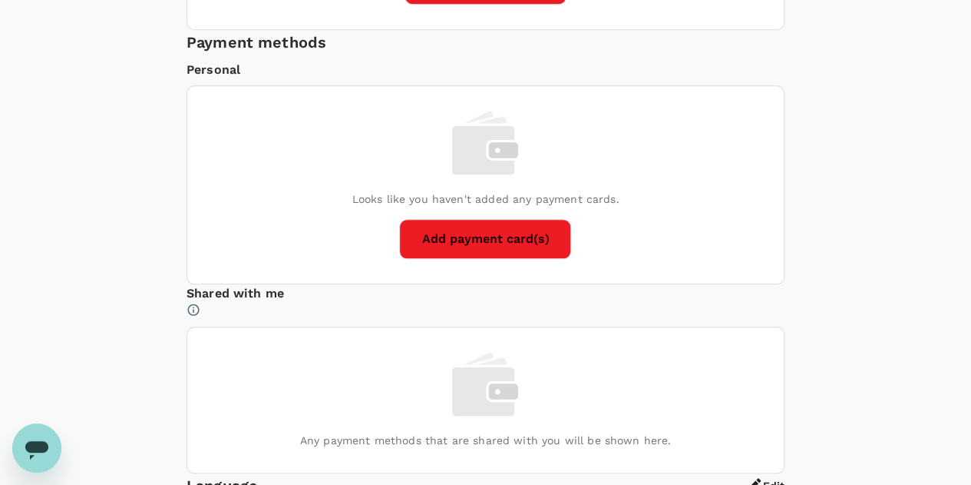
scroll to position [713, 0]
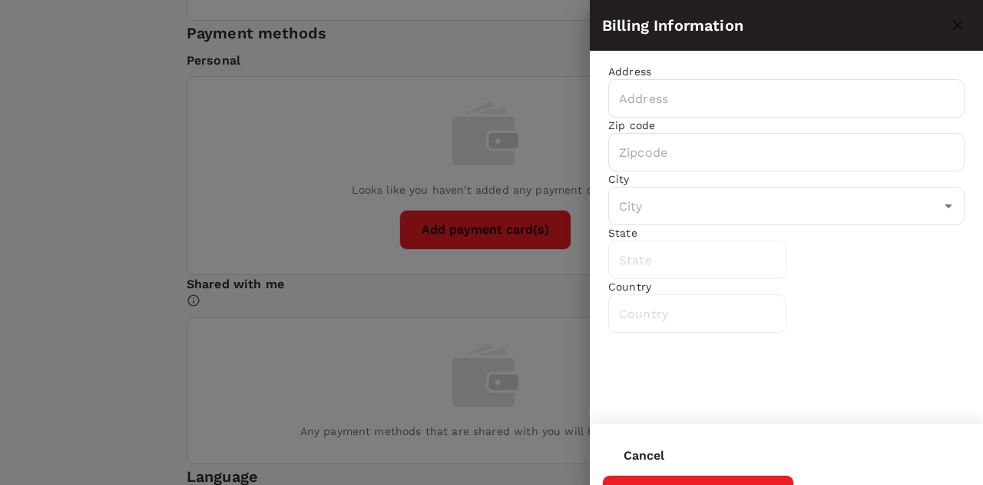
click at [73, 106] on div at bounding box center [491, 242] width 983 height 485
click at [686, 458] on button "Cancel" at bounding box center [644, 455] width 84 height 38
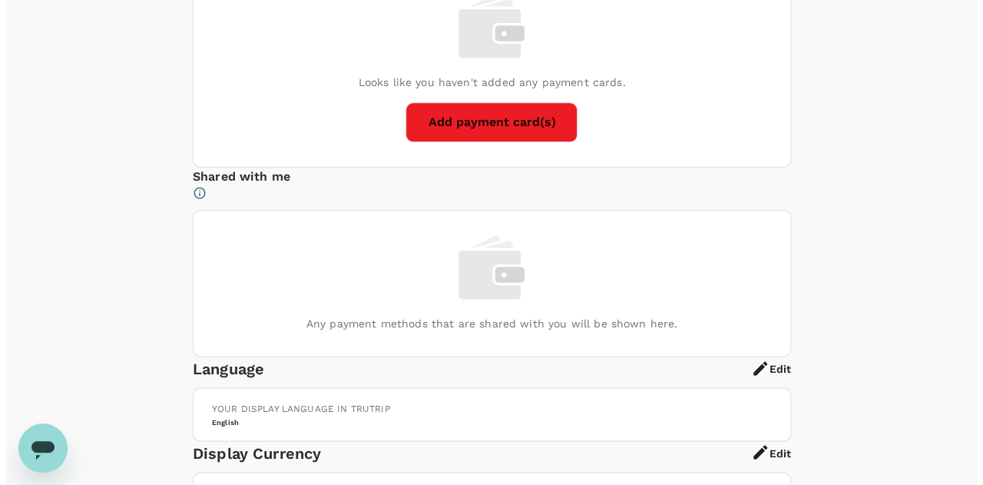
scroll to position [943, 0]
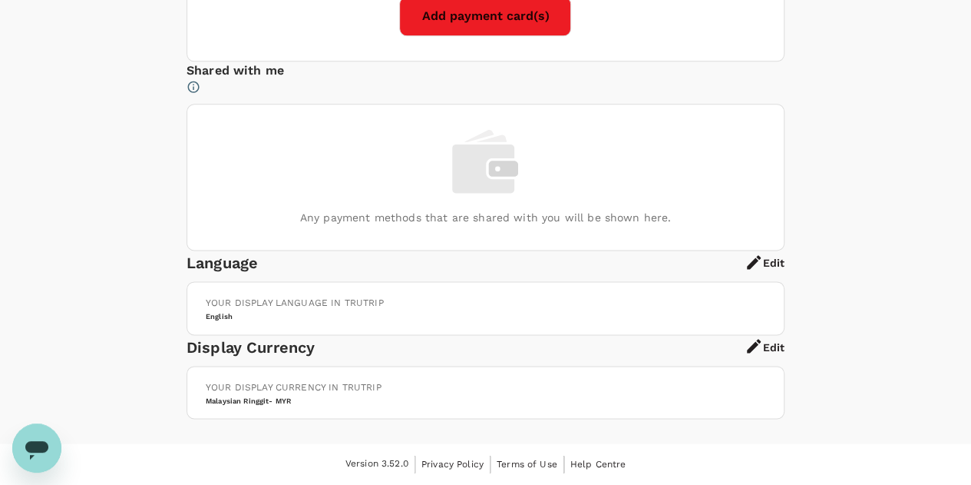
click at [510, 36] on button "Add payment card(s)" at bounding box center [485, 16] width 172 height 40
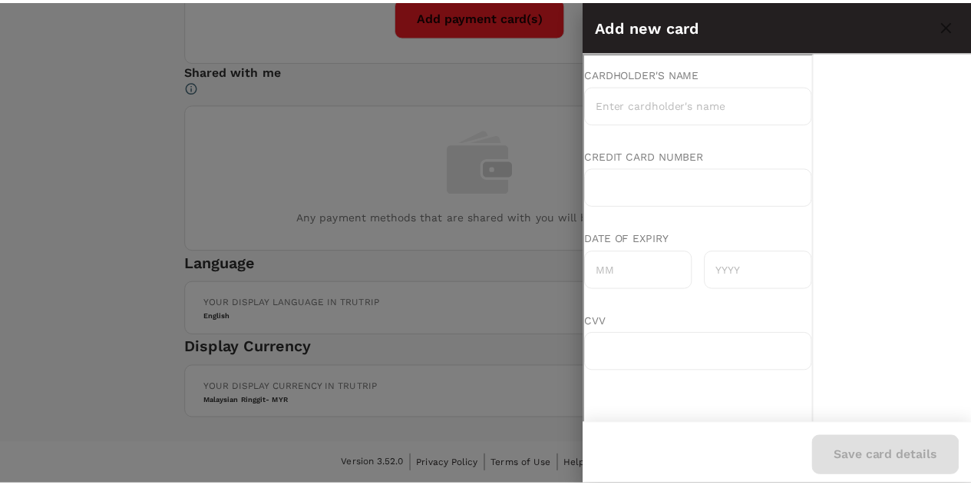
scroll to position [0, 0]
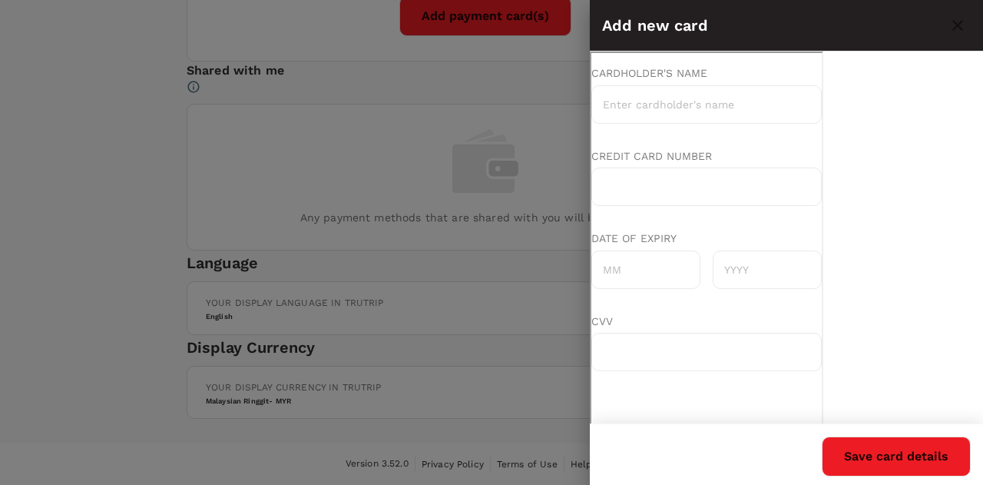
click at [656, 109] on input "Cardholder's name" at bounding box center [705, 103] width 230 height 38
type input "Teh Poh Chin"
click at [664, 192] on div at bounding box center [705, 185] width 230 height 38
click at [647, 271] on input "Date of expiry" at bounding box center [644, 268] width 109 height 38
type input "02"
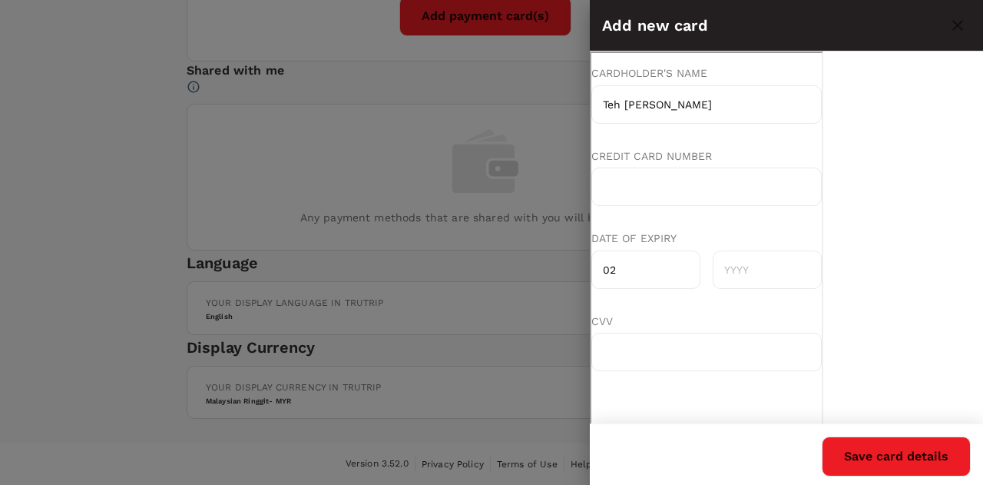
click at [796, 271] on input "text" at bounding box center [765, 268] width 109 height 38
type input "2028"
click at [879, 454] on button "Save card details" at bounding box center [896, 456] width 149 height 40
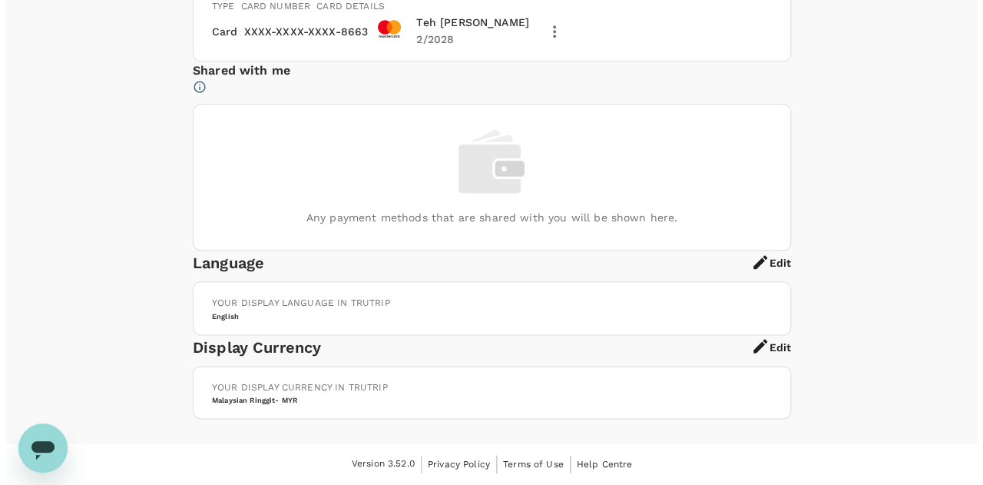
scroll to position [780, 0]
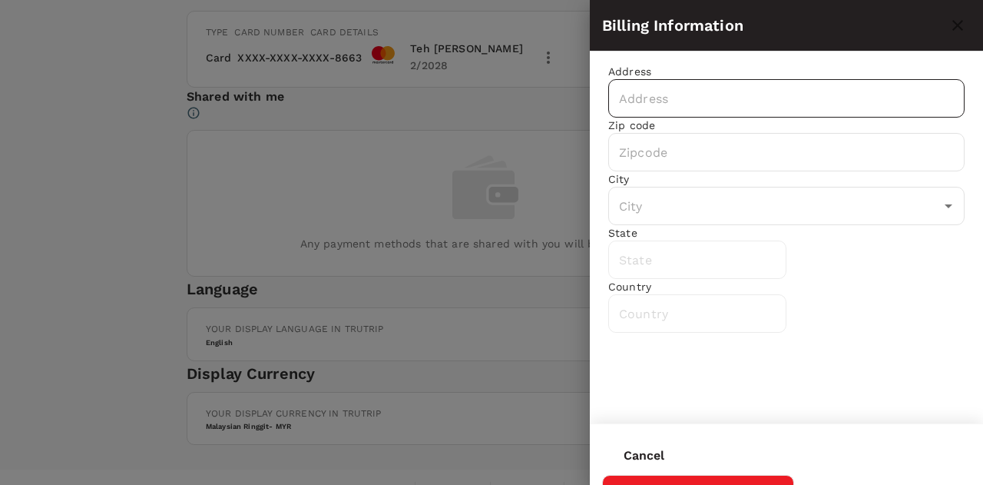
click at [676, 102] on input "text" at bounding box center [786, 98] width 356 height 38
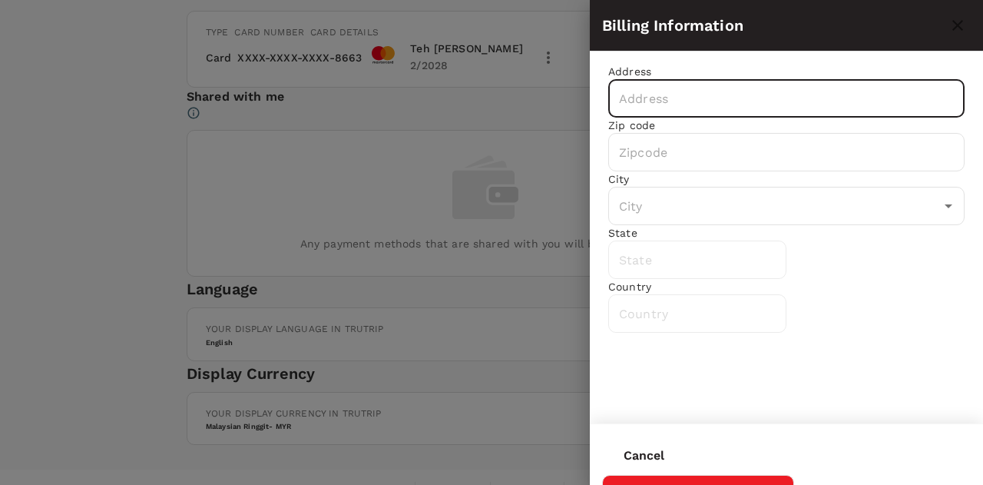
paste input "5F-2, 5th Floor, Tower 2, PFCC, Jalan Puteri 1/2, Bandar Puteri Puchong, 47100 …"
drag, startPoint x: 837, startPoint y: 104, endPoint x: 803, endPoint y: 101, distance: 33.9
click at [803, 101] on input "5F-2, 5th Floor, Tower 2, PFCC, Jalan Puteri 1/2, Bandar Puteri Puchong, 47100 …" at bounding box center [786, 98] width 356 height 38
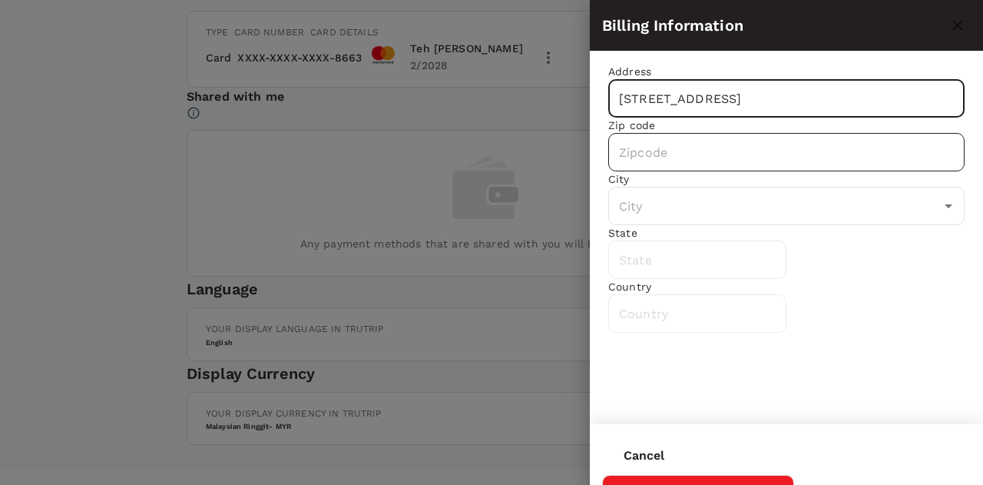
type input "5F-2, 5th Floor, Tower 2, PFCC, Jalan Puteri 1/2, Bandar Puteri Puchong, Puchon…"
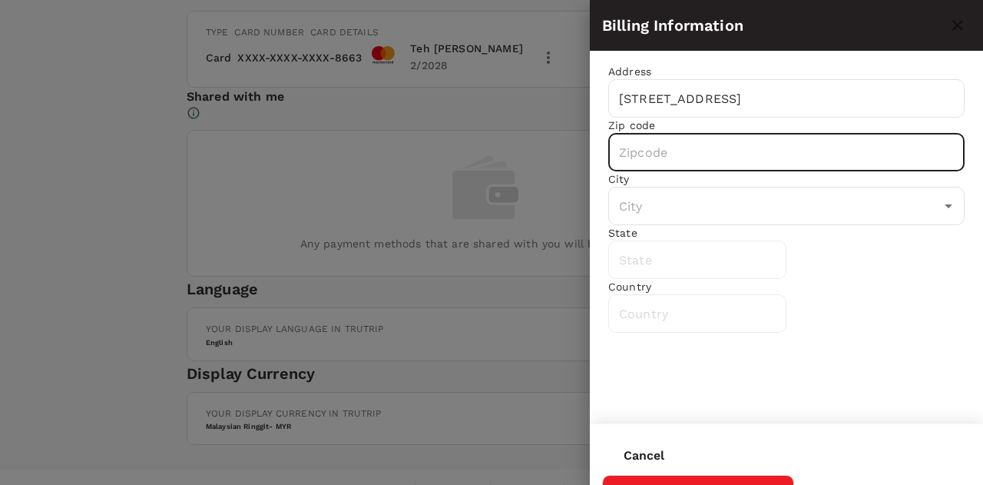
scroll to position [0, 0]
click at [655, 171] on input "text" at bounding box center [786, 152] width 356 height 38
paste input "47100"
click at [617, 171] on input "47100" at bounding box center [786, 152] width 356 height 38
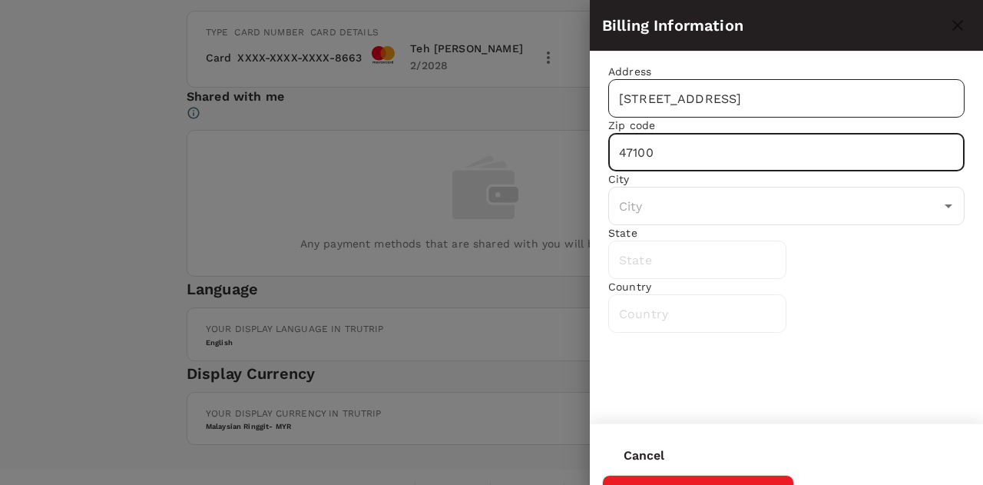
type input "47100"
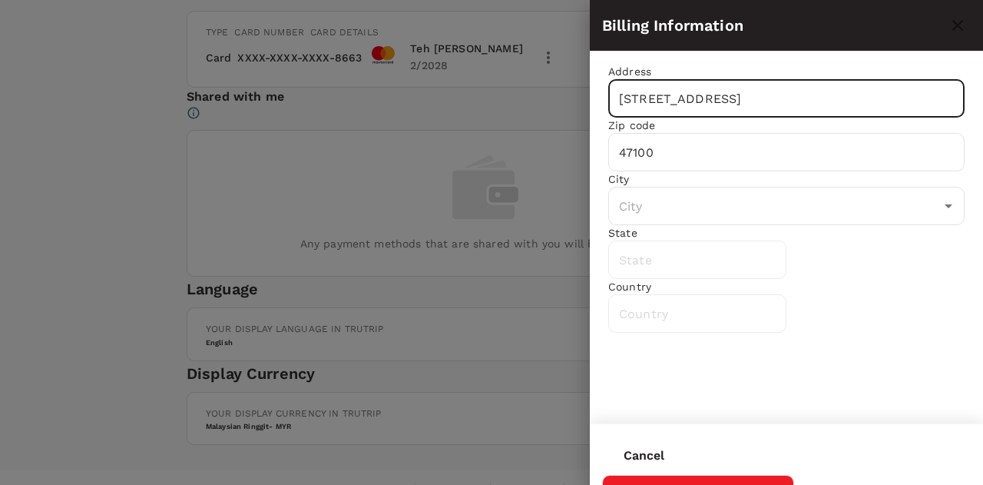
scroll to position [0, 220]
drag, startPoint x: 916, startPoint y: 101, endPoint x: 997, endPoint y: 103, distance: 80.7
click at [895, 100] on input "5F-2, 5th Floor, Tower 2, PFCC, Jalan Puteri 1/2, Bandar Puteri Puchong, Puchon…" at bounding box center [786, 98] width 356 height 38
drag, startPoint x: 895, startPoint y: 100, endPoint x: 843, endPoint y: 100, distance: 51.4
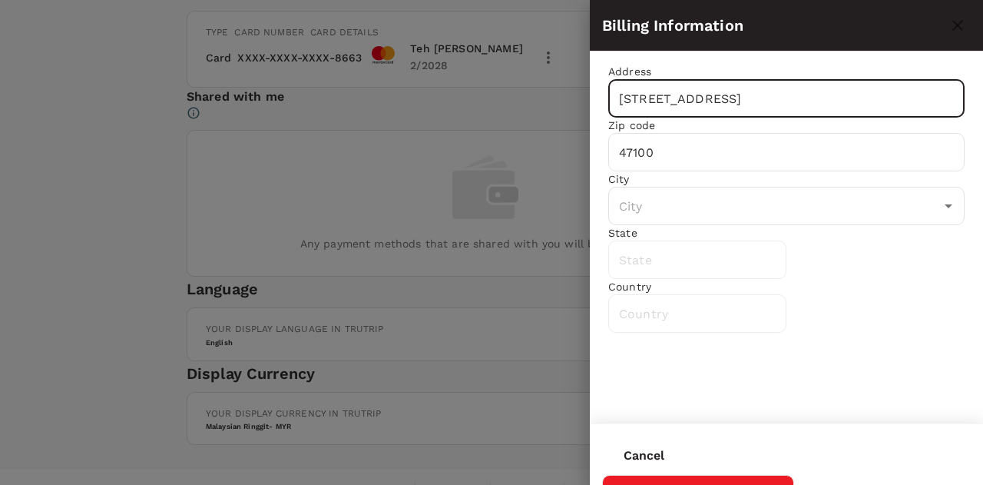
click at [843, 100] on input "5F-2, 5th Floor, Tower 2, PFCC, Jalan Puteri 1/2, Bandar Puteri Puchong, Puchon…" at bounding box center [786, 98] width 356 height 38
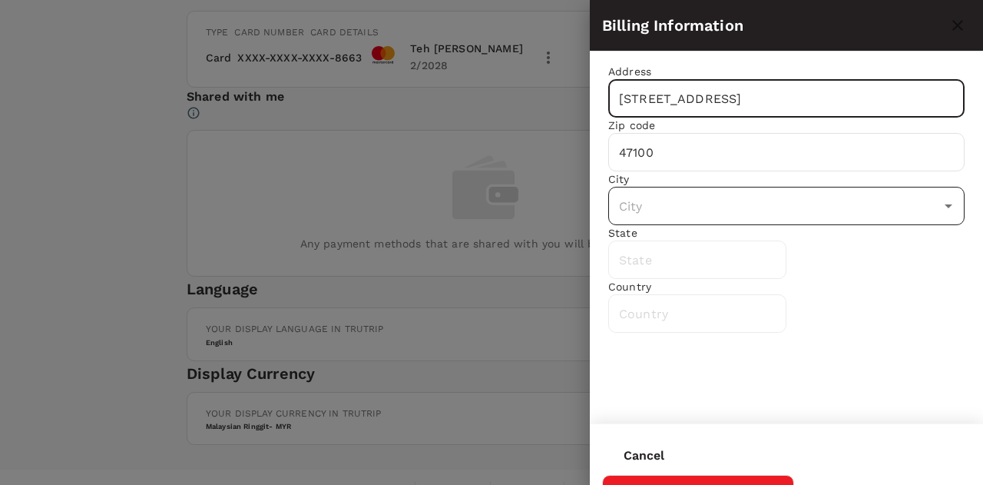
type input "5F-2, 5th Floor, Tower 2, PFCC, Jalan Puteri 1/2, Bandar Puteri Puchong, Selang…"
click at [651, 220] on input "text" at bounding box center [774, 205] width 319 height 29
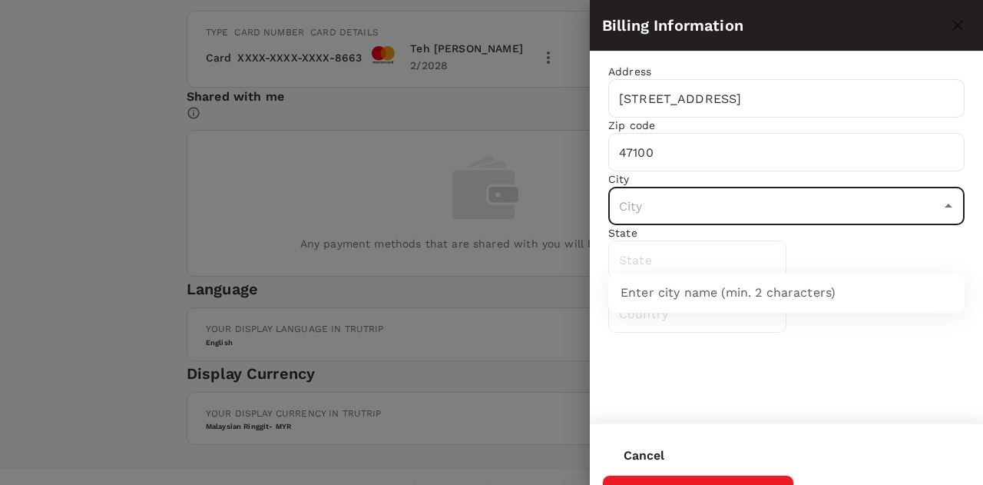
paste input "Puchong,"
type input "Puchong"
click at [693, 289] on div "Puchong" at bounding box center [786, 292] width 332 height 18
type input "Selangor"
type input "Malaysia"
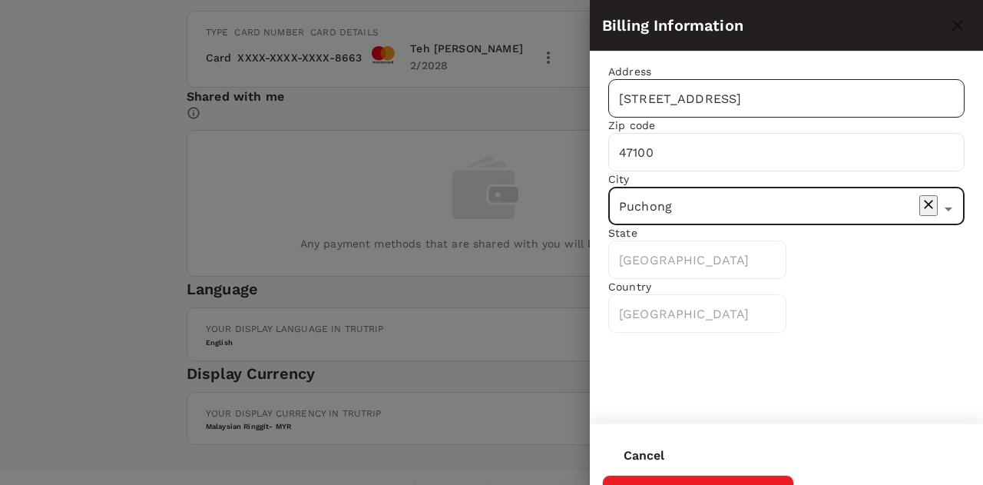
type input "Puchong"
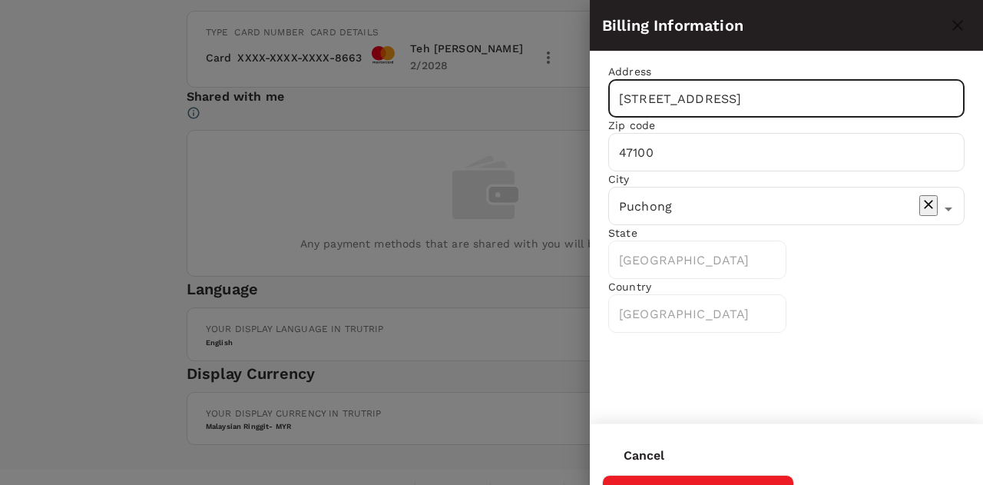
click at [938, 102] on input "5F-2, 5th Floor, Tower 2, PFCC, Jalan Puteri 1/2, Bandar Puteri Puchong, Selang…" at bounding box center [786, 98] width 356 height 38
type input "5F-2, 5th Floor, Tower 2, PFCC, Jalan Puteri 1/2, Bandar Puteri Puchong"
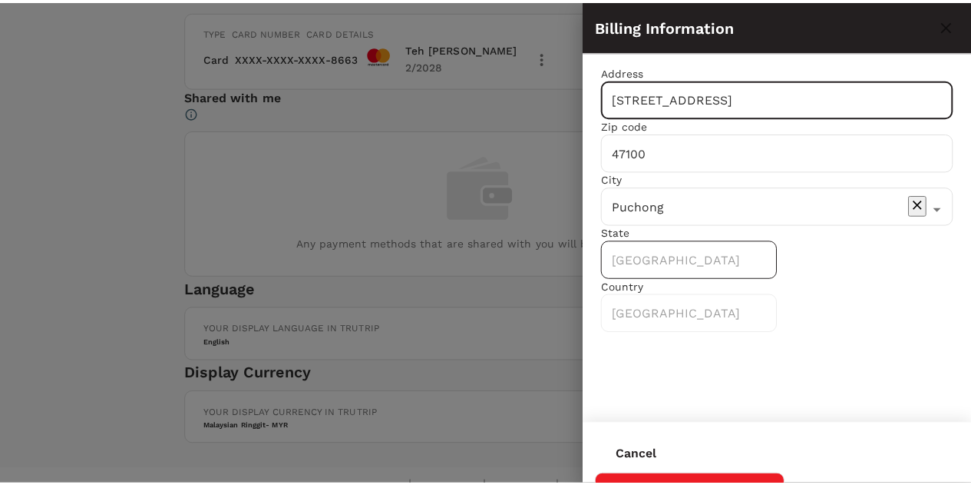
scroll to position [0, 0]
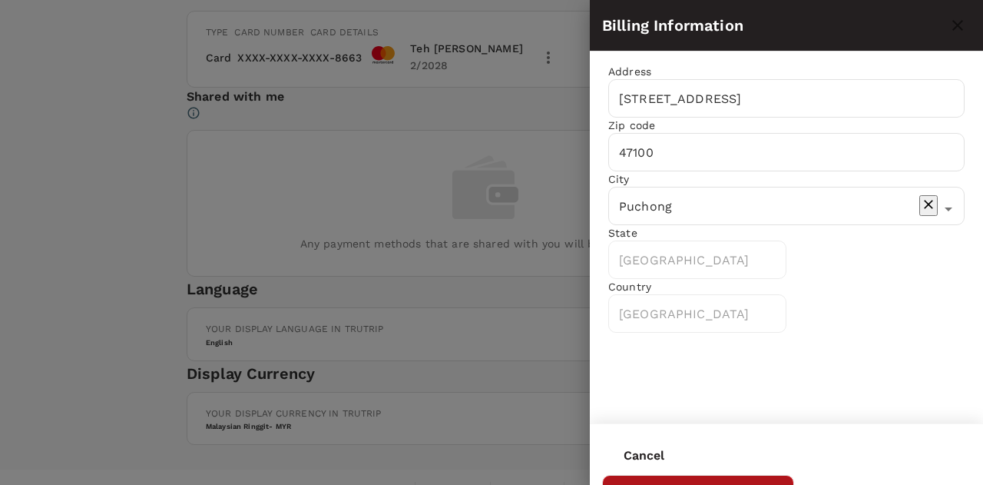
click at [794, 475] on button "Save Billing information" at bounding box center [698, 495] width 192 height 40
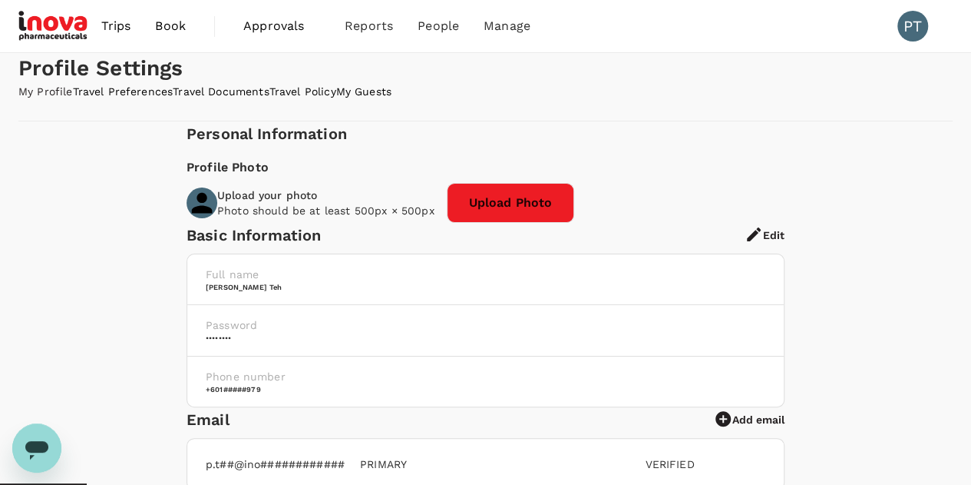
click at [160, 22] on span "Book" at bounding box center [170, 26] width 31 height 18
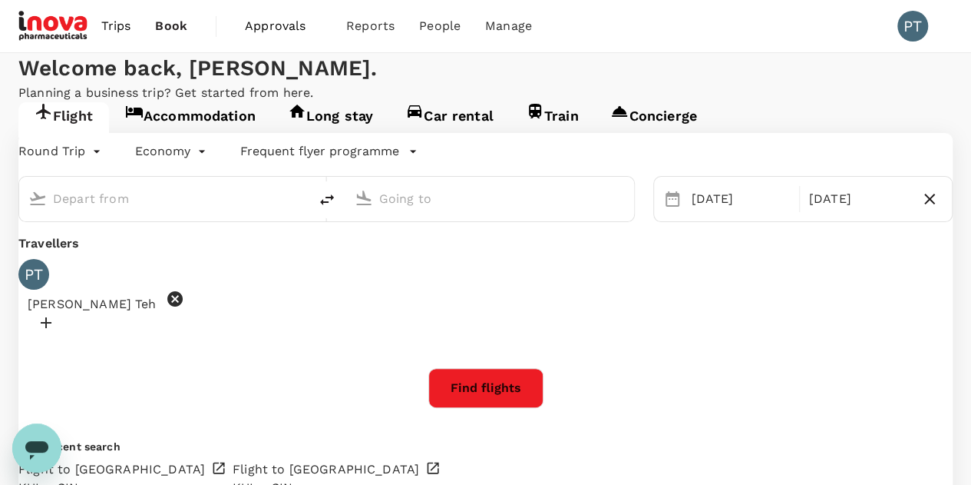
type input "Kuala Lumpur Intl (KUL)"
type input "Singapore Changi (SIN)"
type input "Kuala Lumpur Intl (KUL)"
type input "Singapore Changi (SIN)"
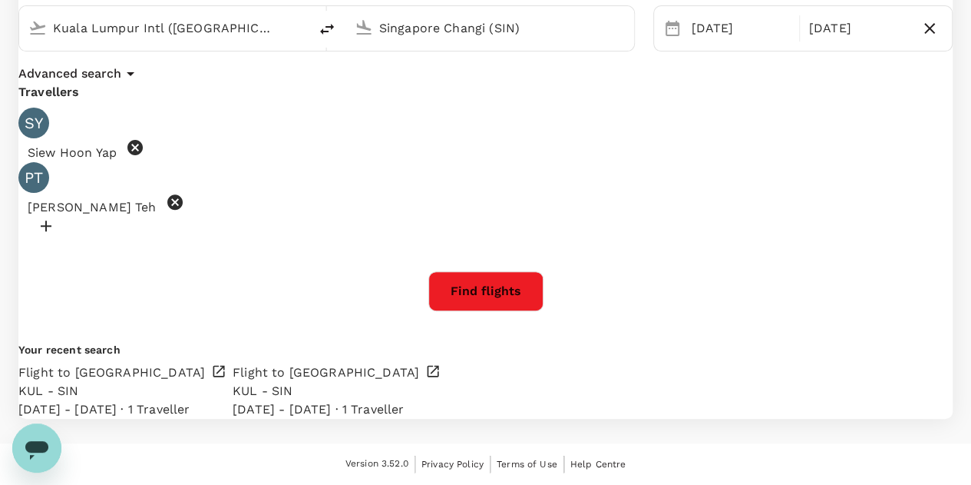
scroll to position [243, 0]
click at [180, 382] on div "KUL - SIN" at bounding box center [111, 391] width 187 height 18
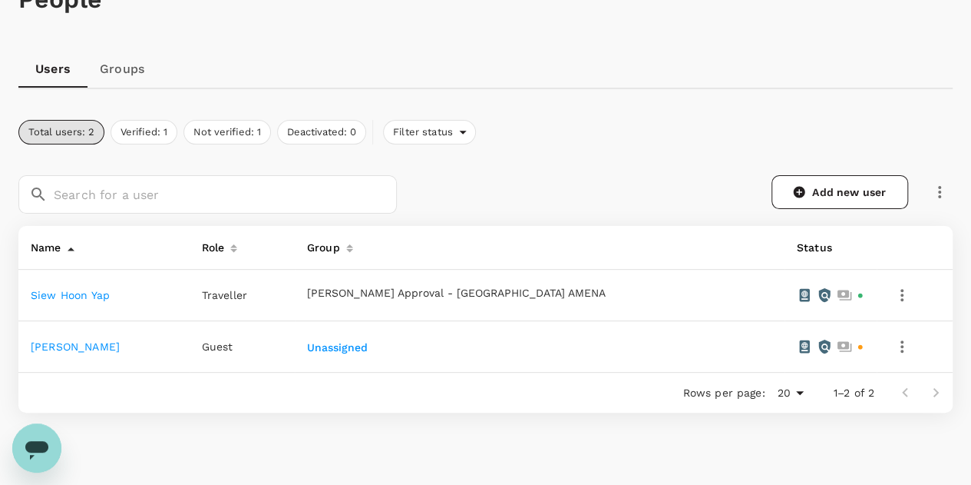
scroll to position [105, 0]
click at [893, 302] on icon "button" at bounding box center [902, 294] width 18 height 18
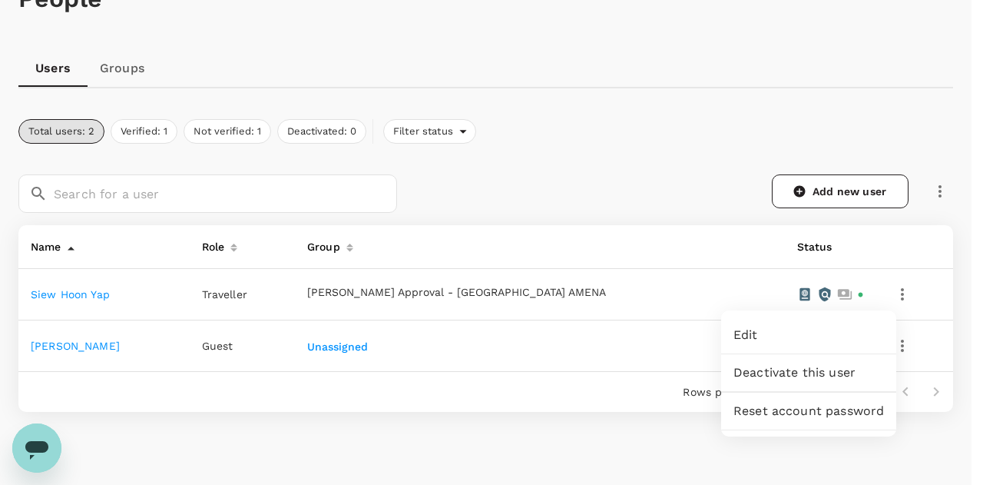
click at [713, 282] on div at bounding box center [491, 242] width 983 height 485
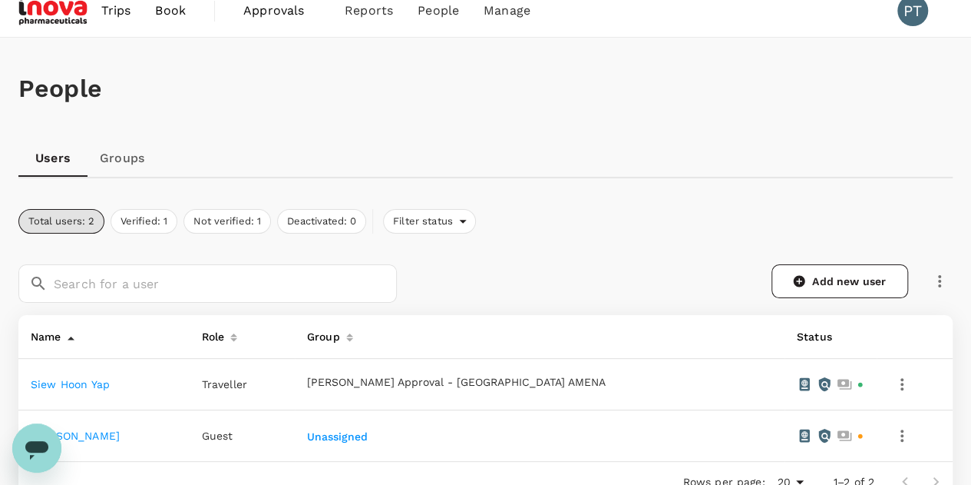
scroll to position [0, 0]
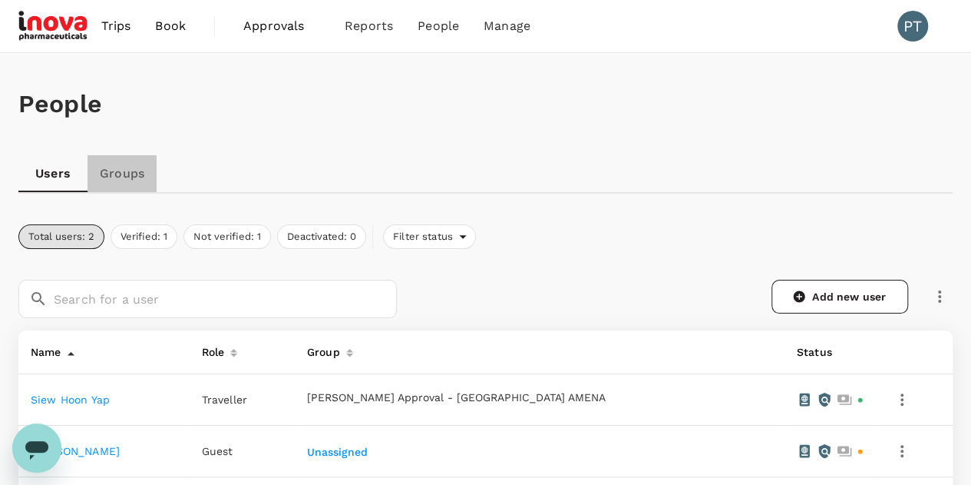
click at [133, 167] on link "Groups" at bounding box center [122, 173] width 69 height 37
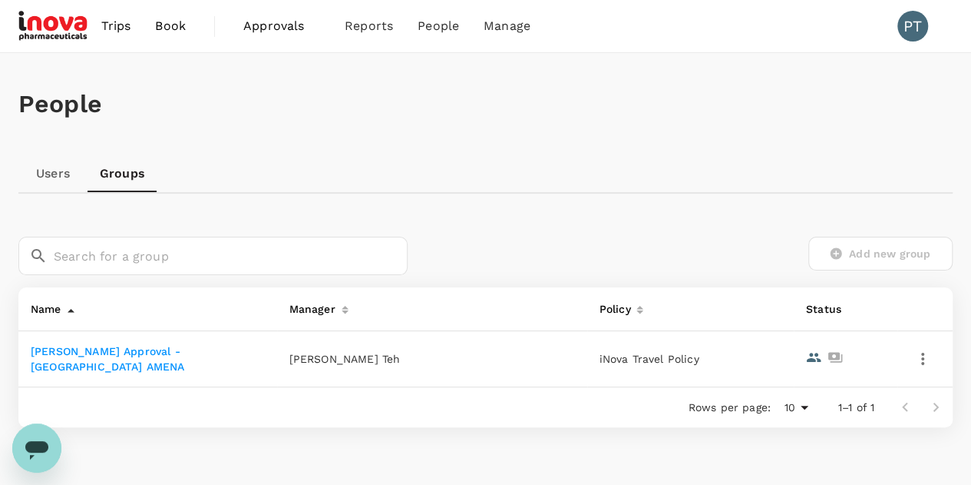
click at [183, 28] on span "Book" at bounding box center [170, 26] width 31 height 18
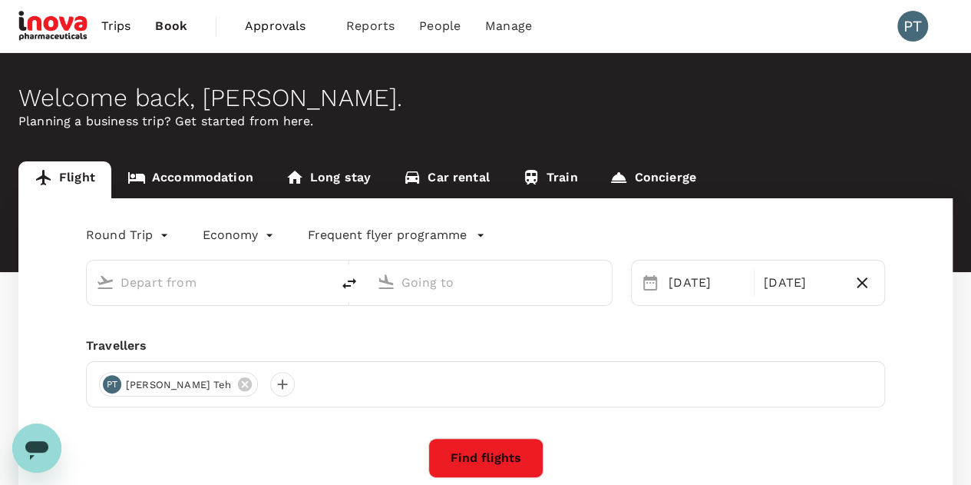
type input "Kuala Lumpur Intl ([GEOGRAPHIC_DATA])"
type input "Singapore Changi (SIN)"
type input "Kuala Lumpur Intl ([GEOGRAPHIC_DATA])"
type input "Singapore Changi (SIN)"
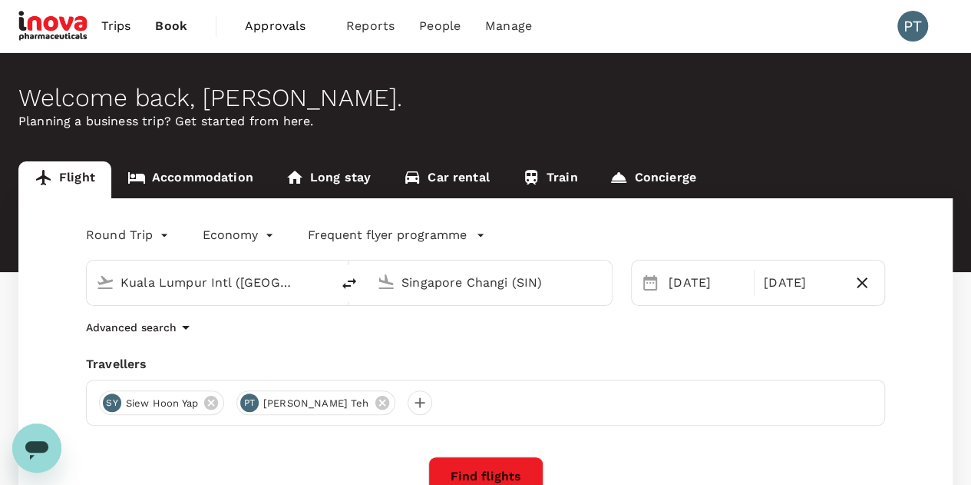
click at [121, 32] on span "Trips" at bounding box center [116, 26] width 30 height 18
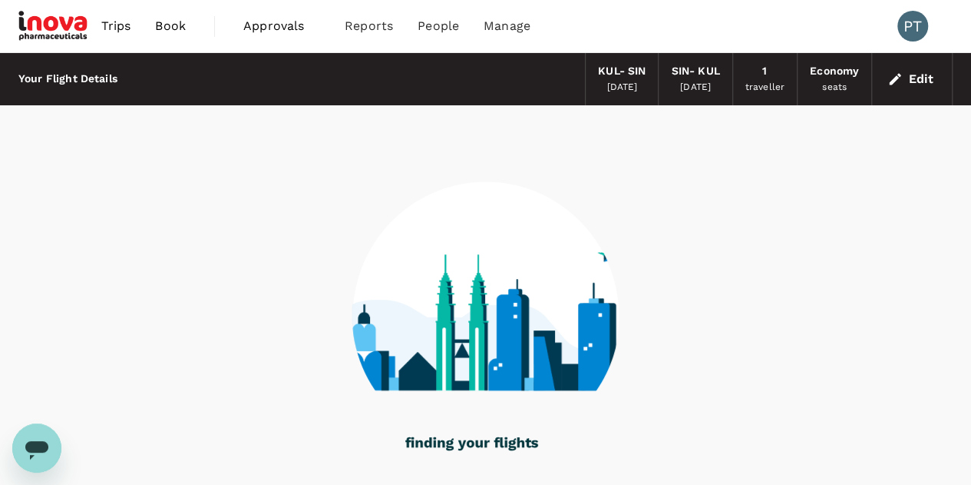
click at [928, 79] on button "Edit" at bounding box center [912, 79] width 55 height 25
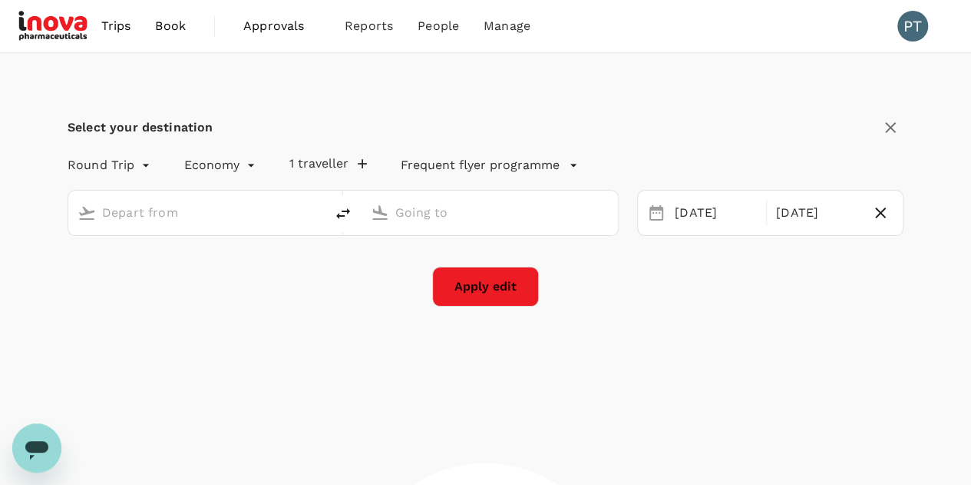
type input "Kuala Lumpur Intl (KUL)"
type input "Singapore Changi (SIN)"
click at [358, 168] on icon "button" at bounding box center [362, 163] width 15 height 15
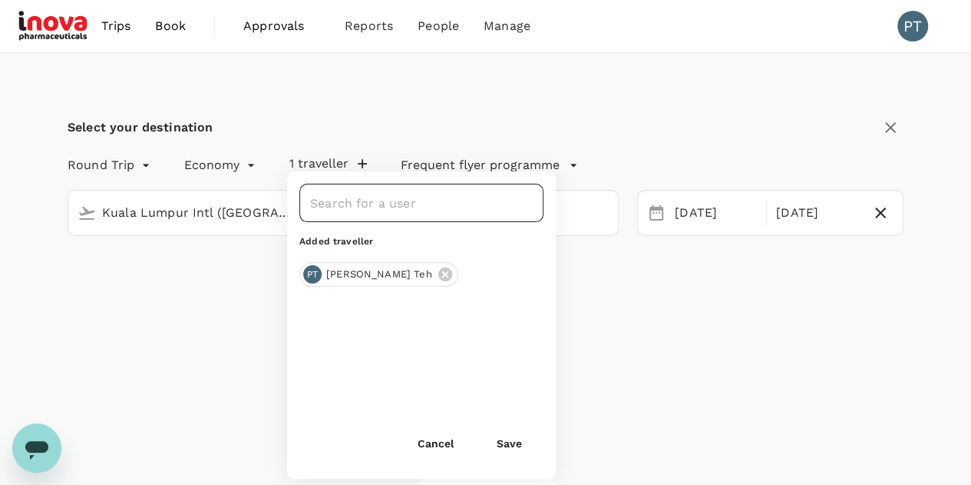
click at [352, 210] on input "text" at bounding box center [409, 202] width 207 height 29
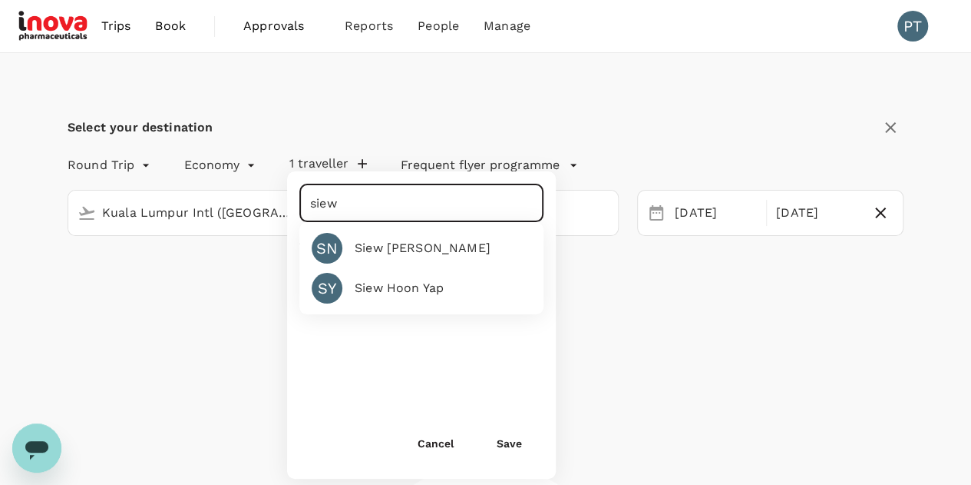
click at [389, 292] on div "Siew Hoon Yap" at bounding box center [399, 288] width 89 height 18
type input "Siew Hoon Yap"
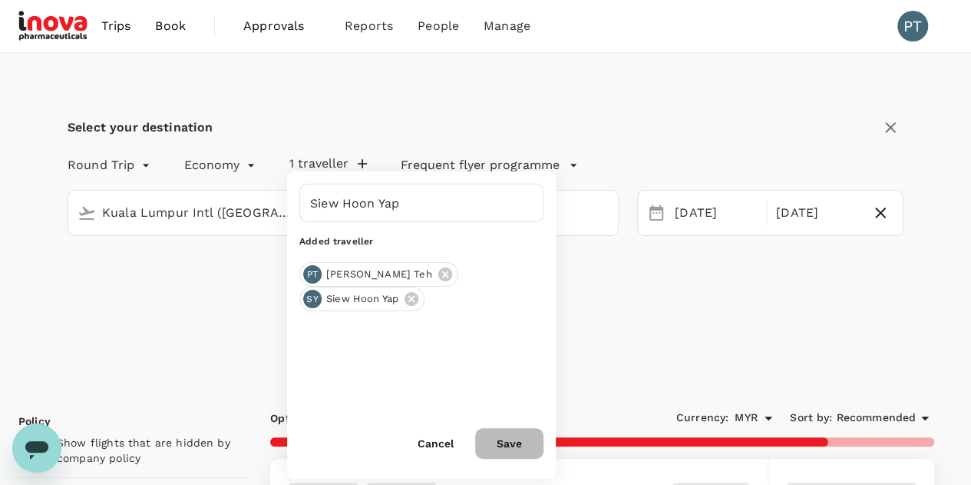
click at [514, 446] on button "Save" at bounding box center [509, 443] width 68 height 31
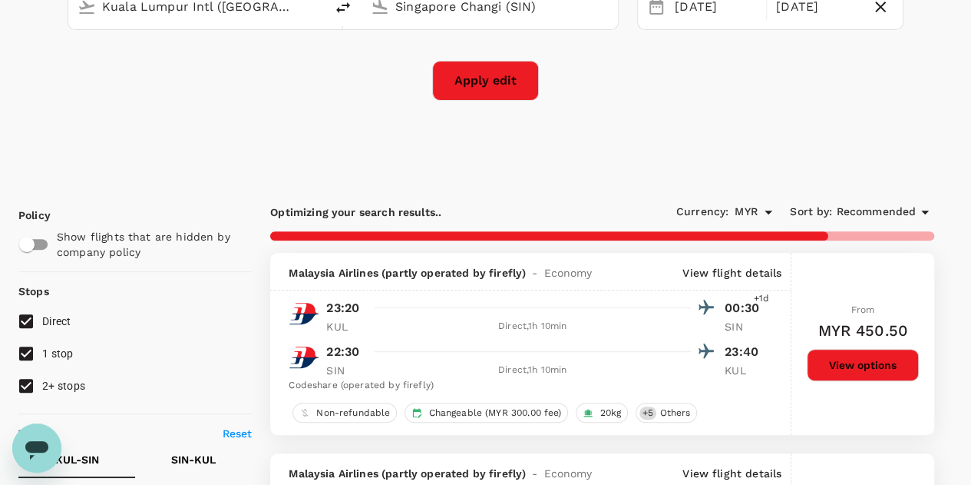
scroll to position [230, 0]
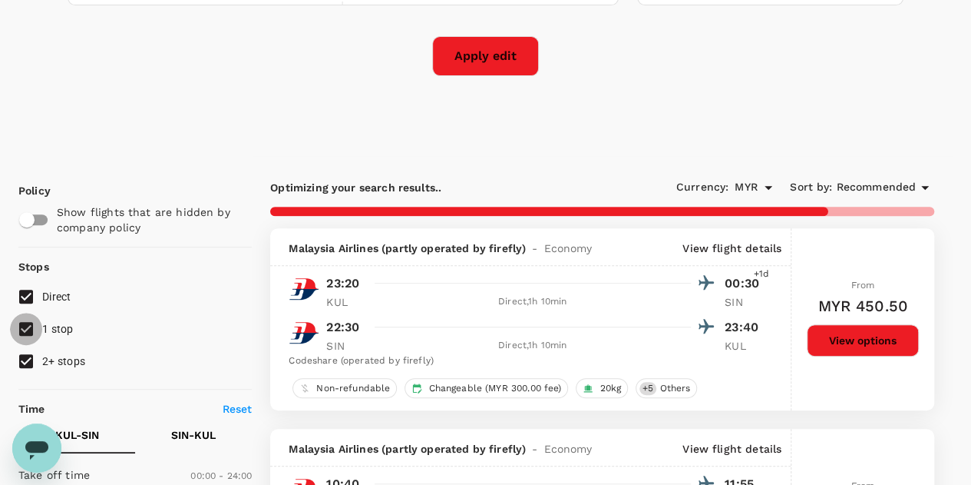
click at [25, 329] on input "1 stop" at bounding box center [26, 329] width 32 height 32
checkbox input "false"
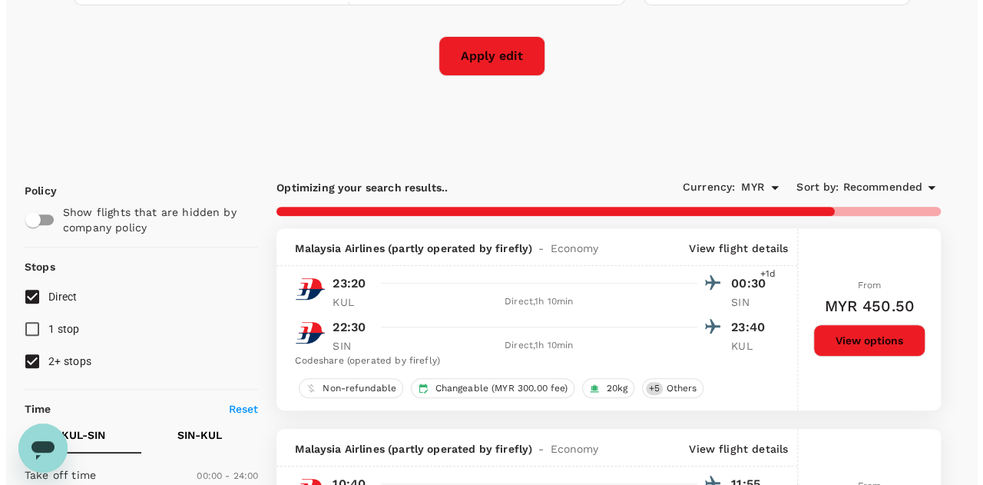
scroll to position [0, 0]
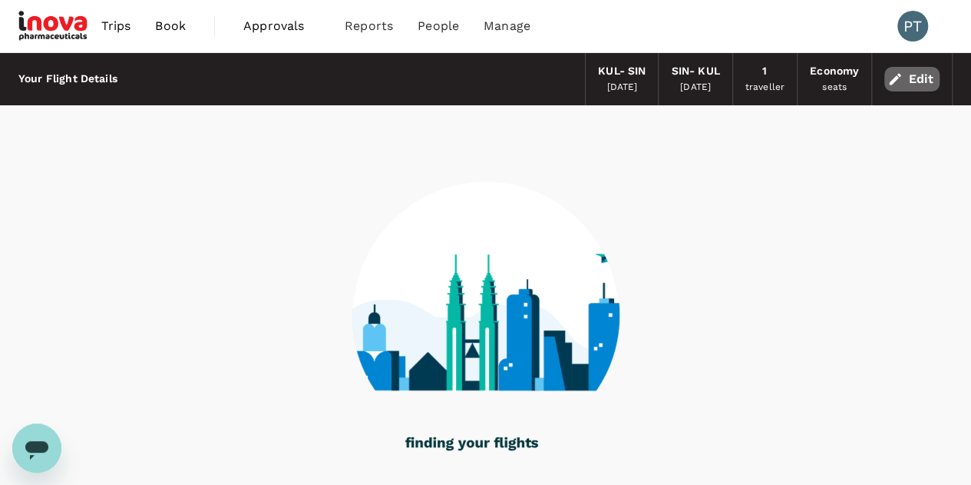
click at [921, 81] on button "Edit" at bounding box center [912, 79] width 55 height 25
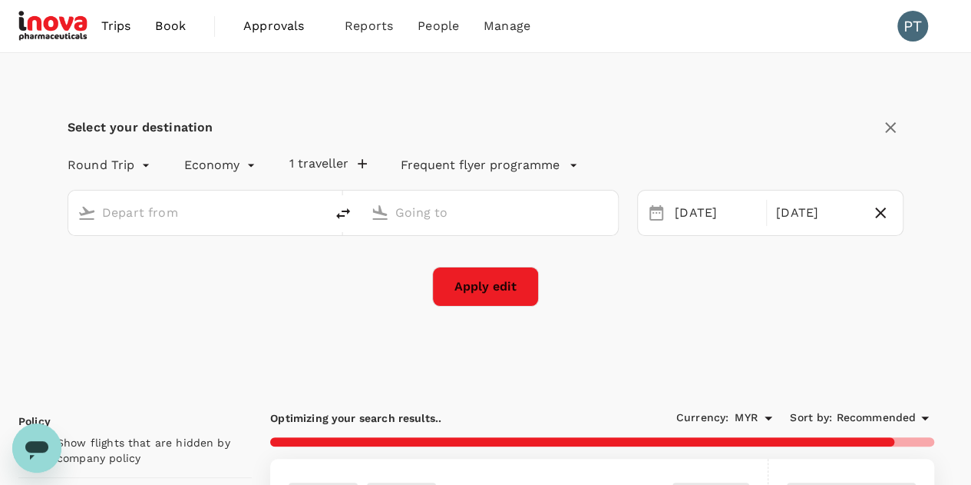
type input "Kuala Lumpur Intl (KUL)"
type input "Singapore Changi (SIN)"
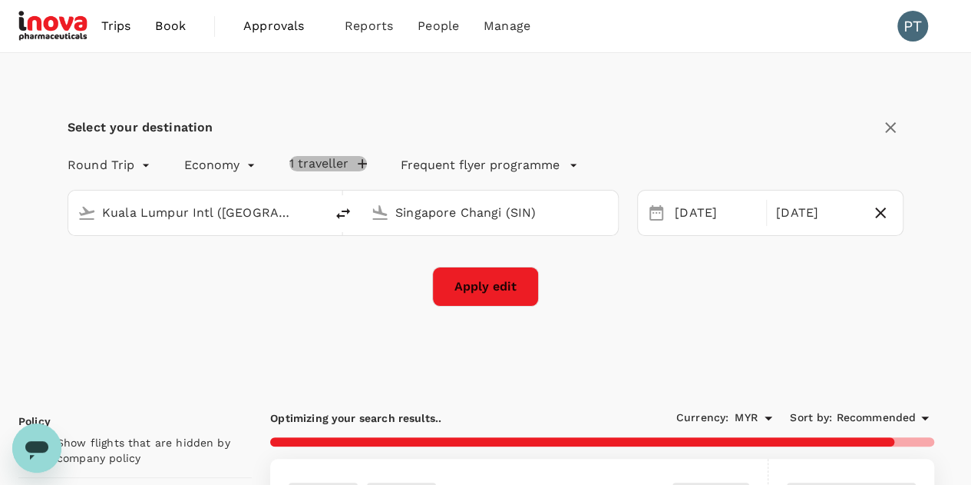
click at [355, 159] on icon "button" at bounding box center [362, 163] width 15 height 15
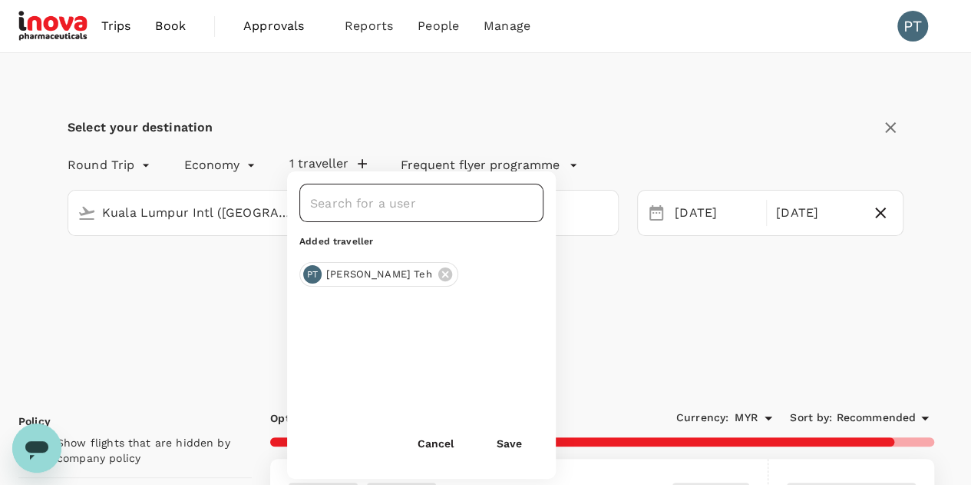
click at [374, 207] on input "text" at bounding box center [409, 202] width 207 height 29
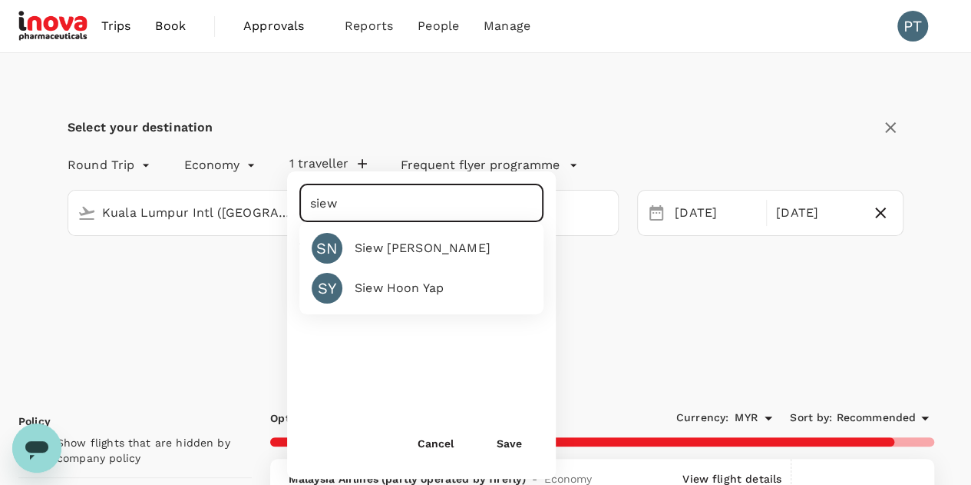
click at [404, 288] on div "Siew Hoon Yap" at bounding box center [399, 288] width 89 height 18
type input "Siew Hoon Yap"
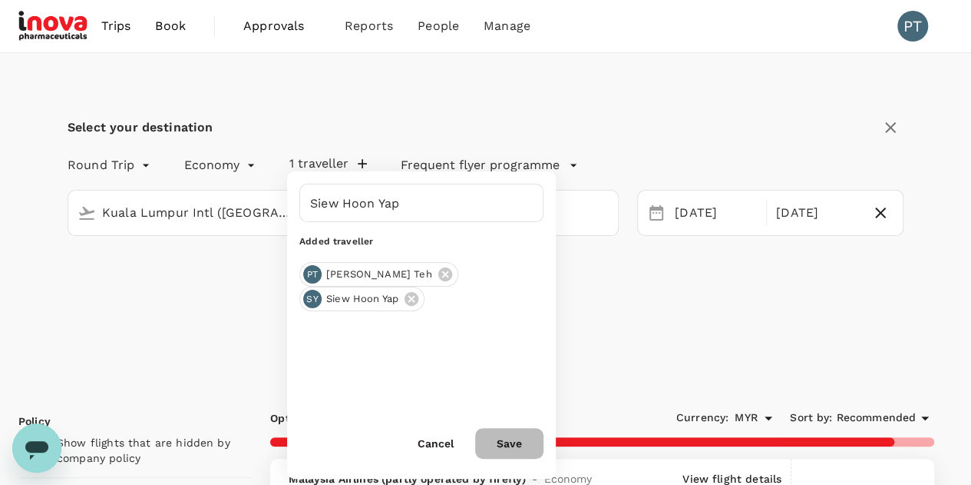
click at [505, 445] on button "Save" at bounding box center [509, 443] width 68 height 31
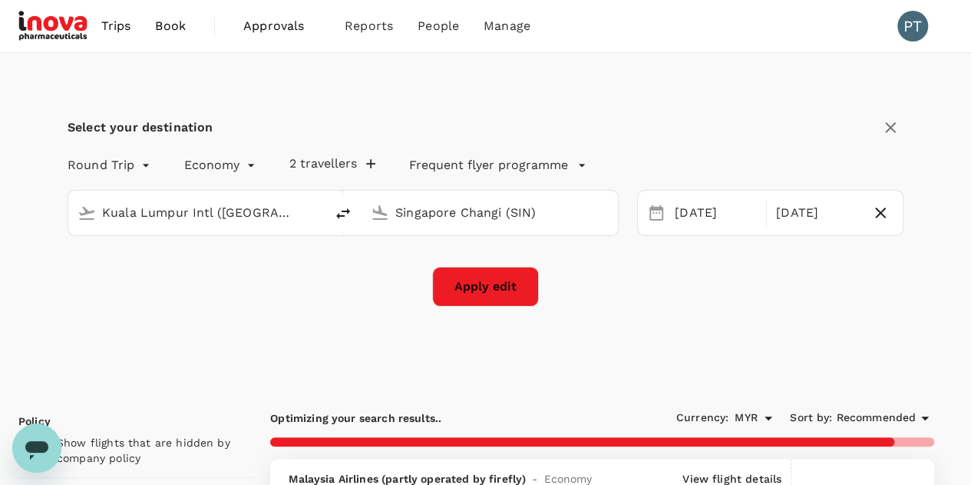
click at [494, 296] on button "Apply edit" at bounding box center [485, 286] width 107 height 40
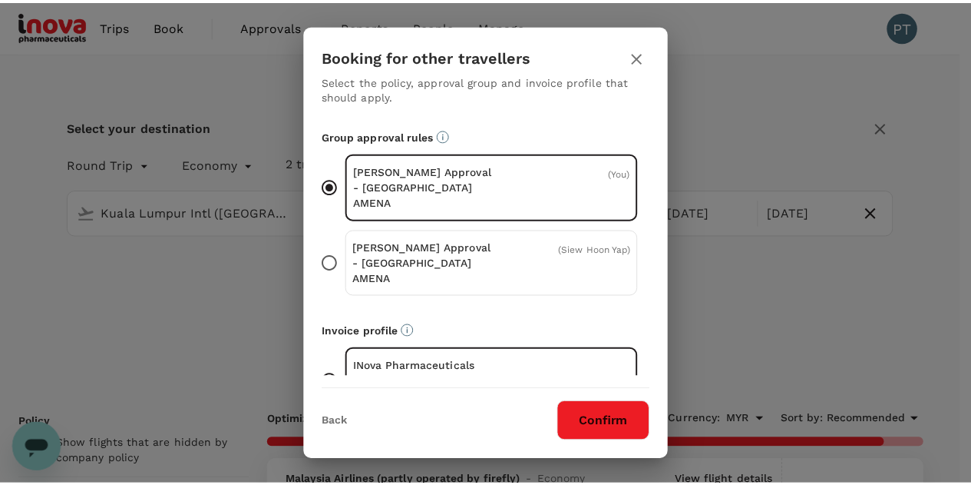
scroll to position [120, 0]
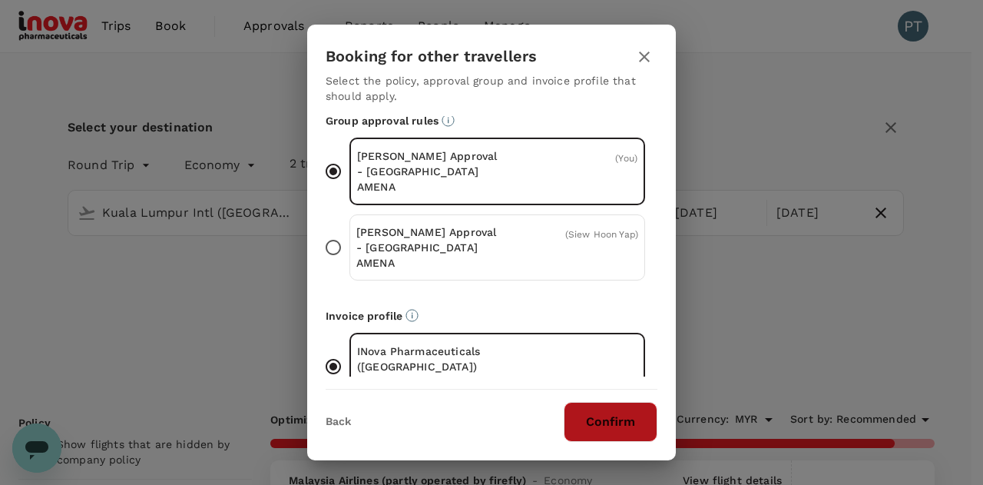
click at [594, 428] on button "Confirm" at bounding box center [611, 422] width 94 height 40
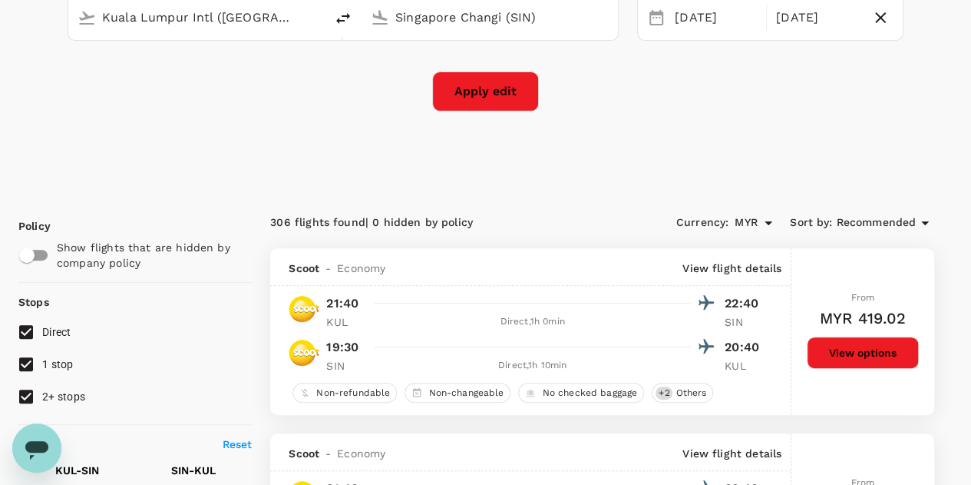
scroll to position [230, 0]
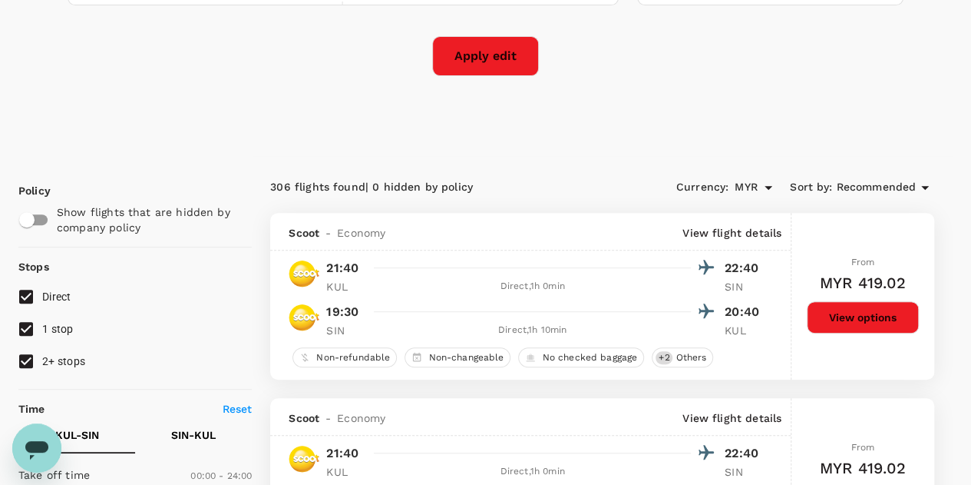
checkbox input "false"
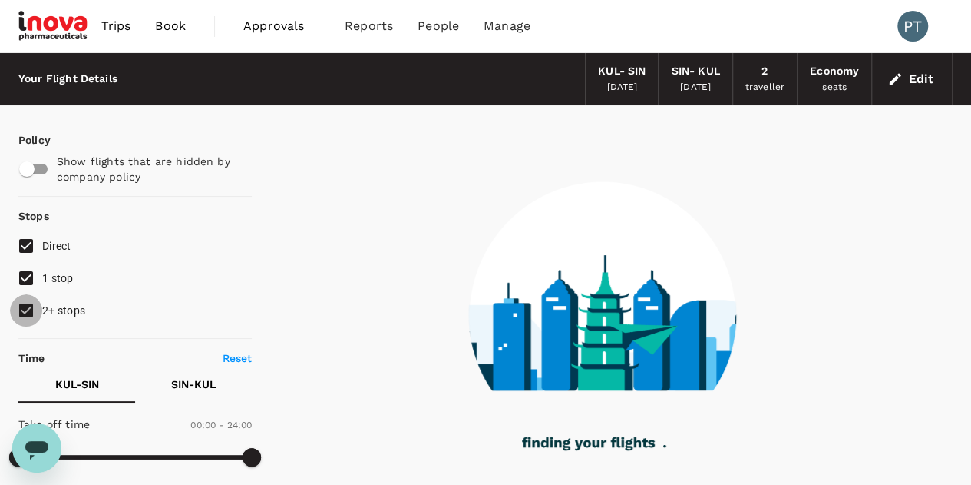
click at [22, 310] on input "2+ stops" at bounding box center [26, 310] width 32 height 32
checkbox input "false"
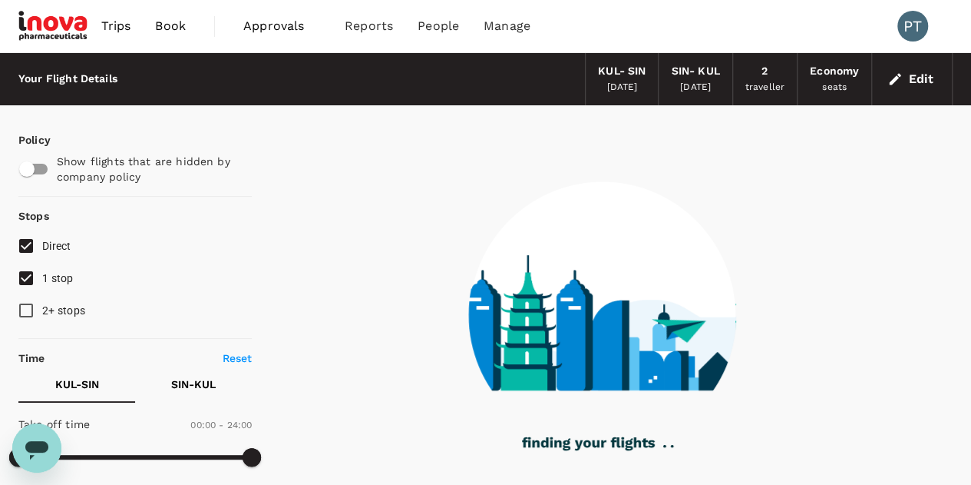
click at [27, 279] on input "1 stop" at bounding box center [26, 278] width 32 height 32
checkbox input "false"
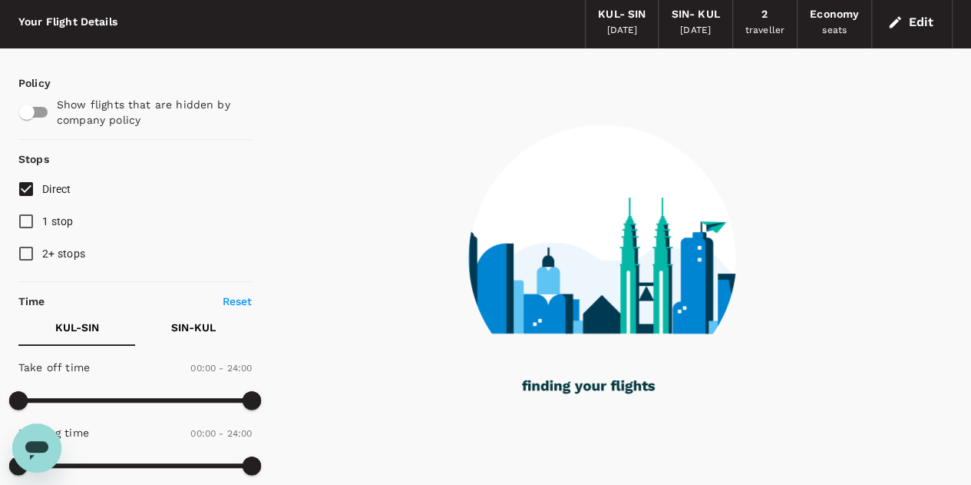
scroll to position [154, 0]
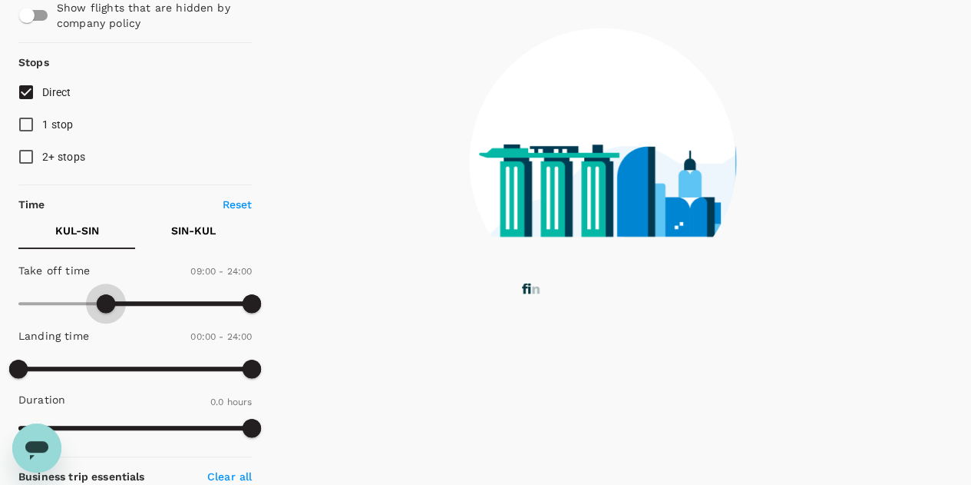
type input "510"
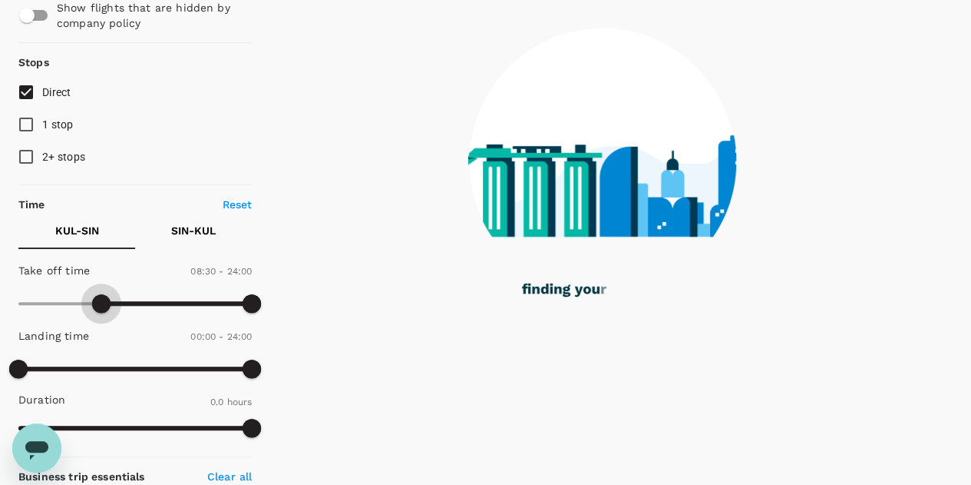
drag, startPoint x: 19, startPoint y: 302, endPoint x: 102, endPoint y: 317, distance: 84.3
click at [102, 313] on span at bounding box center [101, 303] width 18 height 18
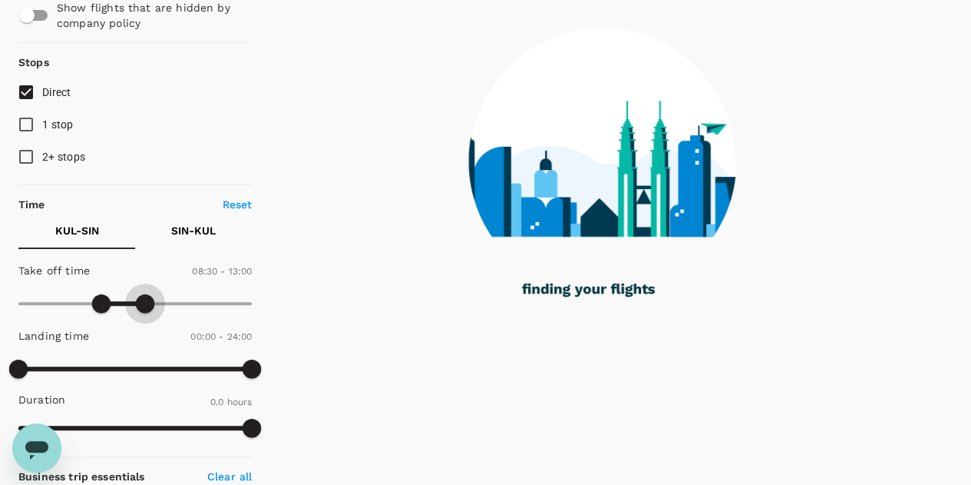
type input "750"
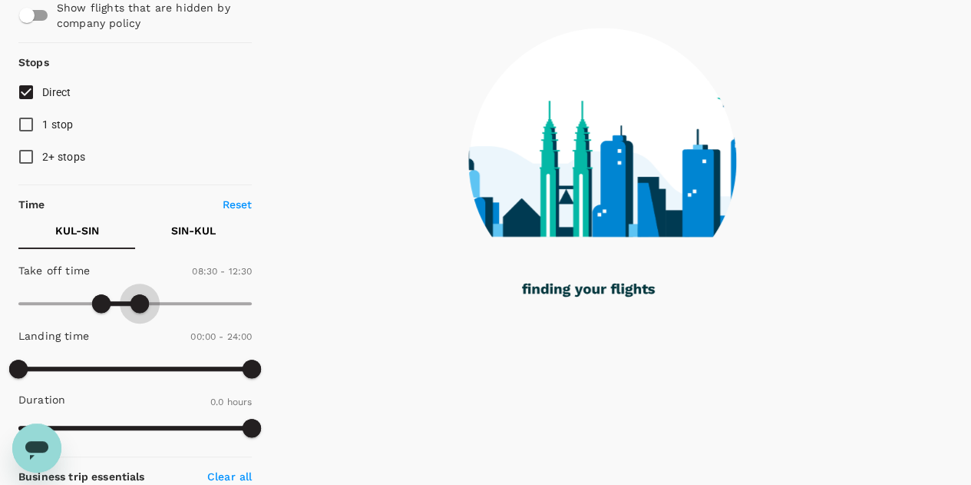
drag, startPoint x: 247, startPoint y: 303, endPoint x: 139, endPoint y: 306, distance: 108.3
click at [139, 306] on span at bounding box center [140, 303] width 18 height 18
type input "60"
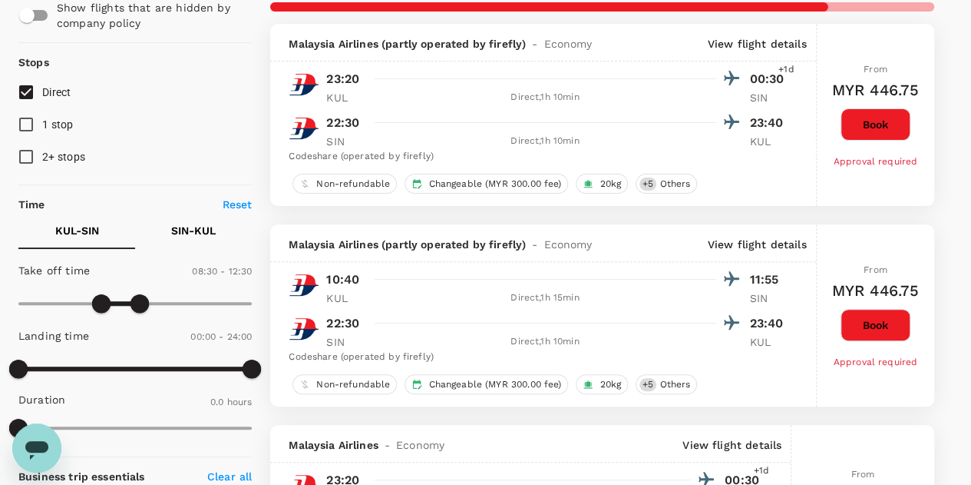
checkbox input "true"
type input "MYR"
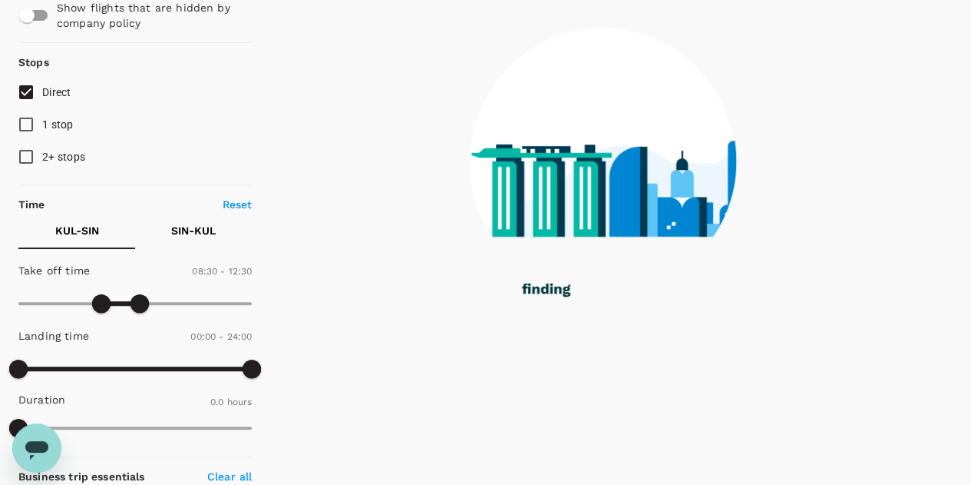
click at [195, 230] on p "SIN - KUL" at bounding box center [193, 230] width 45 height 15
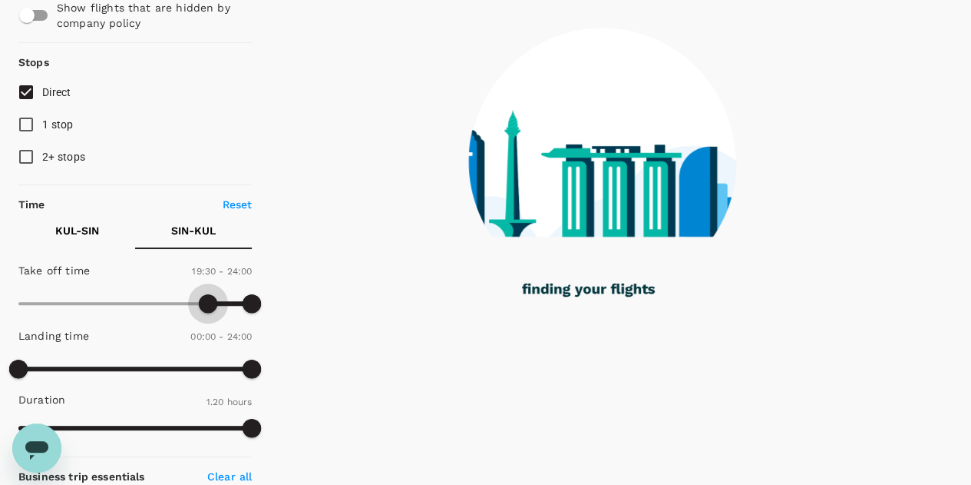
type input "1140"
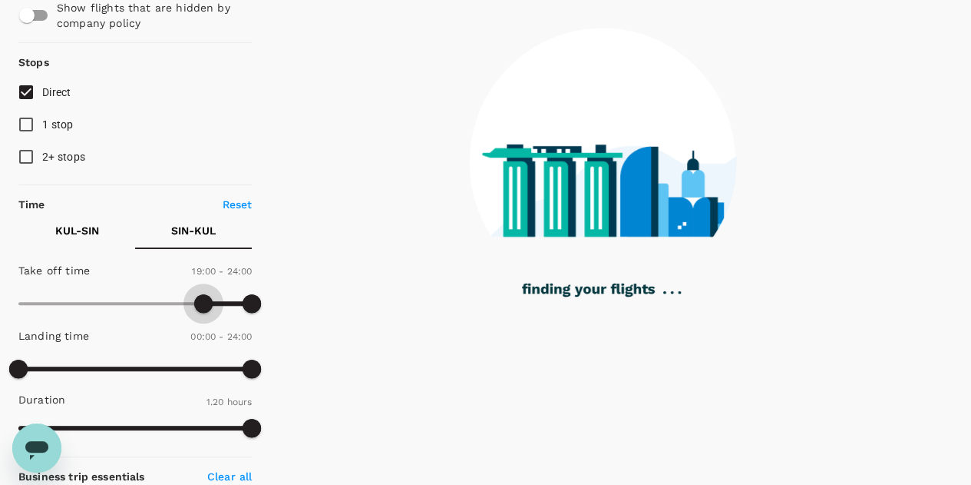
drag, startPoint x: 10, startPoint y: 301, endPoint x: 202, endPoint y: 305, distance: 192.0
click at [202, 305] on span at bounding box center [203, 303] width 18 height 18
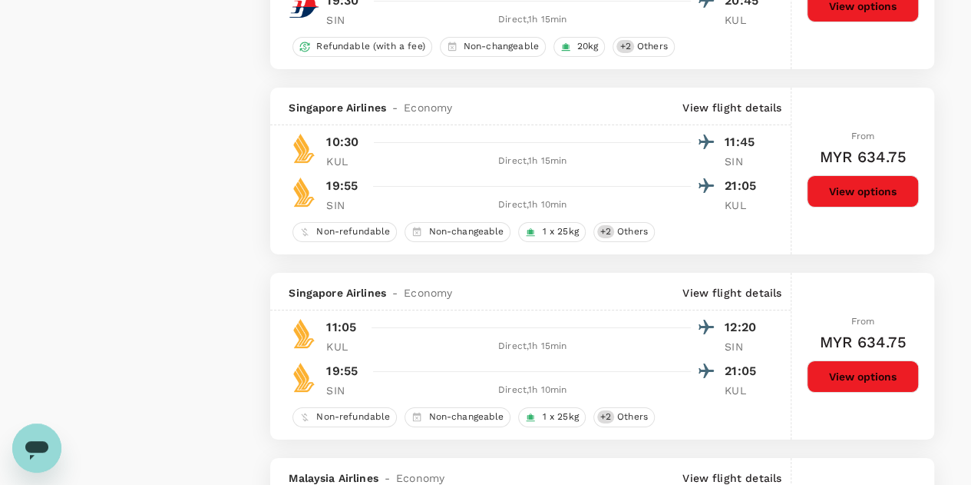
scroll to position [2687, 0]
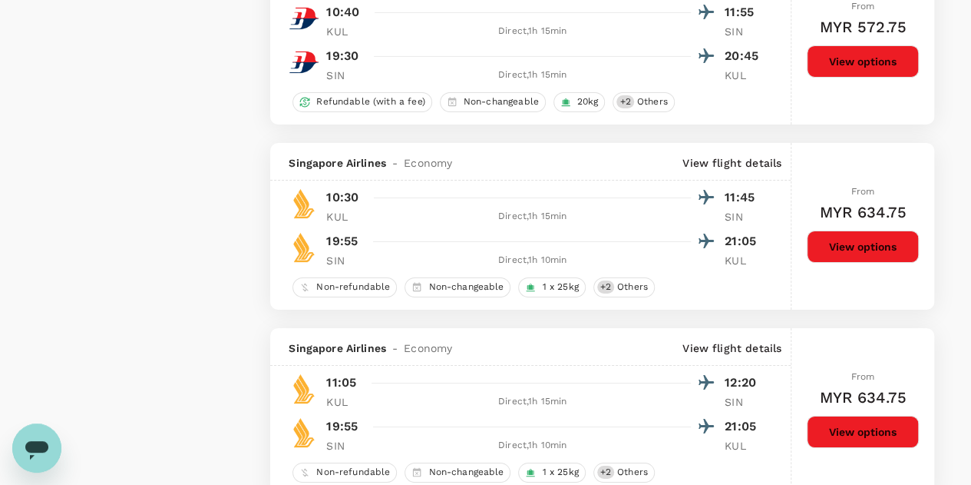
click at [851, 231] on button "View options" at bounding box center [863, 246] width 112 height 32
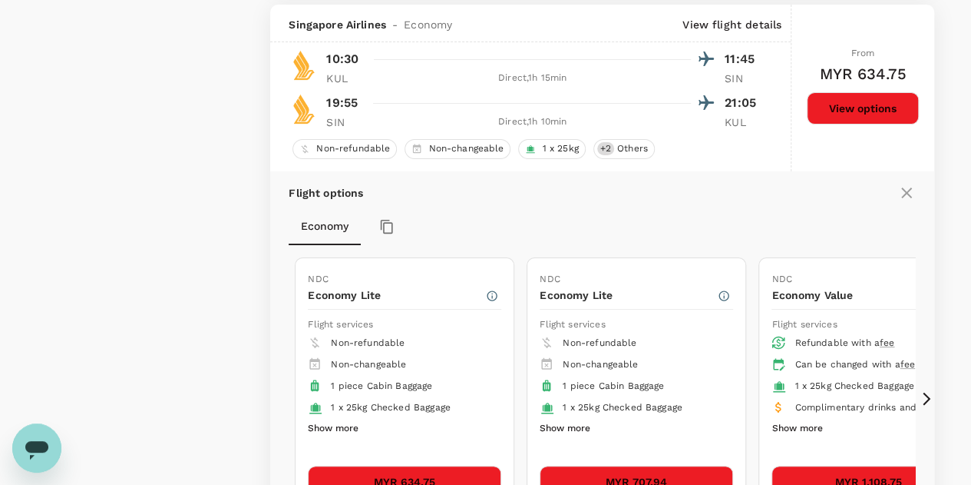
scroll to position [2902, 0]
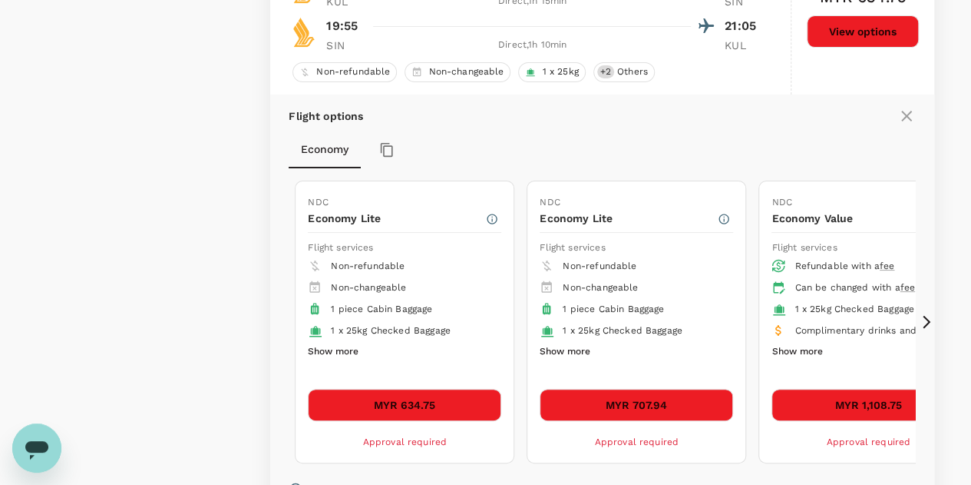
click at [337, 342] on button "Show more" at bounding box center [333, 352] width 51 height 20
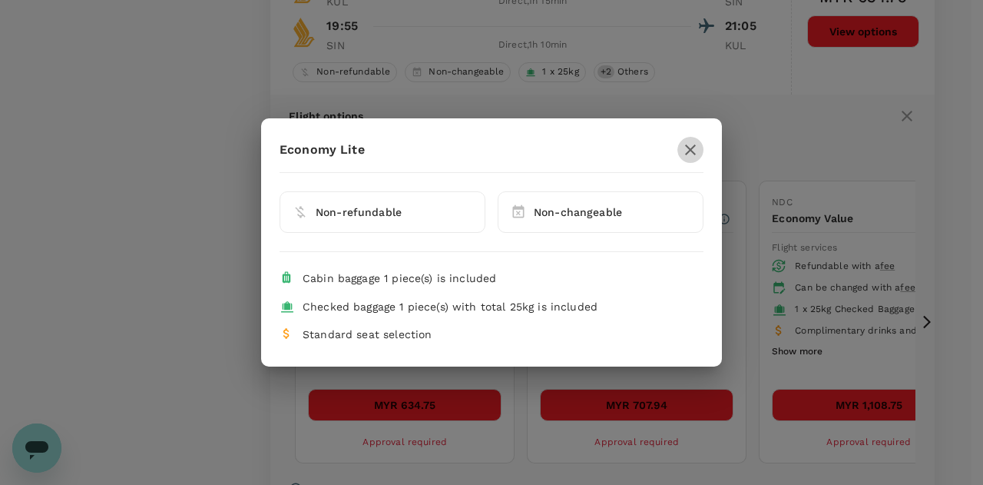
click at [690, 146] on icon "button" at bounding box center [690, 150] width 18 height 18
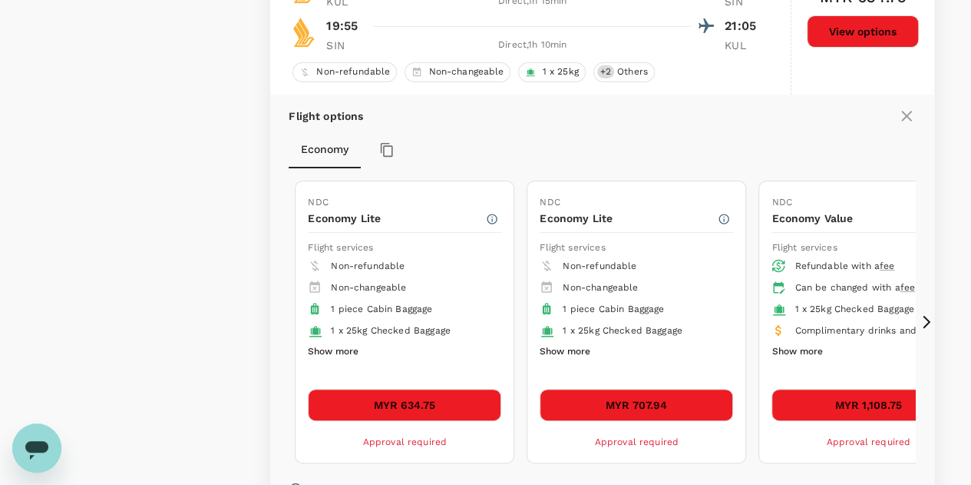
click at [568, 342] on button "Show more" at bounding box center [565, 352] width 51 height 20
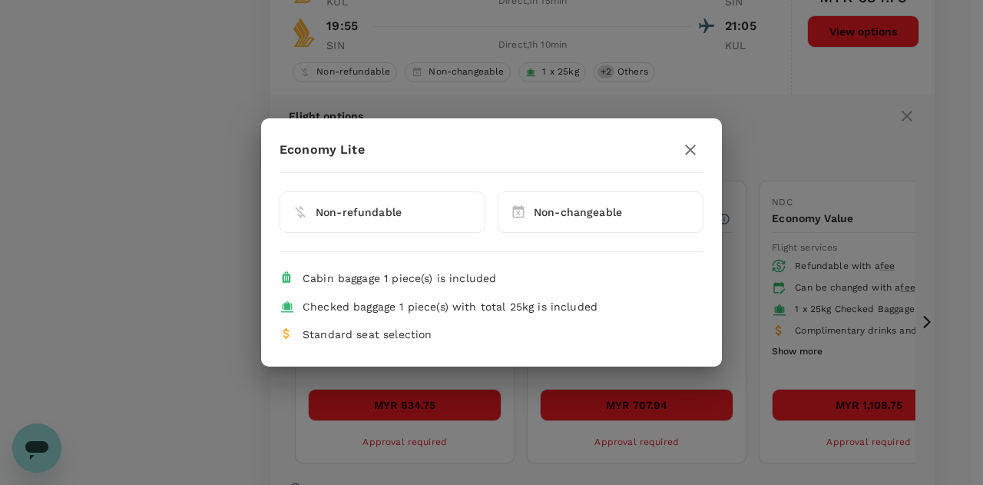
click at [687, 149] on icon "button" at bounding box center [690, 150] width 18 height 18
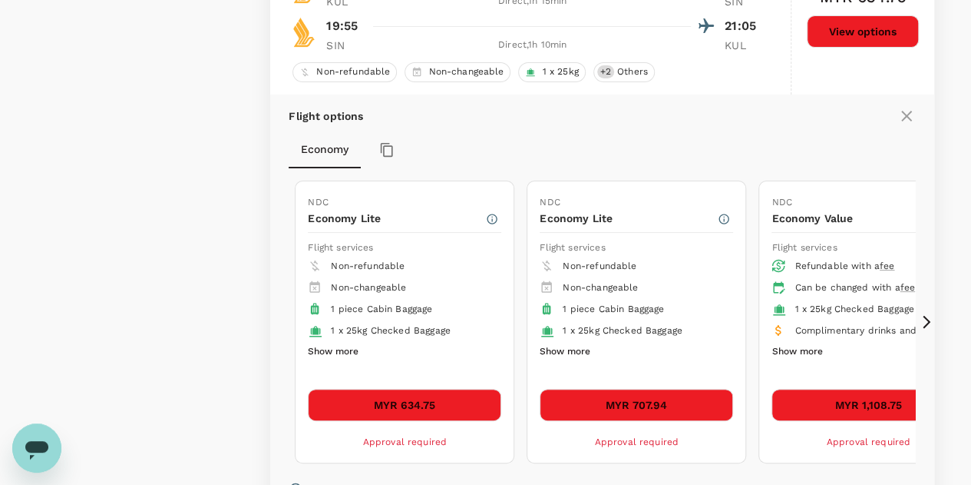
click at [443, 394] on button "MYR 634.75" at bounding box center [404, 405] width 193 height 32
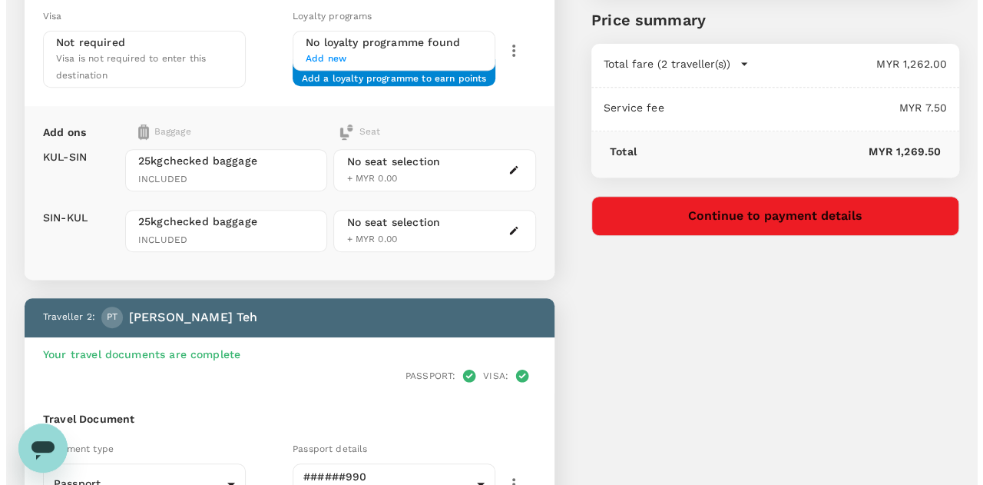
scroll to position [307, 0]
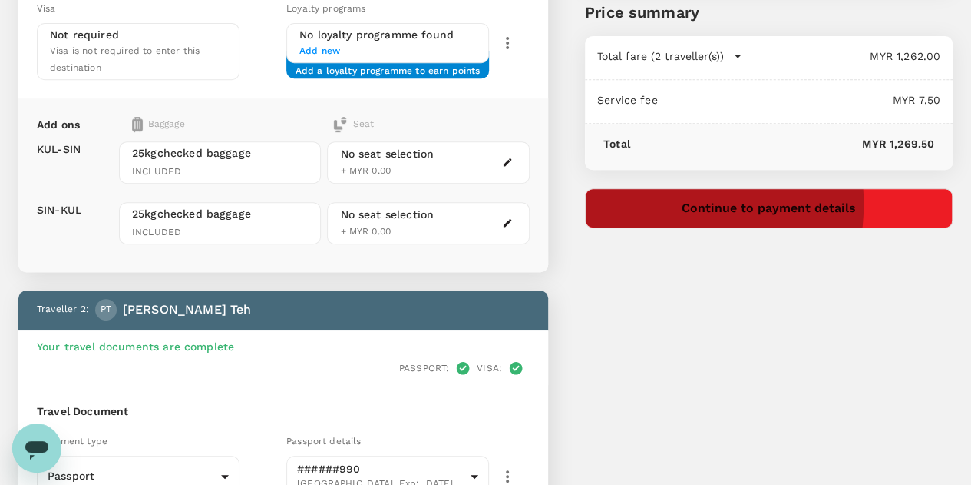
click at [746, 203] on button "Continue to payment details" at bounding box center [769, 208] width 368 height 40
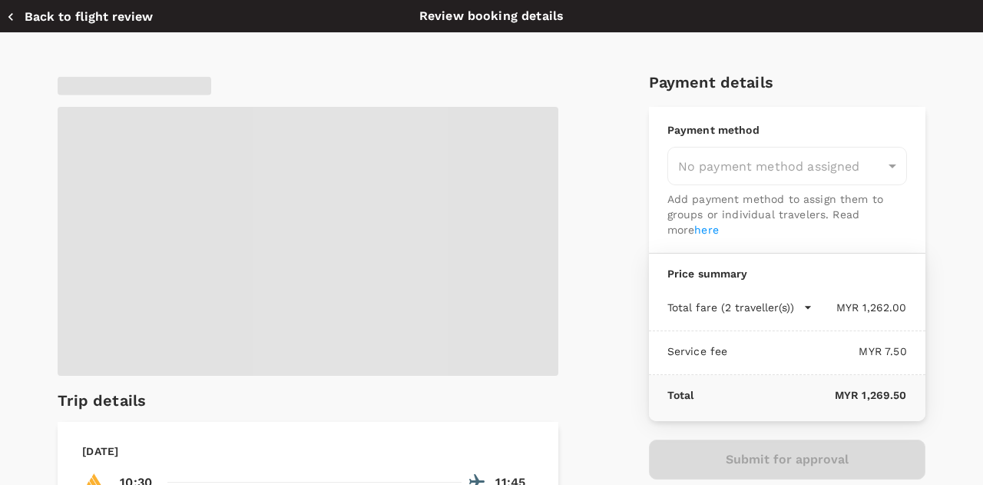
type input "9fe5b18f-b176-45c3-a87f-0670f341a83f"
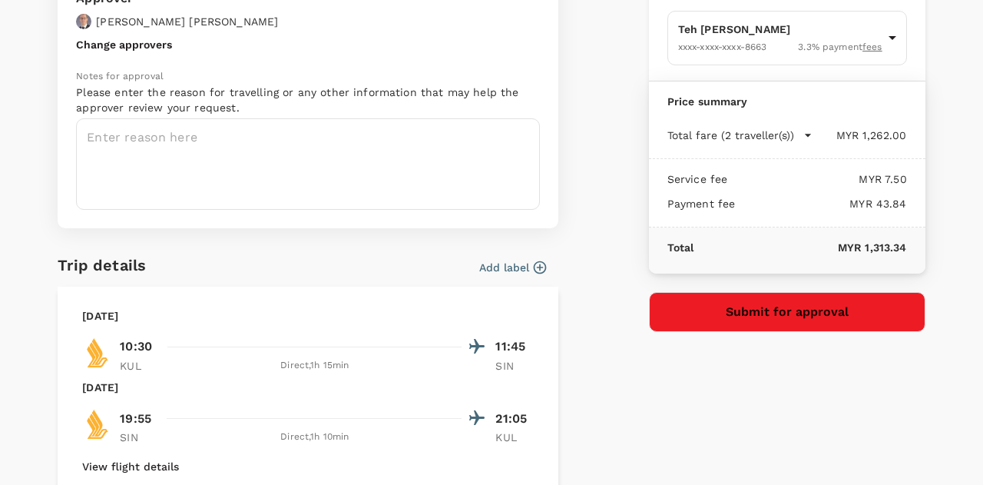
scroll to position [134, 0]
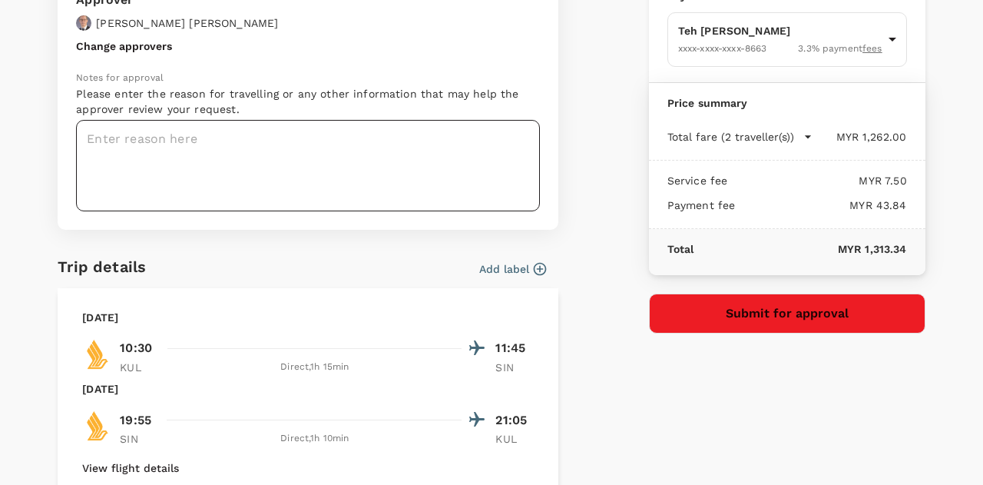
click at [167, 152] on textarea at bounding box center [308, 165] width 464 height 91
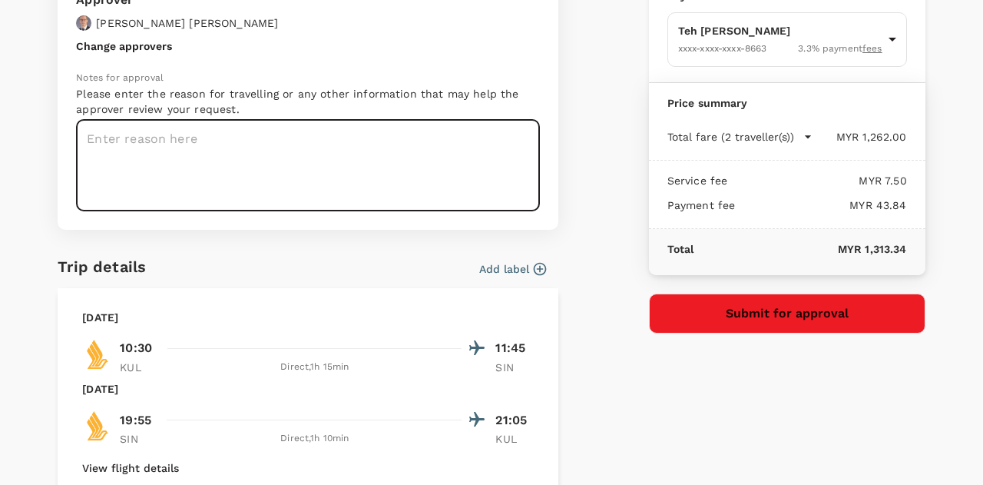
paste textarea "Asia RA Team Meeting 11-12 Nov 2025"
type textarea "Asia RA Team Meeting 11-12 Nov 2025"
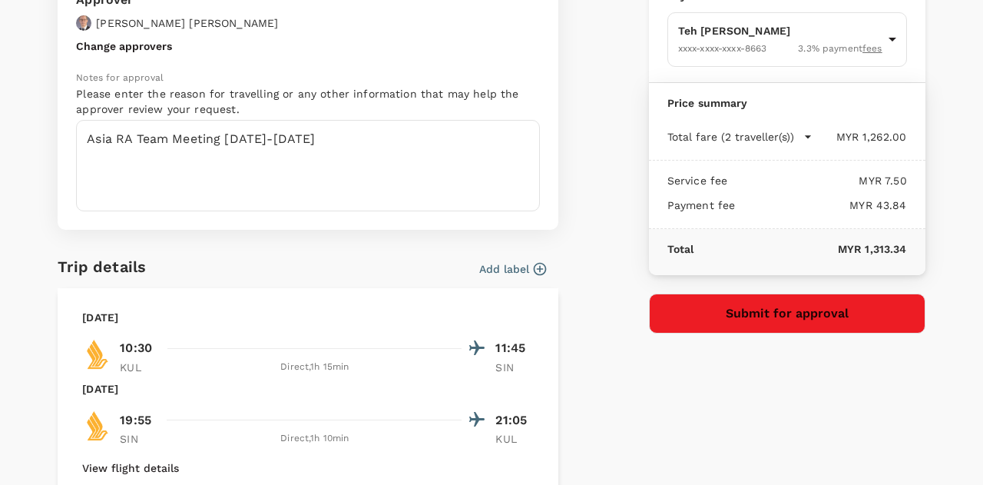
click at [829, 405] on div "Payment details Payment method Teh Poh Chin XXXX-XXXX-XXXX-8663 3.3 % payment f…" at bounding box center [781, 323] width 289 height 801
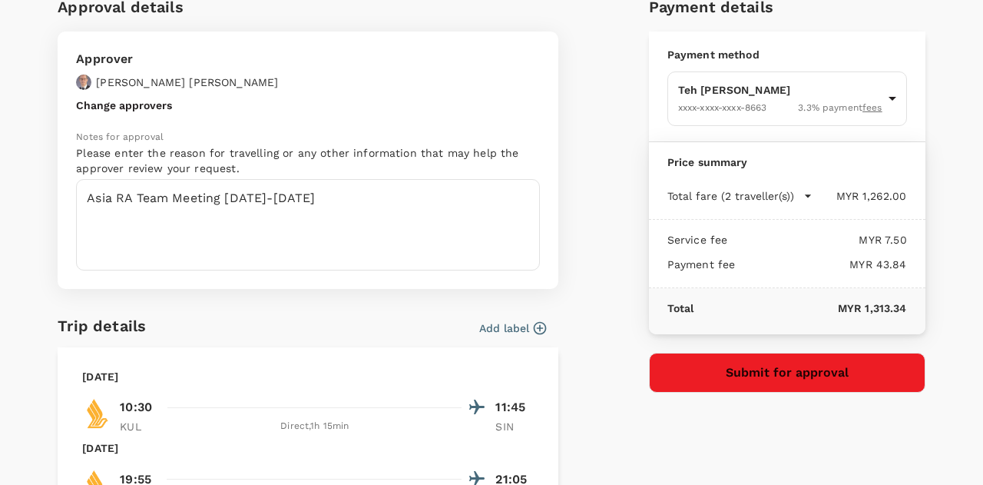
scroll to position [0, 0]
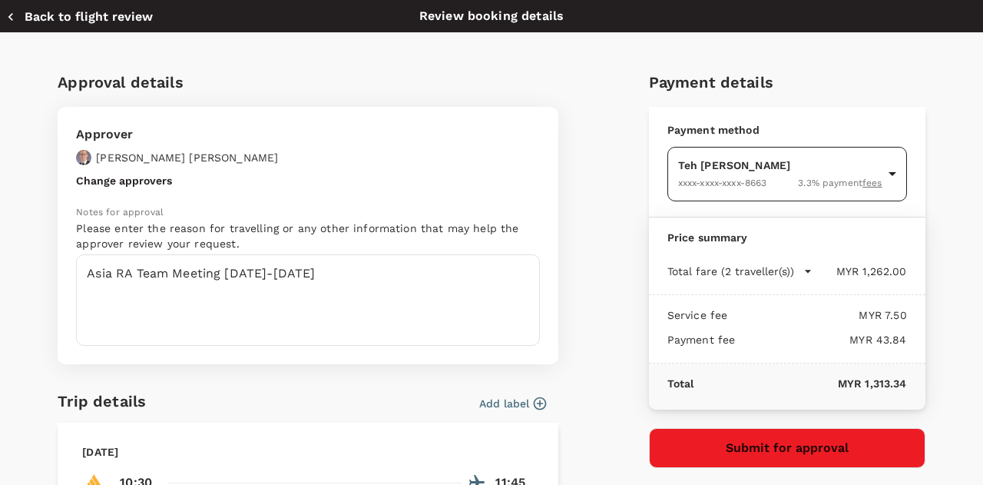
click at [883, 174] on body "Back to flight results Flight review Traveller(s) Traveller 1 : SY Siew Hoon Ya…" at bounding box center [491, 307] width 983 height 1229
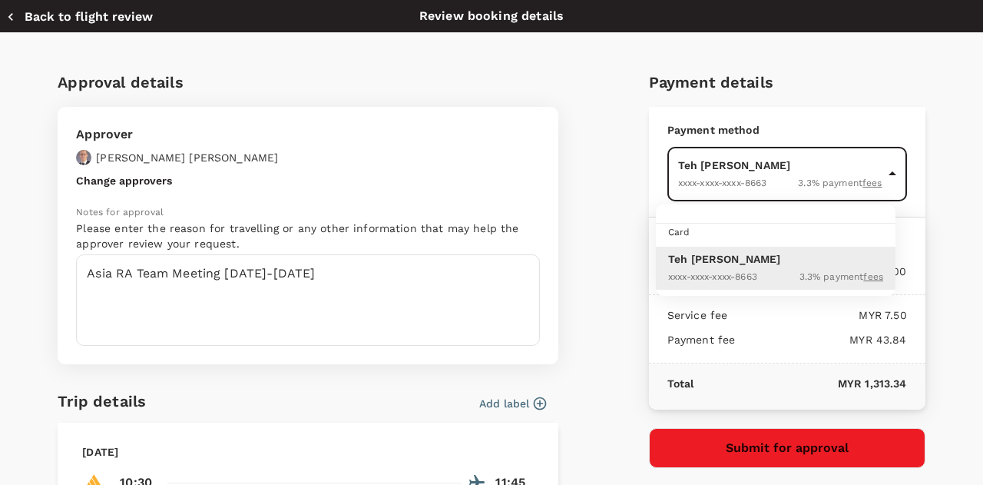
click at [901, 128] on div at bounding box center [491, 242] width 983 height 485
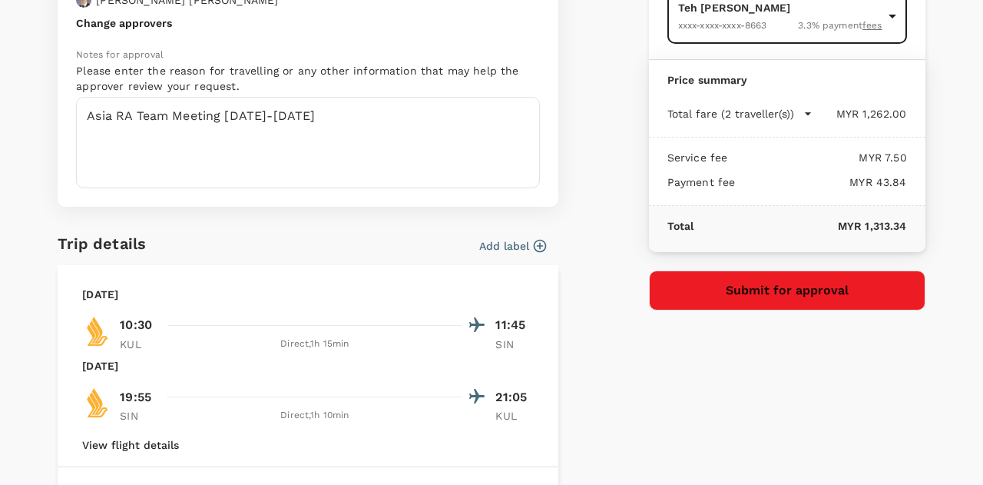
scroll to position [77, 0]
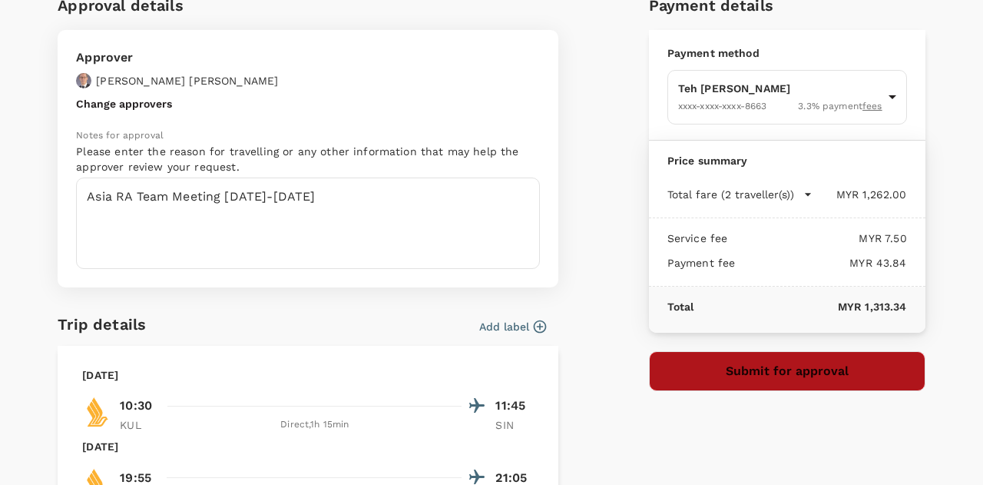
click at [723, 365] on button "Submit for approval" at bounding box center [787, 371] width 276 height 40
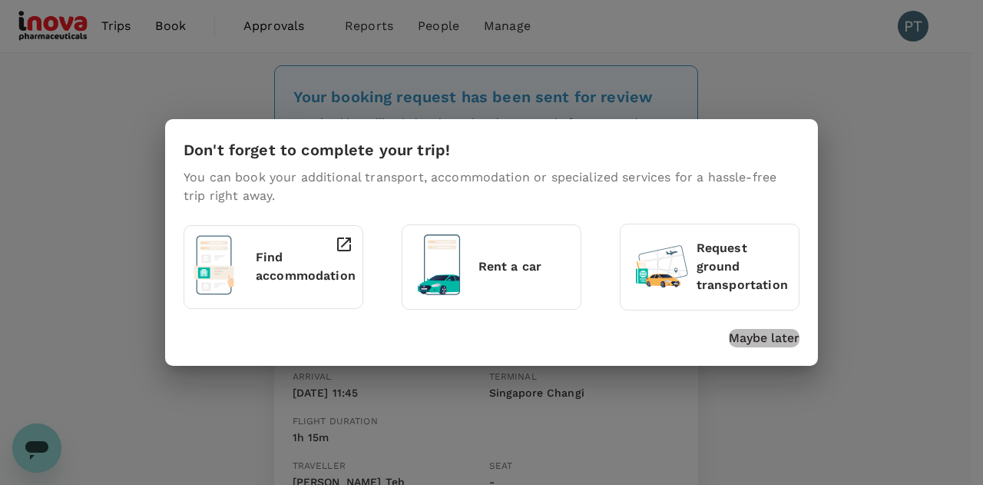
click at [771, 337] on p "Maybe later" at bounding box center [764, 338] width 71 height 18
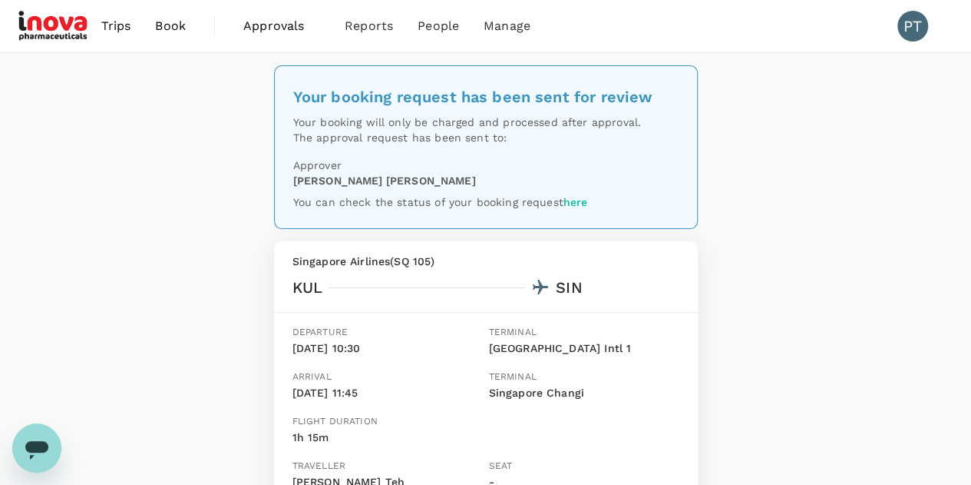
click at [577, 203] on link "here" at bounding box center [576, 202] width 25 height 12
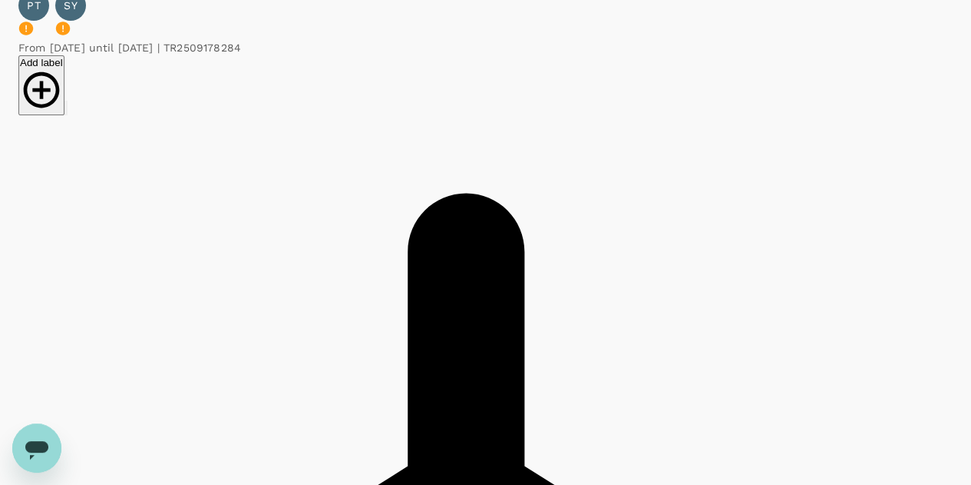
scroll to position [228, 0]
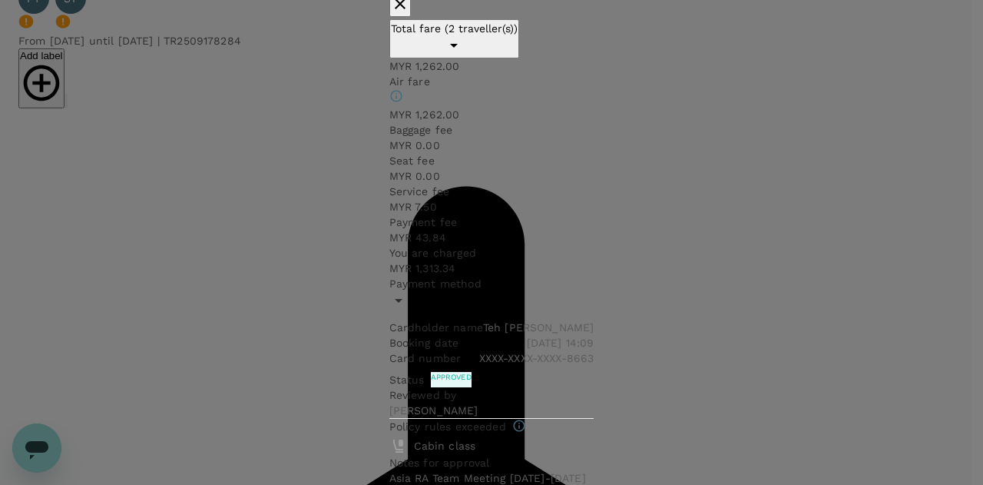
click at [402, 303] on icon at bounding box center [399, 301] width 8 height 4
click at [405, 9] on icon "button" at bounding box center [400, 3] width 11 height 11
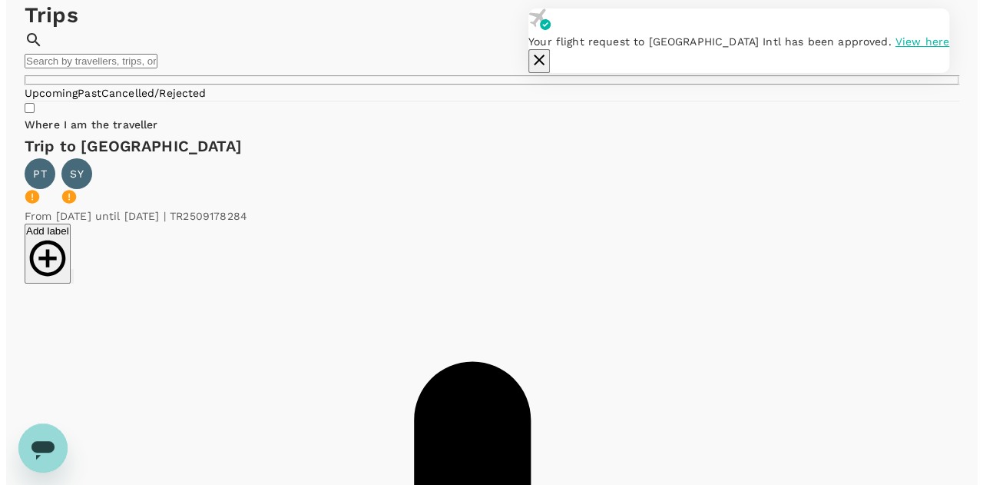
scroll to position [77, 0]
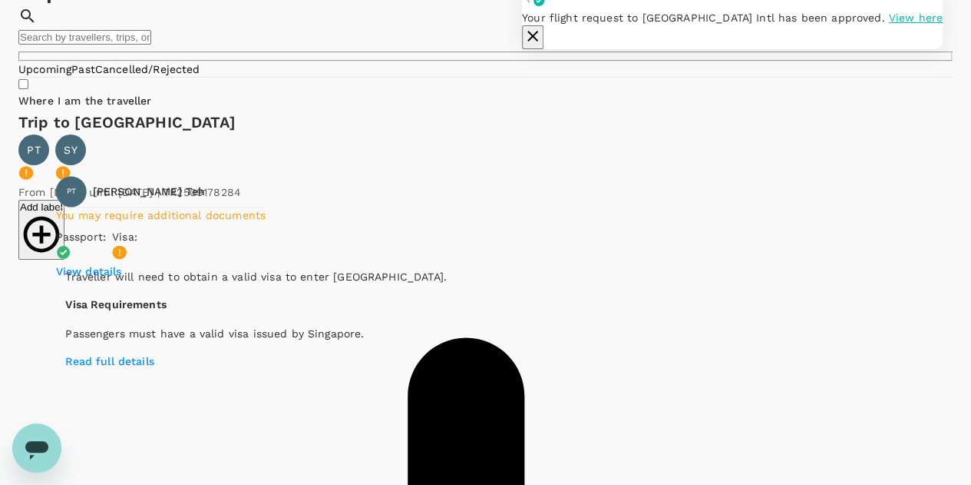
click at [141, 369] on p "Read full details" at bounding box center [256, 360] width 382 height 15
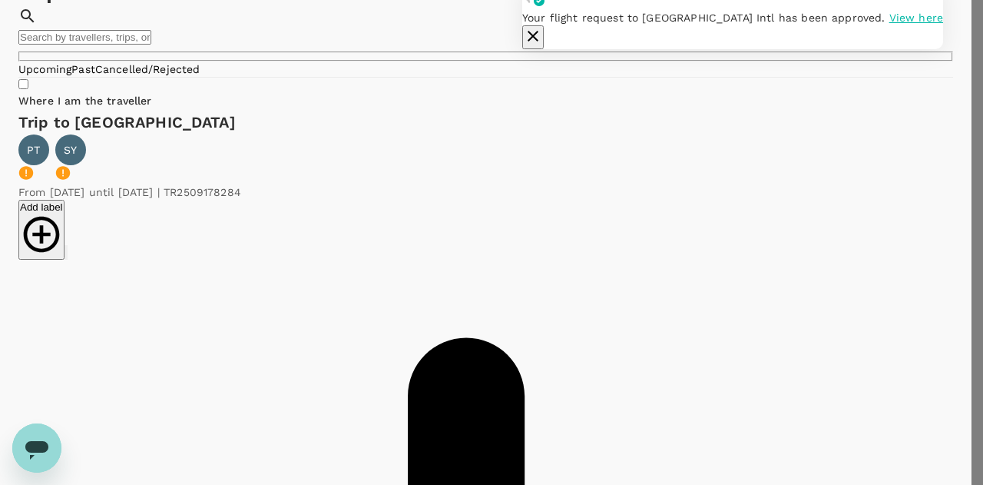
scroll to position [0, 0]
click at [542, 27] on icon "button" at bounding box center [533, 36] width 18 height 18
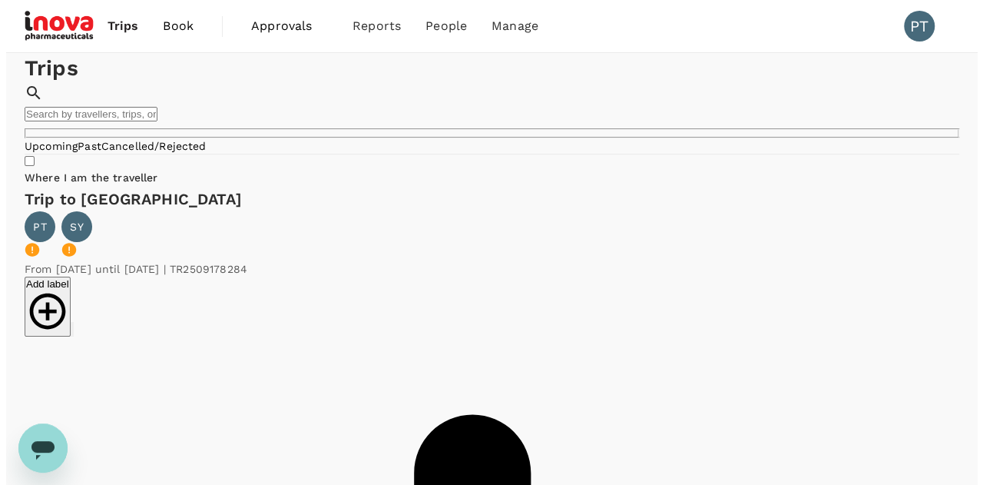
scroll to position [77, 0]
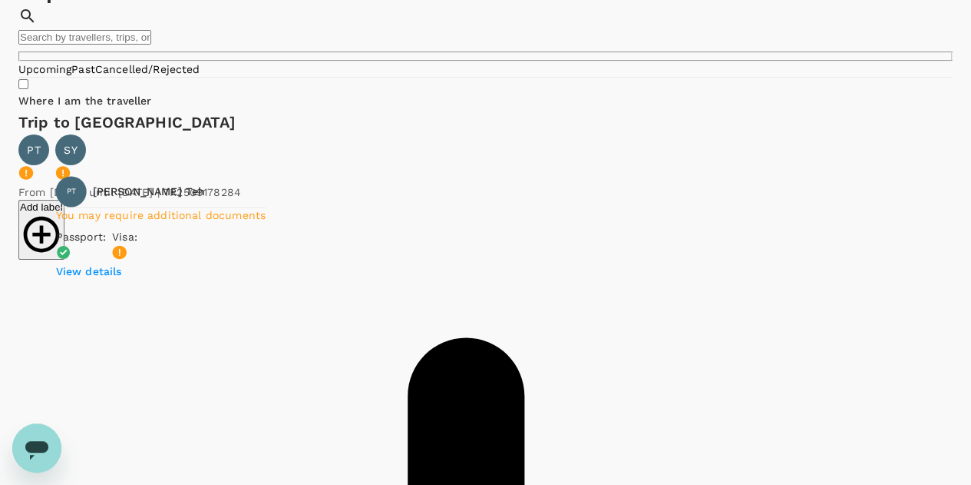
click at [119, 279] on p "View details" at bounding box center [161, 270] width 210 height 15
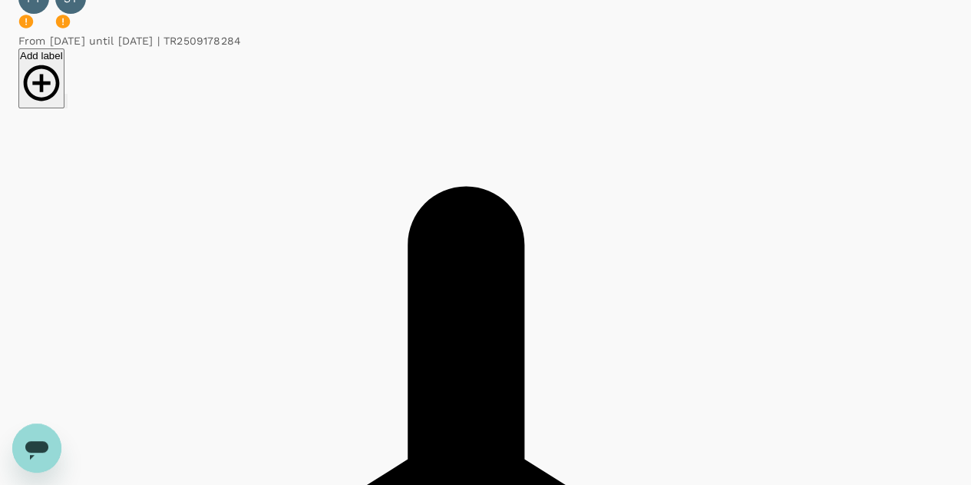
scroll to position [0, 0]
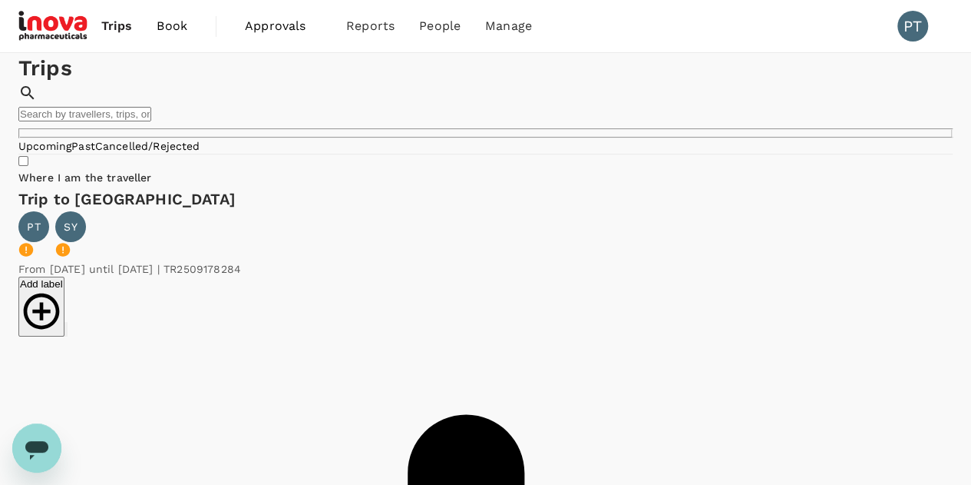
click at [259, 25] on span "Approvals" at bounding box center [283, 26] width 77 height 18
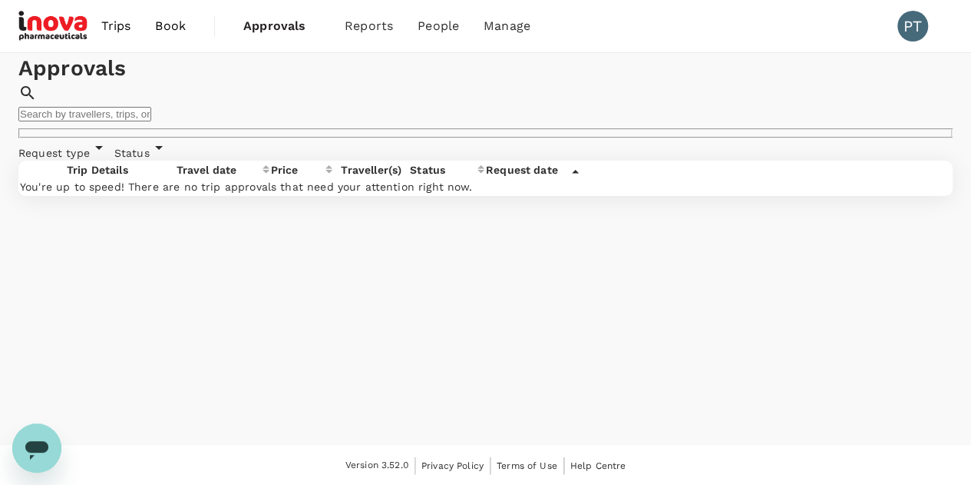
click at [118, 22] on span "Trips" at bounding box center [116, 26] width 30 height 18
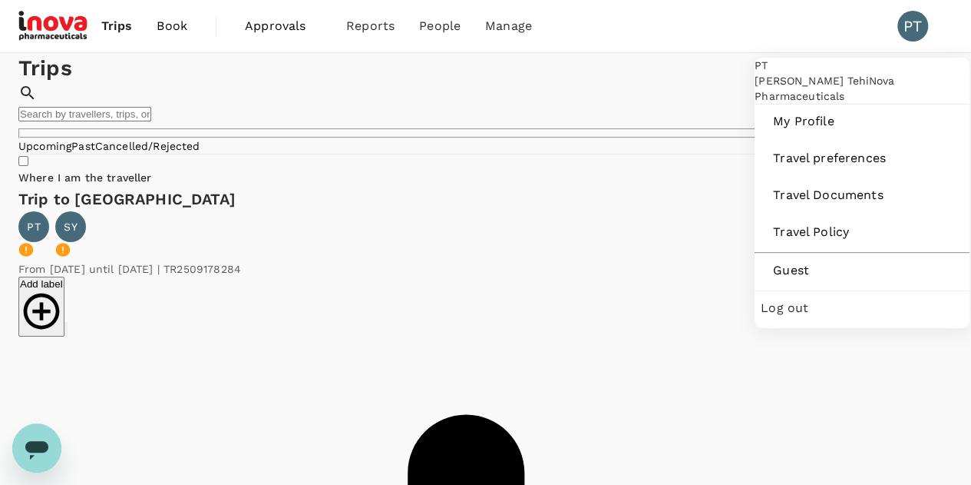
click at [796, 317] on span "Log out" at bounding box center [862, 308] width 203 height 18
